Goal: Information Seeking & Learning: Compare options

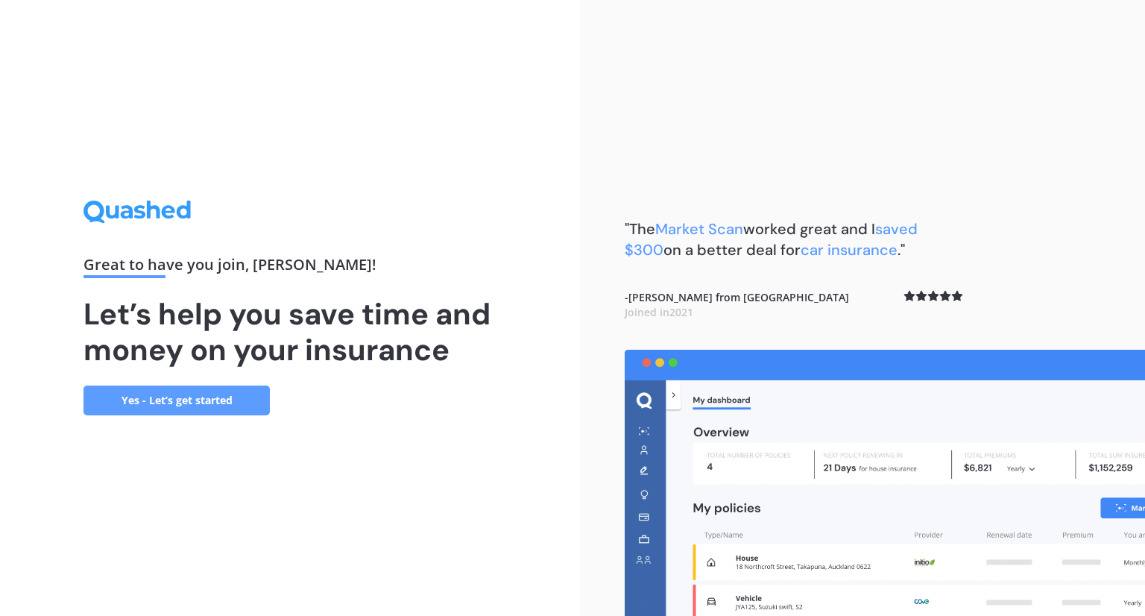
click at [209, 398] on link "Yes - Let’s get started" at bounding box center [176, 400] width 186 height 30
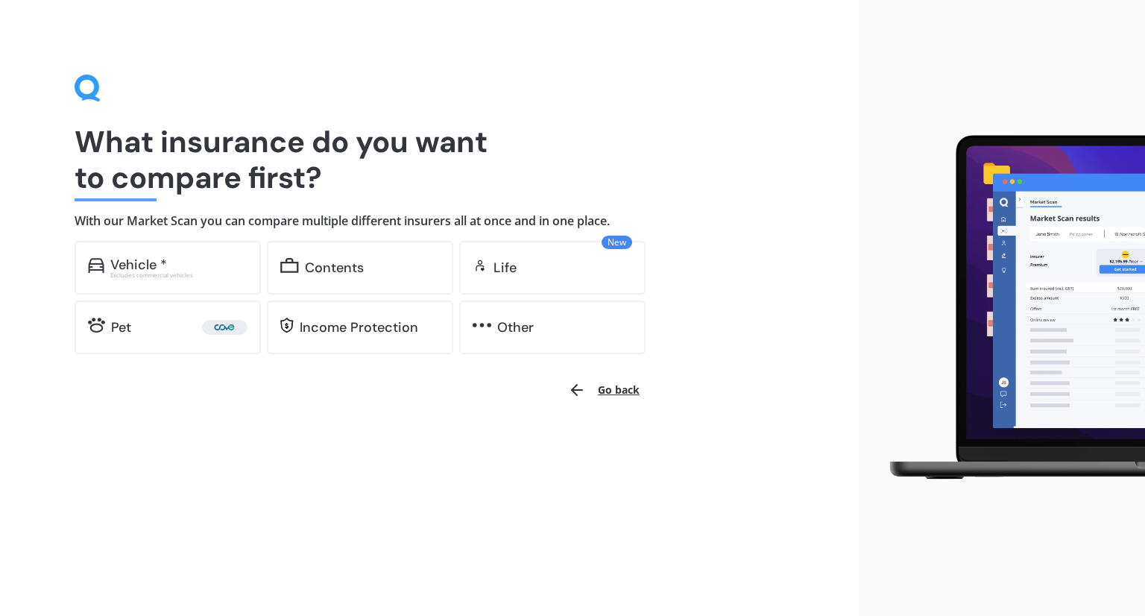
click at [221, 239] on div "What insurance do you want to compare first? With our Market Scan you can compa…" at bounding box center [430, 215] width 710 height 280
click at [191, 265] on div "Vehicle *" at bounding box center [178, 264] width 137 height 15
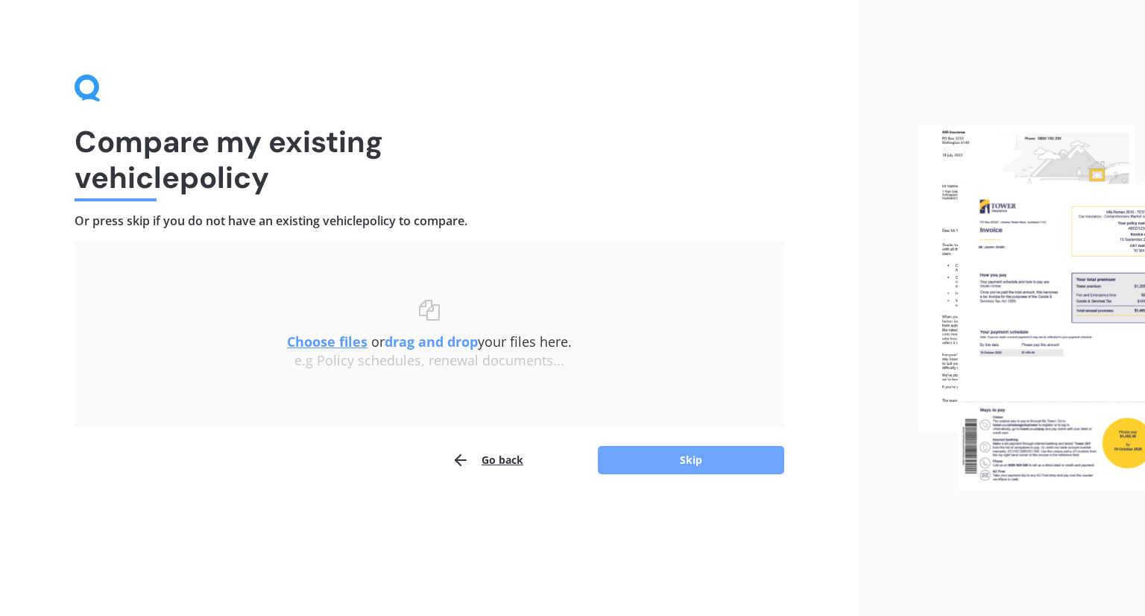
click at [705, 458] on button "Skip" at bounding box center [691, 460] width 186 height 28
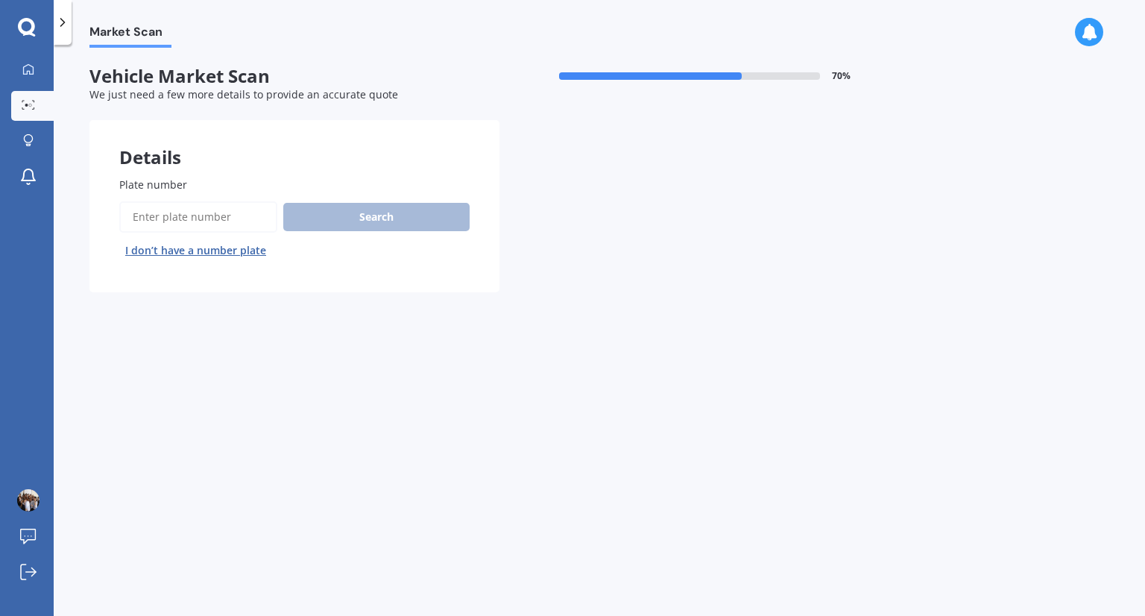
click at [233, 212] on input "Plate number" at bounding box center [198, 216] width 158 height 31
type input "LNH596"
click at [365, 227] on button "Search" at bounding box center [376, 217] width 186 height 28
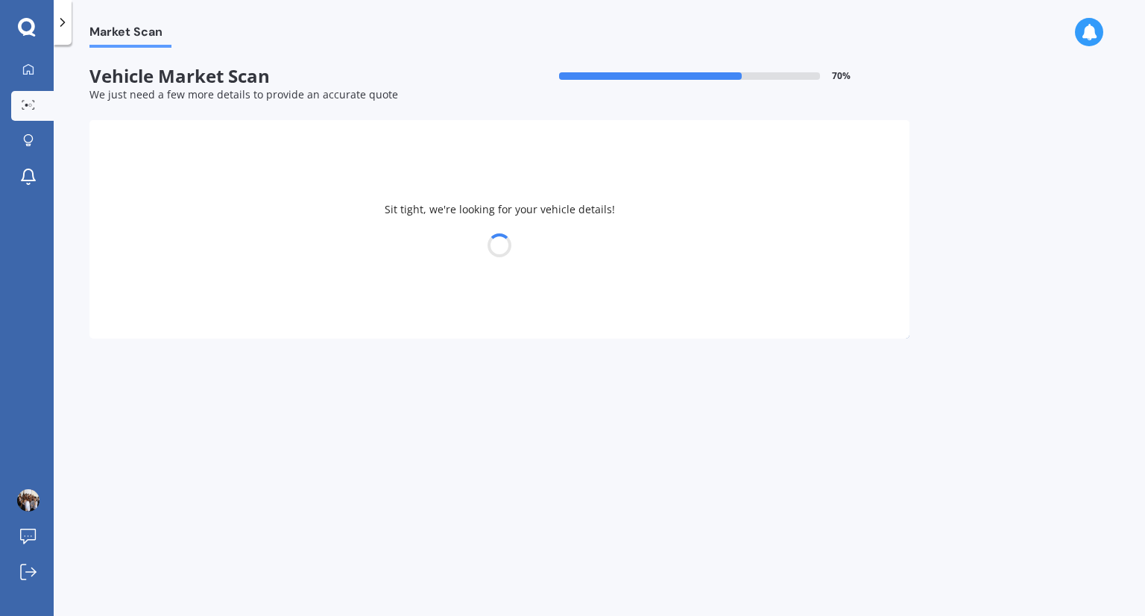
select select "HONDA"
select select "FIT"
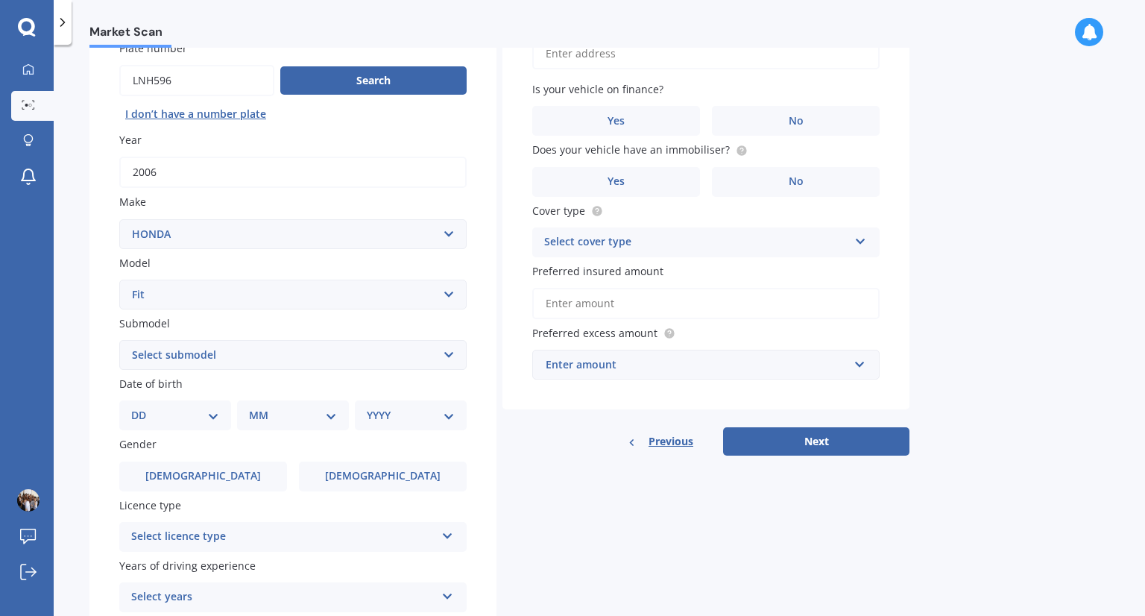
scroll to position [137, 0]
click at [219, 357] on select "Select submodel Diesel EV Hybrid Petrol" at bounding box center [292, 354] width 347 height 30
select select "PETROL"
click at [119, 339] on select "Select submodel Diesel EV Hybrid Petrol" at bounding box center [292, 354] width 347 height 30
click at [98, 367] on div "Plate number Search I don’t have a number plate Year 2006 Make Select make AC A…" at bounding box center [292, 356] width 407 height 692
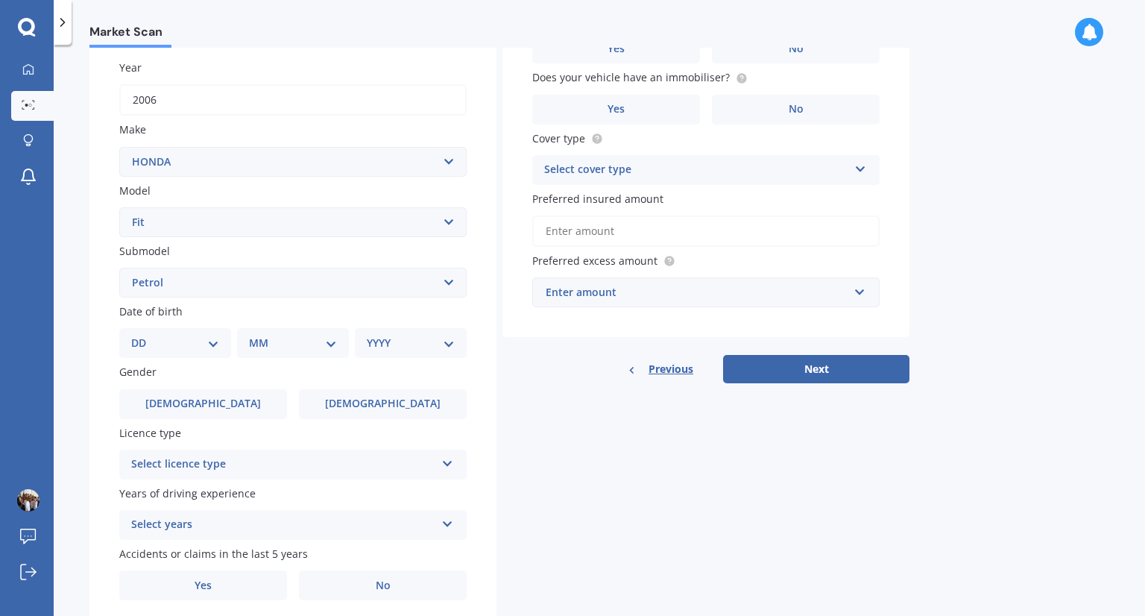
scroll to position [211, 0]
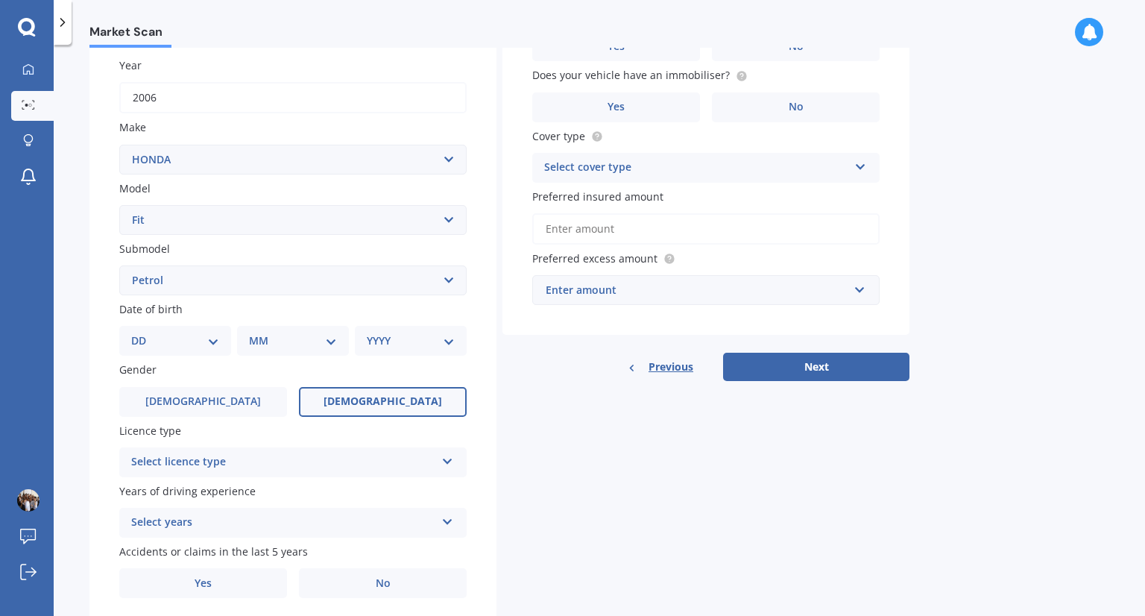
click at [372, 411] on label "Female" at bounding box center [383, 402] width 168 height 30
click at [0, 0] on input "Female" at bounding box center [0, 0] width 0 height 0
click at [201, 350] on div "DD 01 02 03 04 05 06 07 08 09 10 11 12 13 14 15 16 17 18 19 20 21 22 23 24 25 2…" at bounding box center [175, 341] width 112 height 30
click at [187, 344] on select "DD 01 02 03 04 05 06 07 08 09 10 11 12 13 14 15 16 17 18 19 20 21 22 23 24 25 2…" at bounding box center [175, 340] width 88 height 16
select select "06"
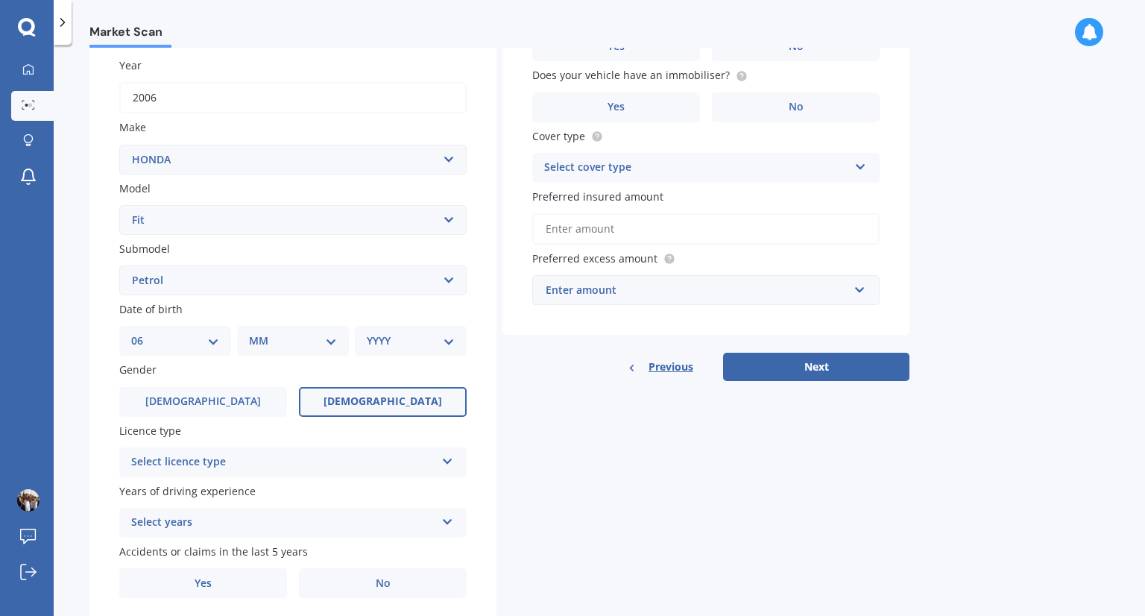
click at [143, 332] on select "DD 01 02 03 04 05 06 07 08 09 10 11 12 13 14 15 16 17 18 19 20 21 22 23 24 25 2…" at bounding box center [175, 340] width 88 height 16
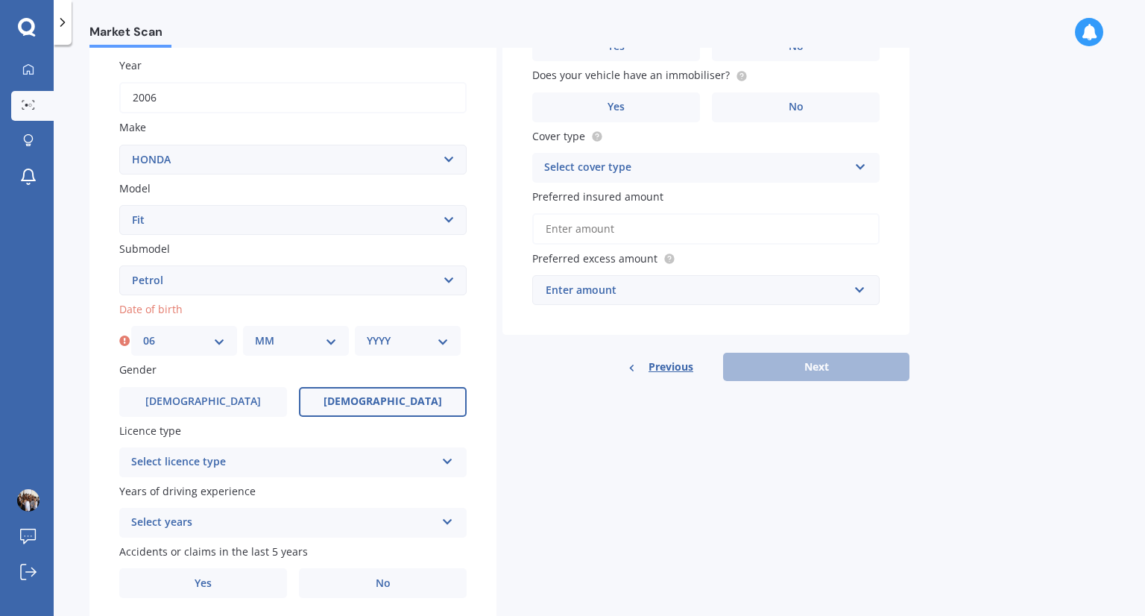
click at [288, 344] on select "MM 01 02 03 04 05 06 07 08 09 10 11 12" at bounding box center [296, 340] width 82 height 16
select select "04"
click at [255, 332] on select "MM 01 02 03 04 05 06 07 08 09 10 11 12" at bounding box center [296, 340] width 82 height 16
click at [388, 362] on label "Gender" at bounding box center [289, 370] width 341 height 16
click at [405, 350] on div "YYYY 2025 2024 2023 2022 2021 2020 2019 2018 2017 2016 2015 2014 2013 2012 2011…" at bounding box center [408, 341] width 106 height 30
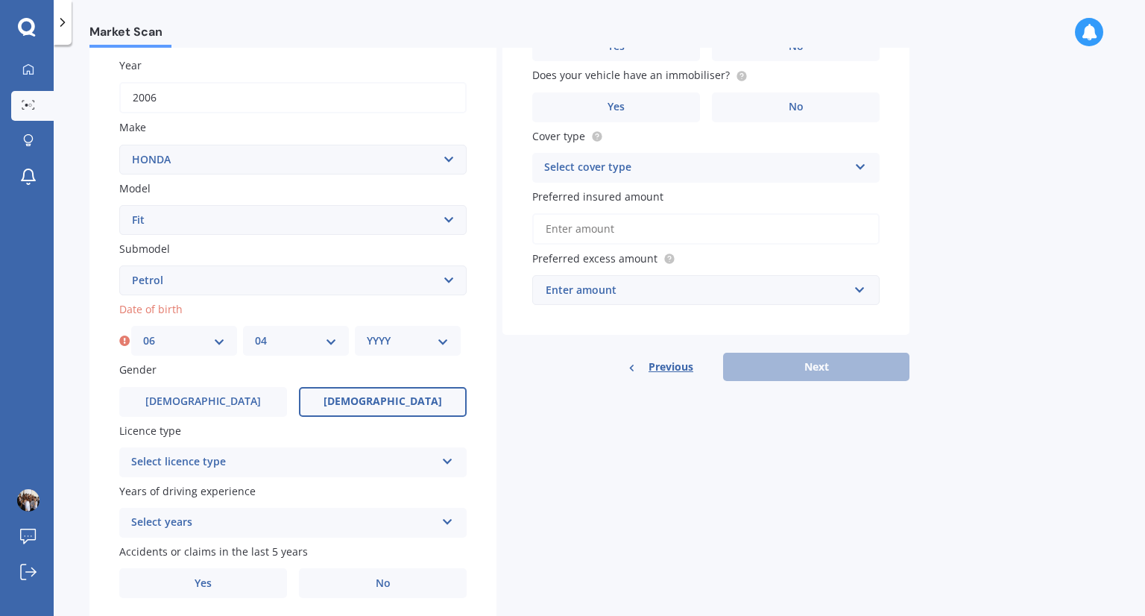
click at [405, 350] on div "YYYY 2025 2024 2023 2022 2021 2020 2019 2018 2017 2016 2015 2014 2013 2012 2011…" at bounding box center [408, 341] width 106 height 30
click at [423, 333] on select "YYYY 2025 2024 2023 2022 2021 2020 2019 2018 2017 2016 2015 2014 2013 2012 2011…" at bounding box center [408, 340] width 82 height 16
select select "1993"
click at [367, 332] on select "YYYY 2025 2024 2023 2022 2021 2020 2019 2018 2017 2016 2015 2014 2013 2012 2011…" at bounding box center [408, 340] width 82 height 16
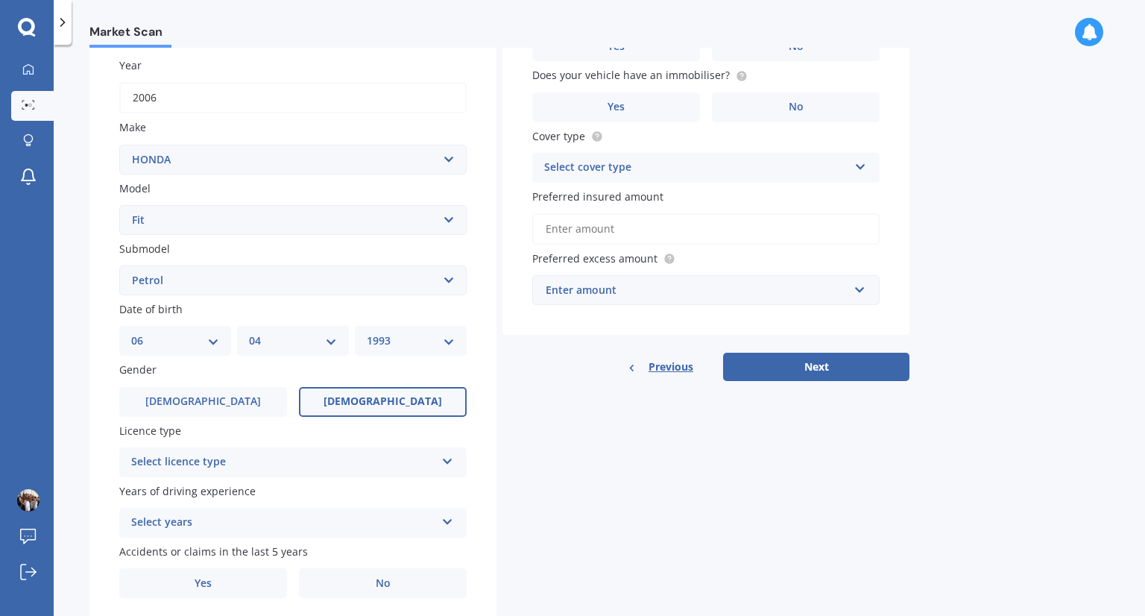
click at [236, 455] on div "Select licence type" at bounding box center [283, 462] width 304 height 18
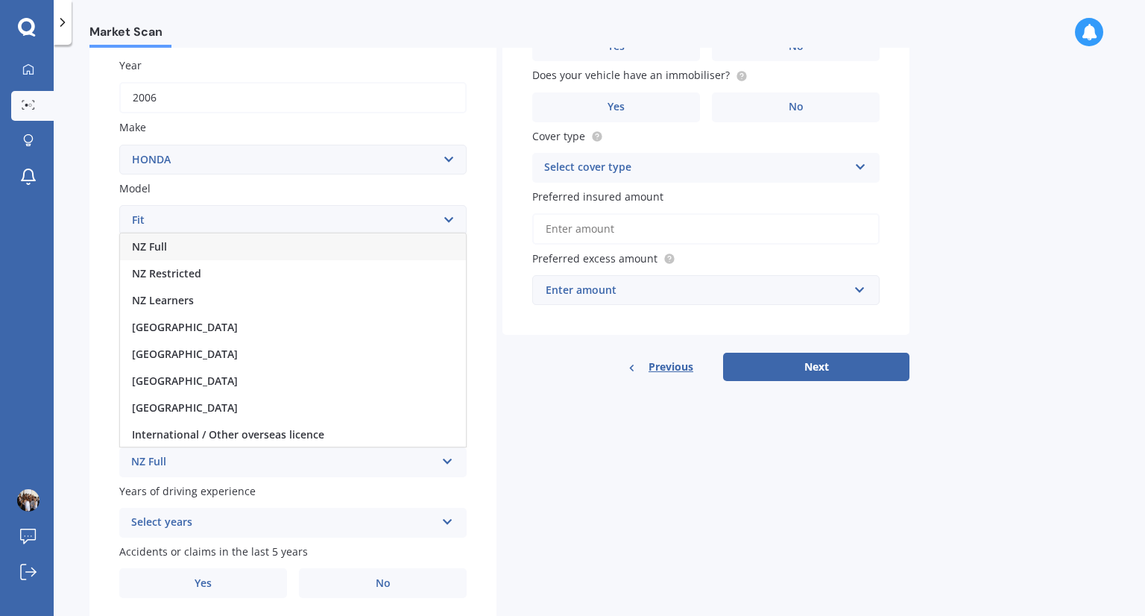
click at [212, 250] on div "NZ Full" at bounding box center [293, 246] width 346 height 27
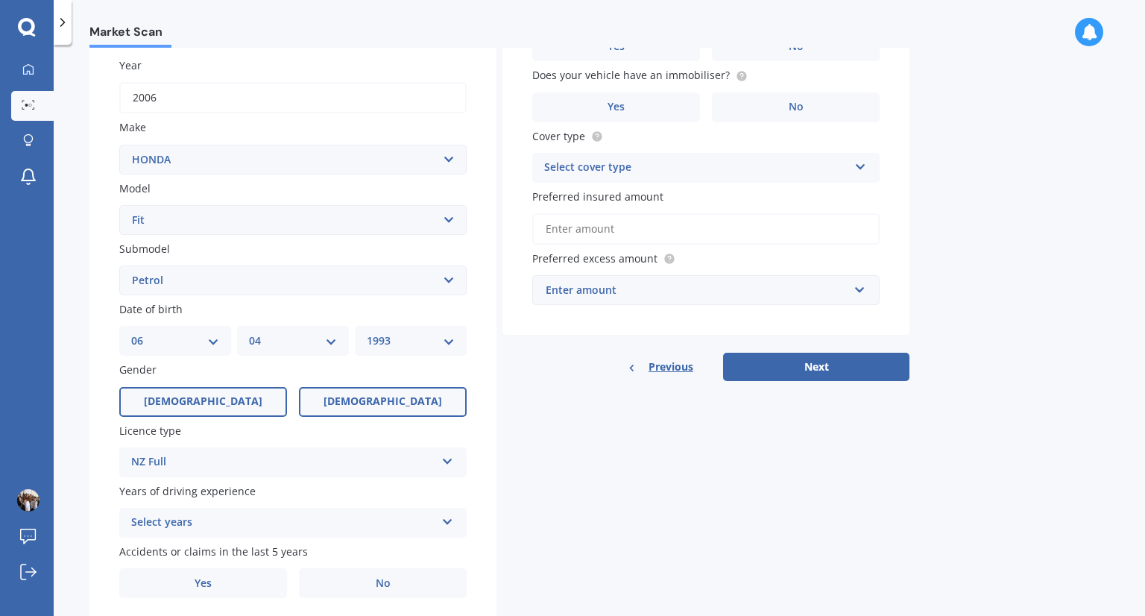
scroll to position [262, 0]
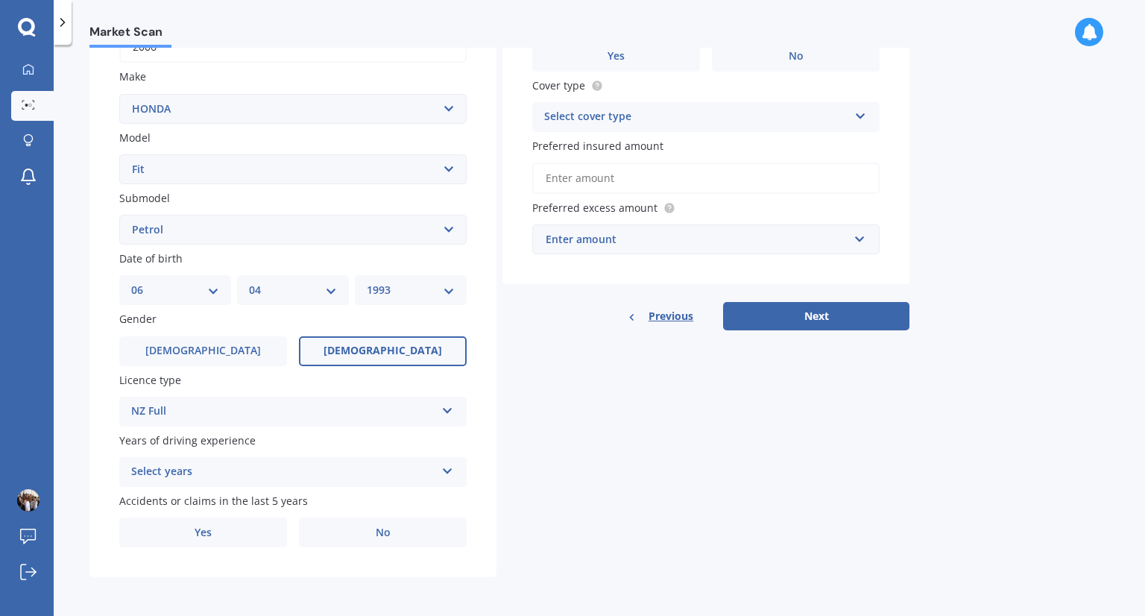
click at [242, 466] on div "Select years" at bounding box center [283, 472] width 304 height 18
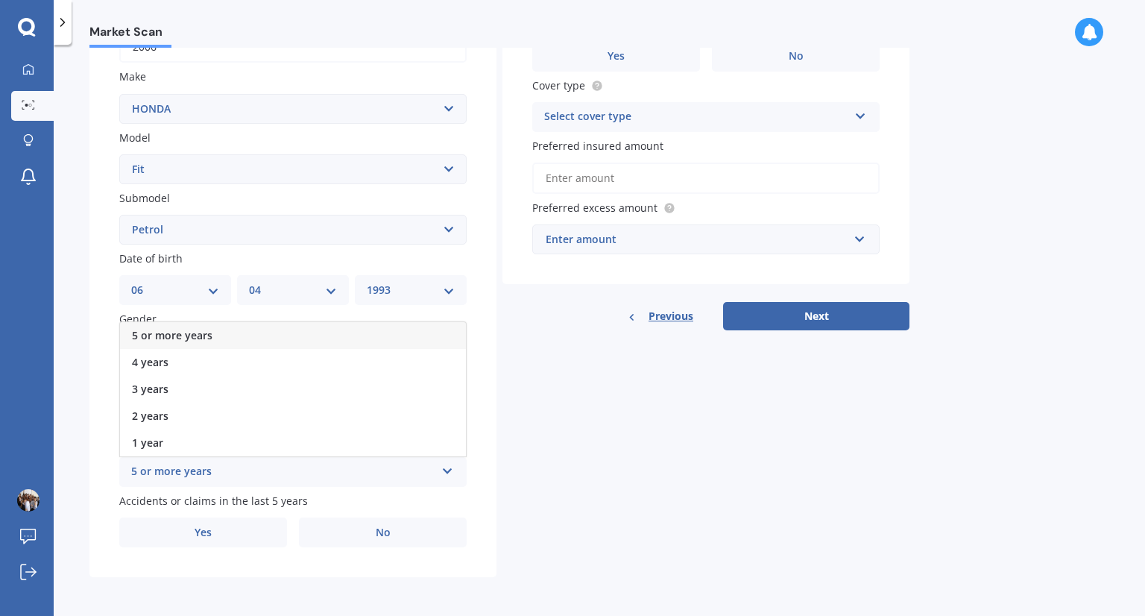
click at [252, 334] on div "5 or more years" at bounding box center [293, 335] width 346 height 27
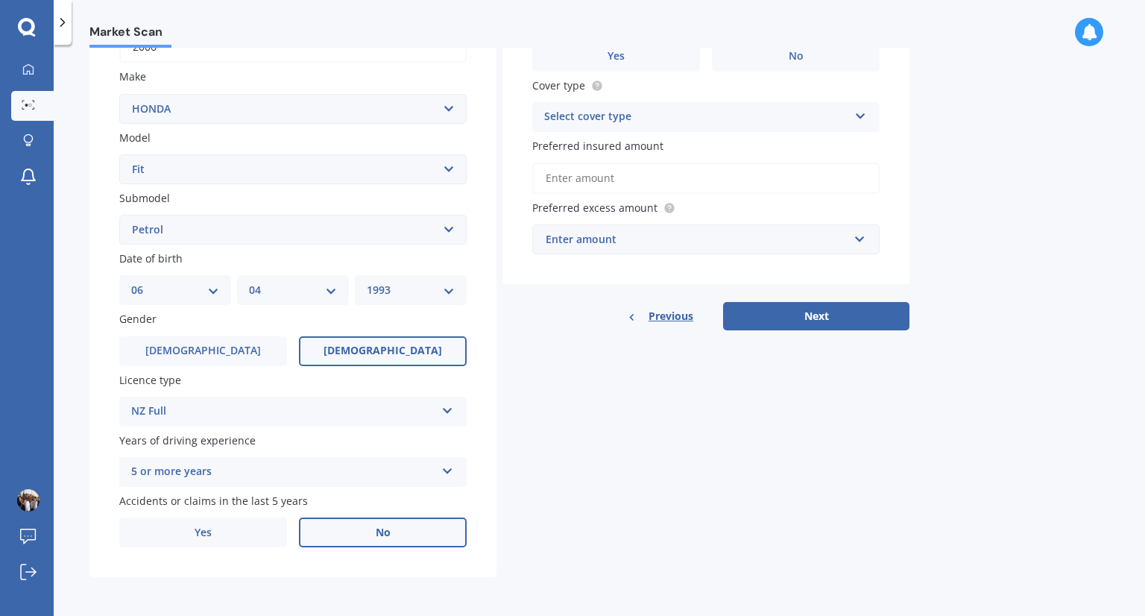
click at [332, 542] on label "No" at bounding box center [383, 532] width 168 height 30
click at [0, 0] on input "No" at bounding box center [0, 0] width 0 height 0
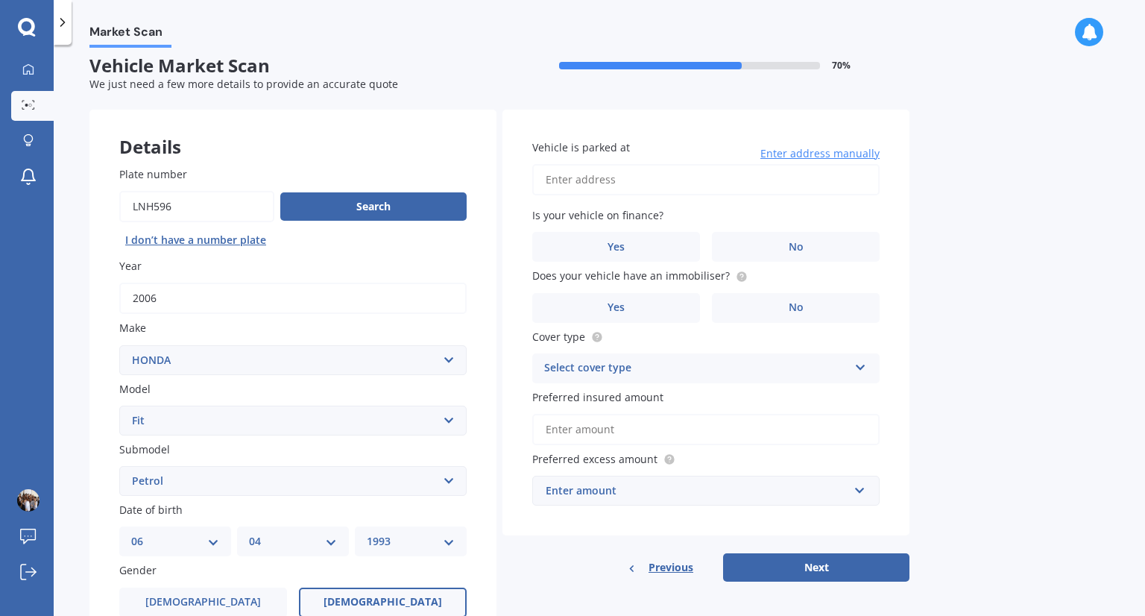
scroll to position [0, 0]
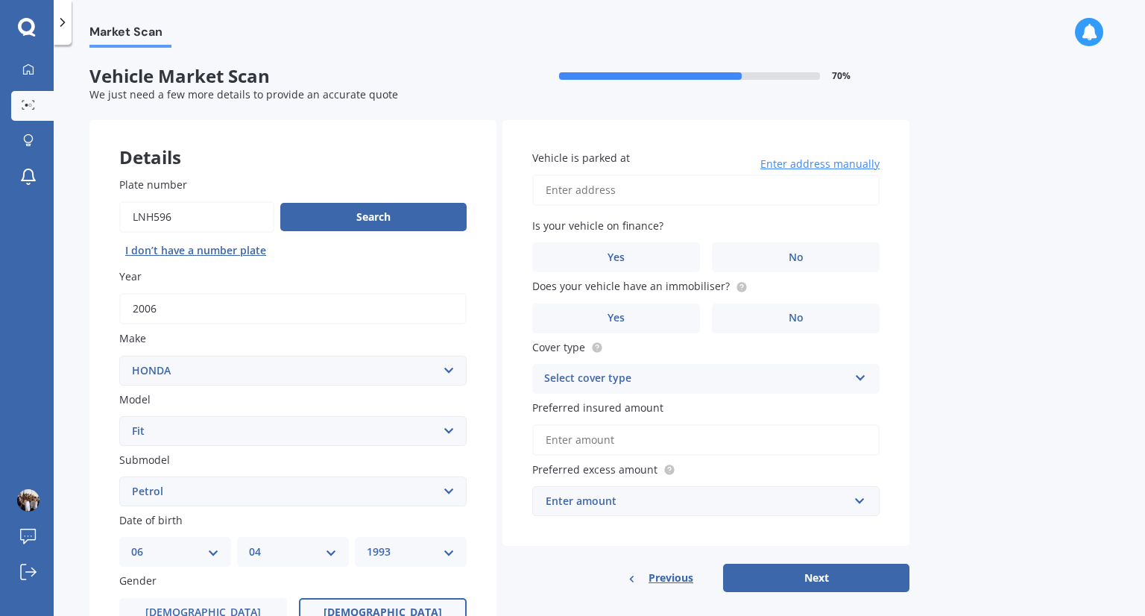
click at [611, 192] on input "Vehicle is parked at" at bounding box center [705, 189] width 347 height 31
click at [646, 192] on input "6/12 Clare Place, Cromwell 9310" at bounding box center [705, 189] width 347 height 31
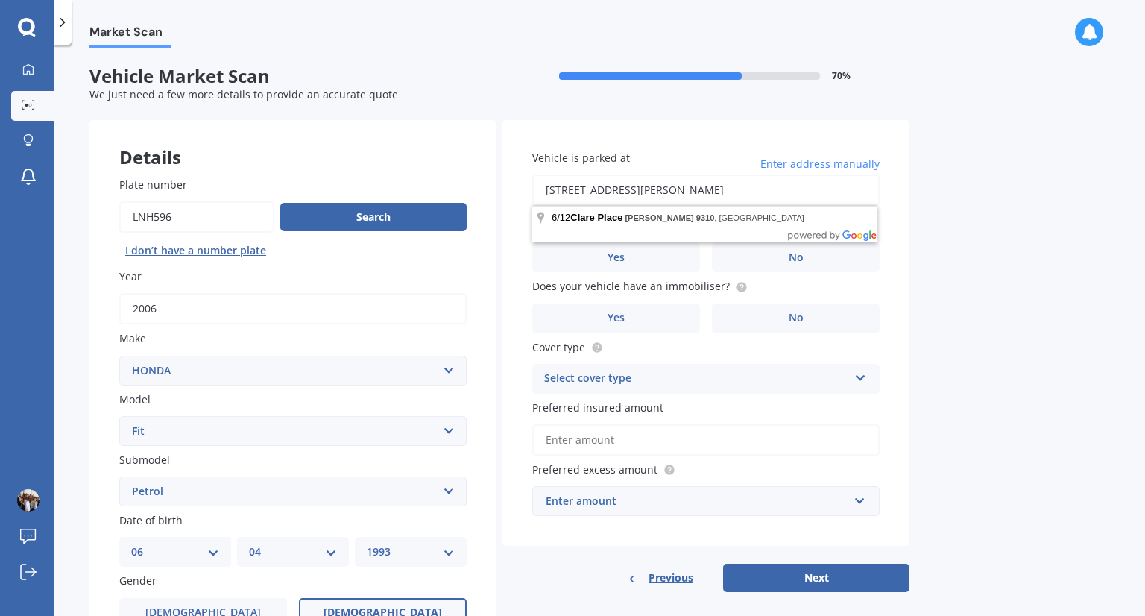
drag, startPoint x: 630, startPoint y: 186, endPoint x: 736, endPoint y: 180, distance: 106.8
click at [736, 180] on input "6/12 Clare Place, Cromwell 9310" at bounding box center [705, 189] width 347 height 31
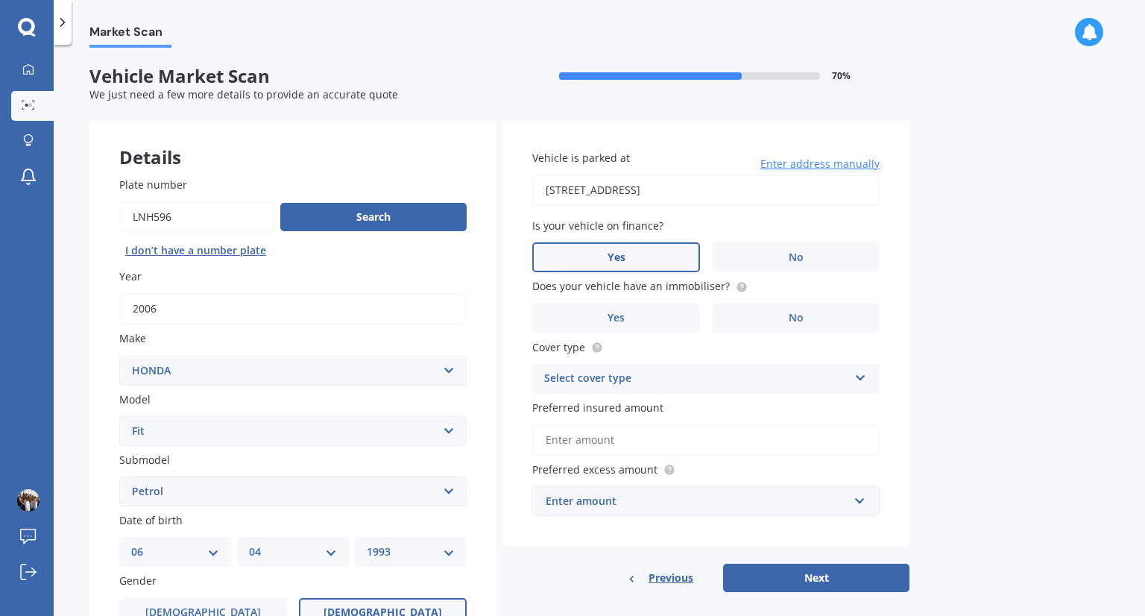
type input "6/12 Clare Place, Mount Wellington, Auckland 1060"
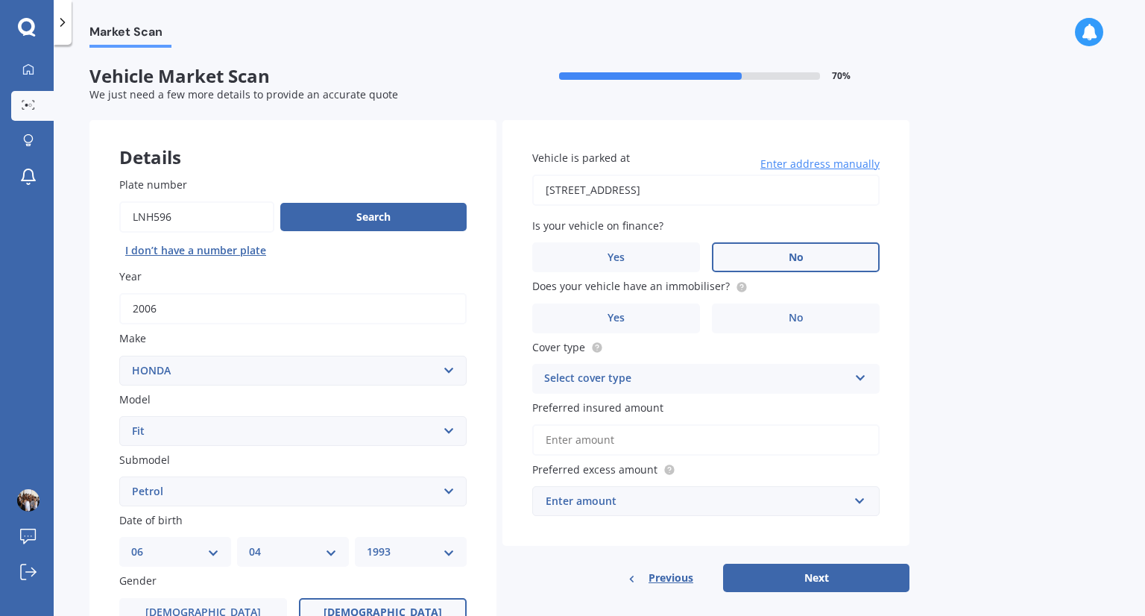
click at [719, 244] on label "No" at bounding box center [796, 257] width 168 height 30
click at [0, 0] on input "No" at bounding box center [0, 0] width 0 height 0
click at [742, 308] on label "No" at bounding box center [796, 318] width 168 height 30
click at [0, 0] on input "No" at bounding box center [0, 0] width 0 height 0
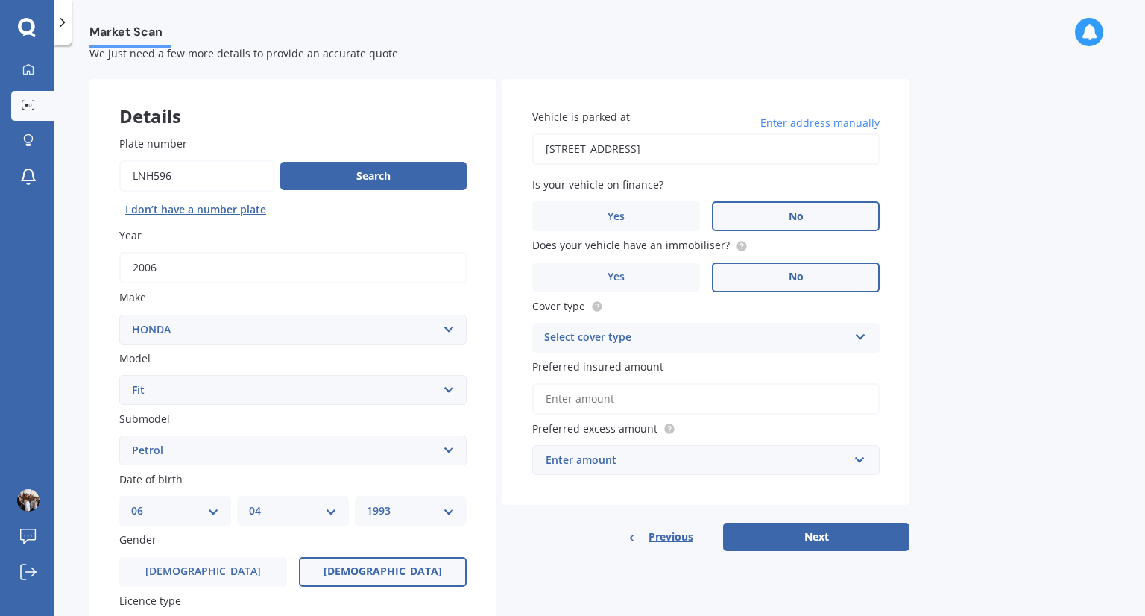
click at [718, 321] on div "Cover type Select cover type Comprehensive Third Party, Fire & Theft Third Party" at bounding box center [705, 325] width 347 height 54
click at [695, 332] on div "Select cover type" at bounding box center [696, 338] width 304 height 18
click at [664, 362] on div "Comprehensive" at bounding box center [706, 366] width 346 height 27
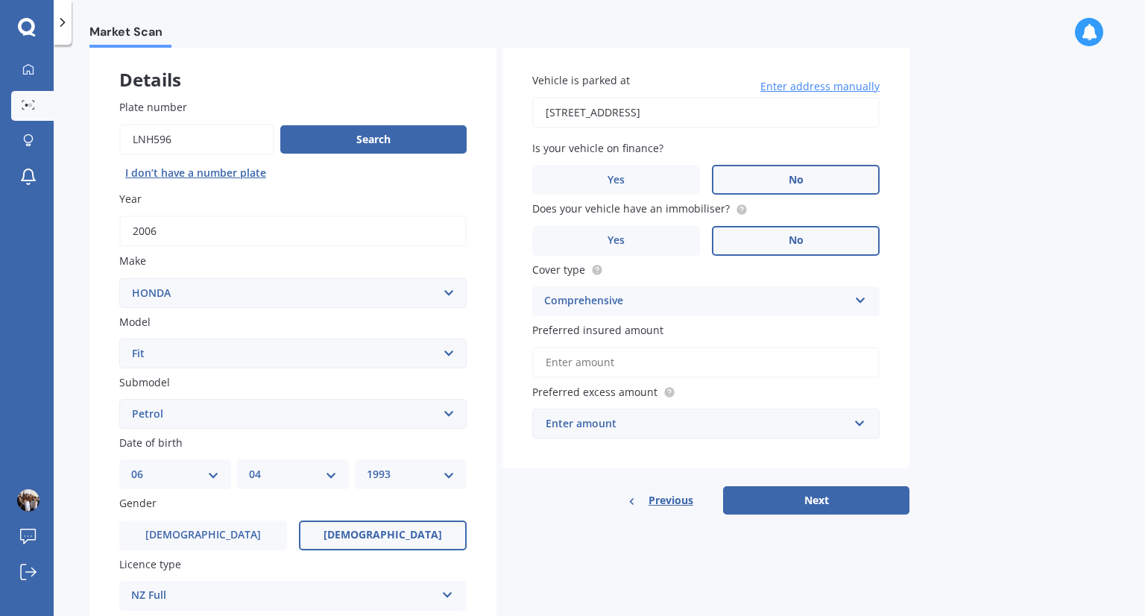
click at [672, 365] on input "Preferred insured amount" at bounding box center [705, 362] width 347 height 31
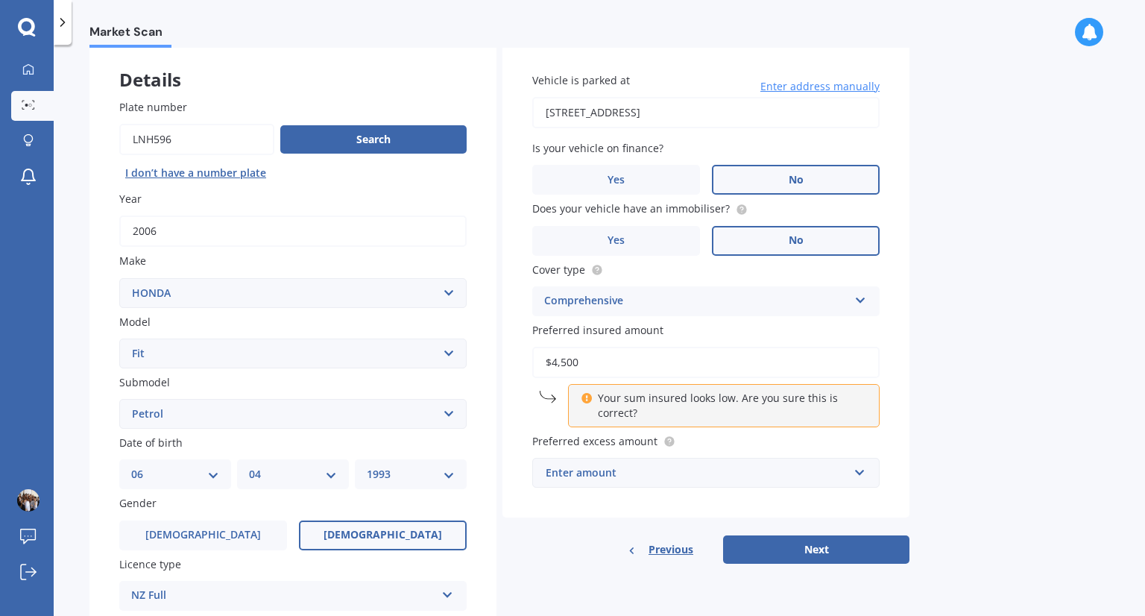
type input "$4,500"
click at [713, 462] on input "text" at bounding box center [701, 472] width 334 height 28
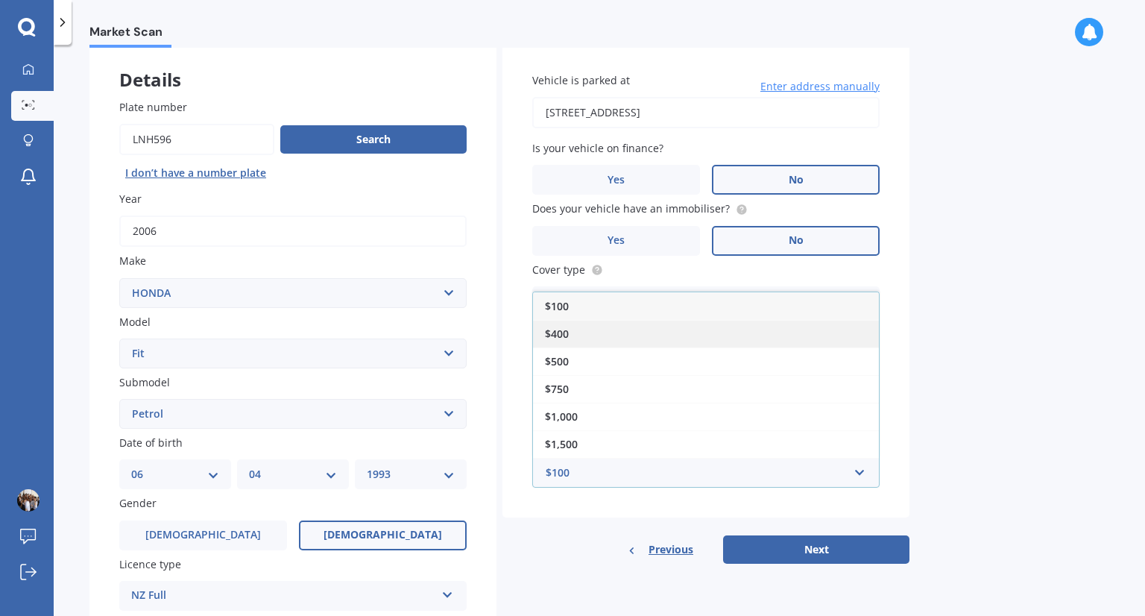
click at [664, 337] on div "$400" at bounding box center [706, 334] width 346 height 28
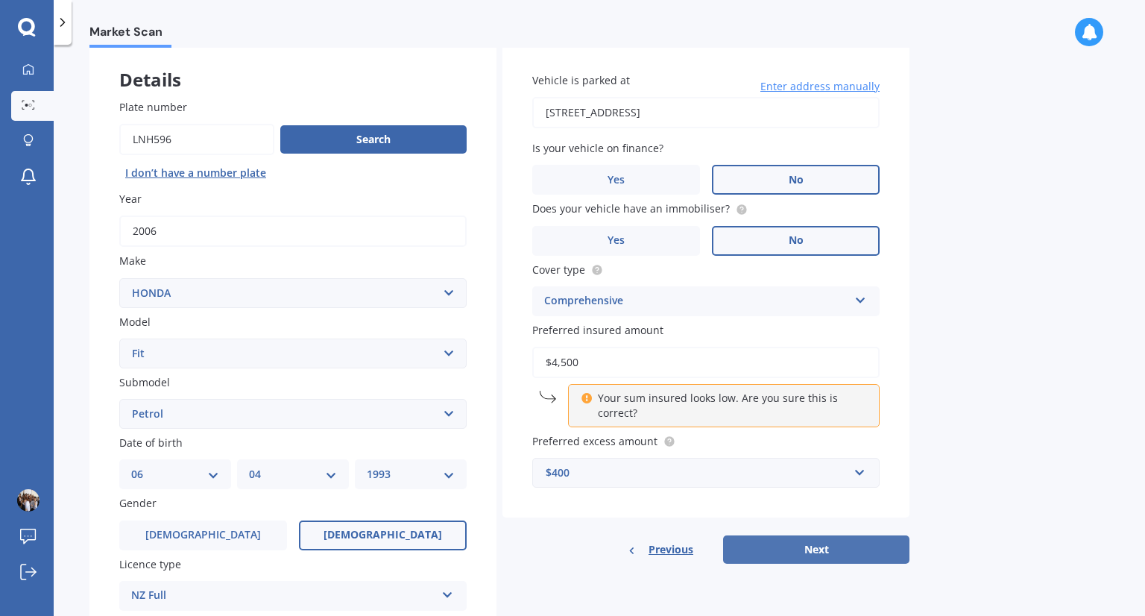
click at [787, 545] on button "Next" at bounding box center [816, 549] width 186 height 28
select select "06"
select select "04"
select select "1993"
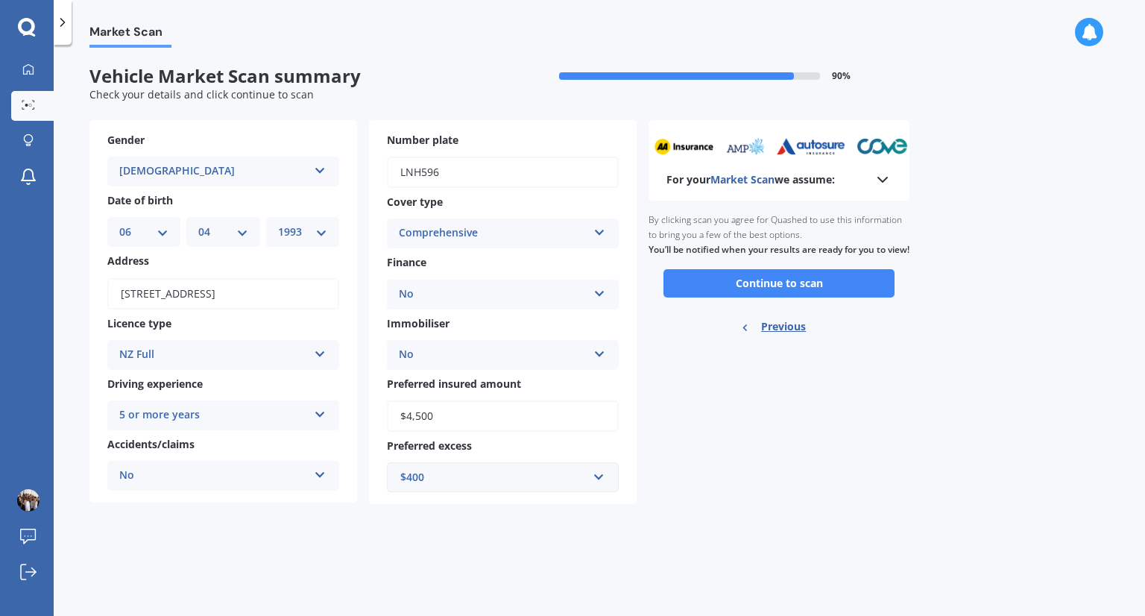
scroll to position [0, 0]
click at [821, 291] on button "Continue to scan" at bounding box center [778, 283] width 231 height 28
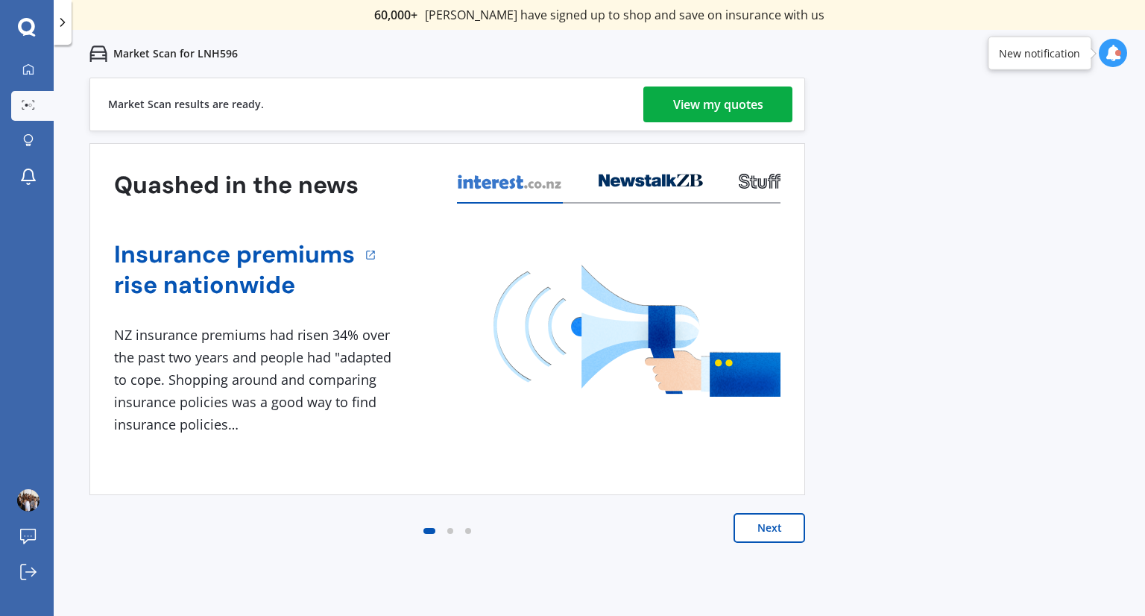
click at [770, 103] on link "View my quotes" at bounding box center [717, 104] width 149 height 36
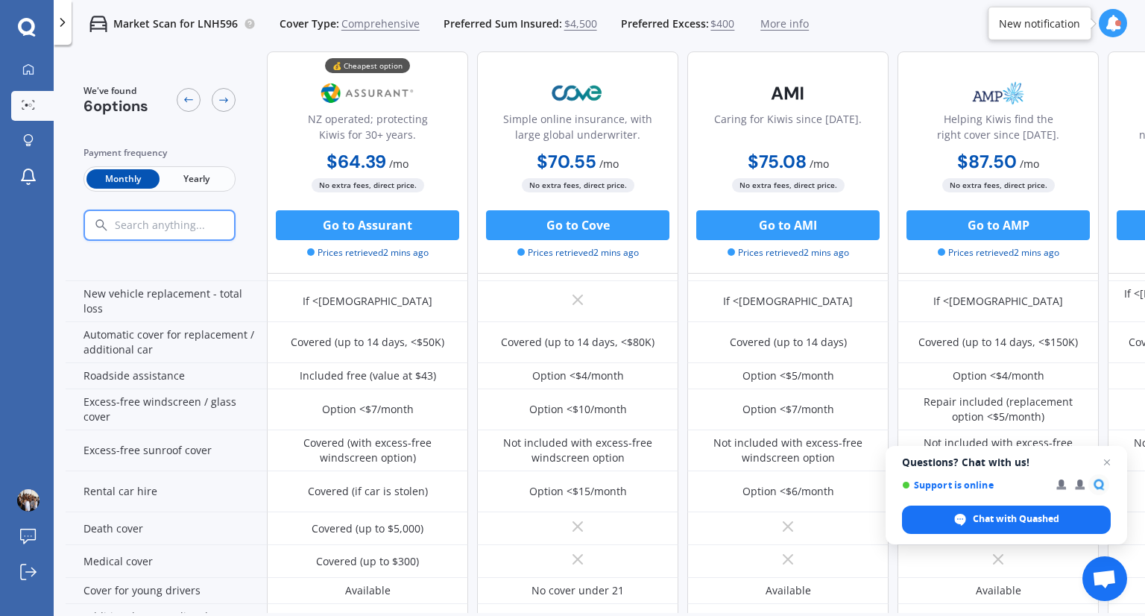
scroll to position [722, 0]
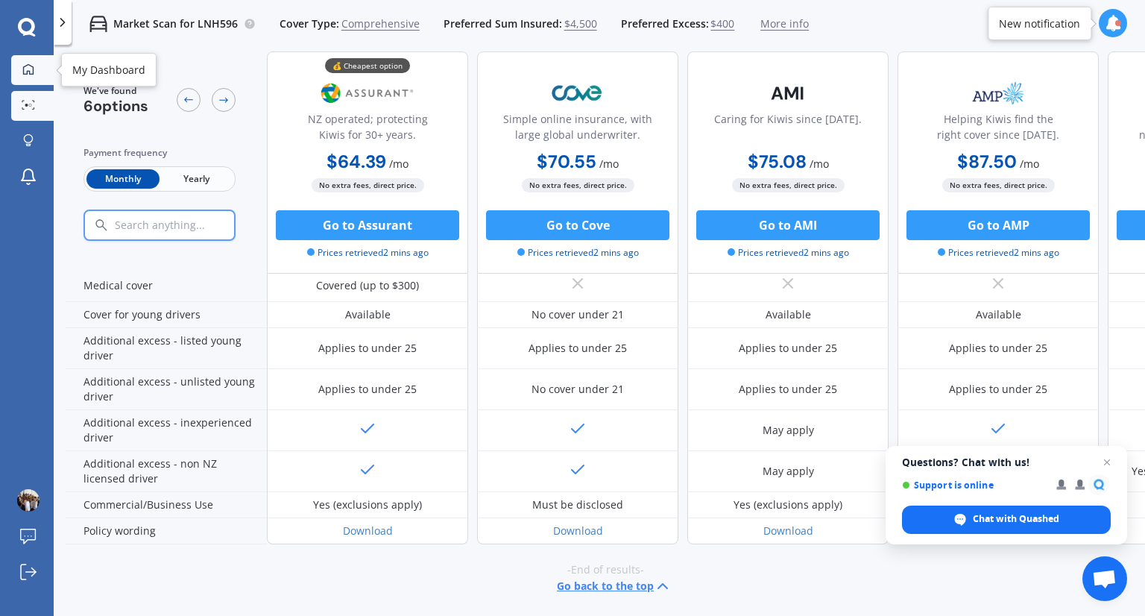
click at [30, 69] on icon at bounding box center [28, 69] width 12 height 12
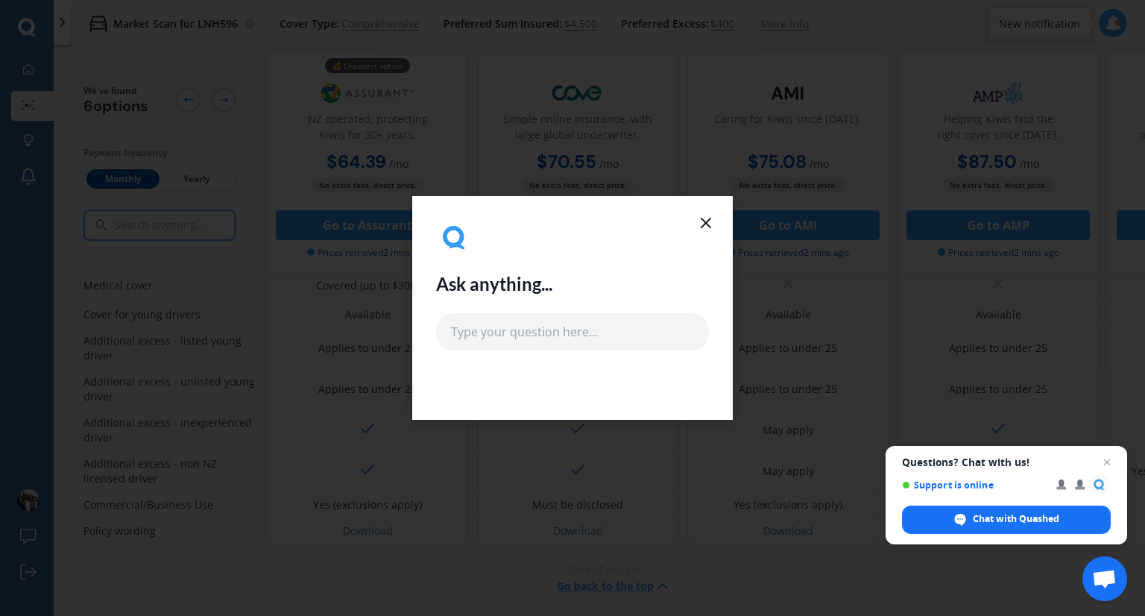
click at [701, 227] on icon at bounding box center [706, 223] width 18 height 18
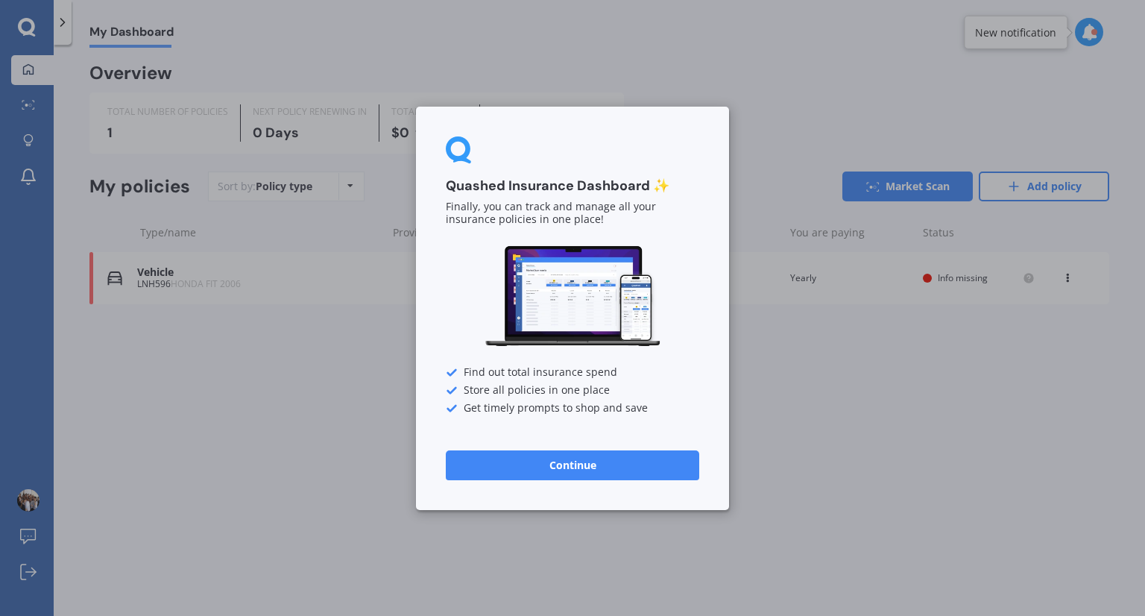
click at [578, 468] on button "Continue" at bounding box center [572, 464] width 253 height 30
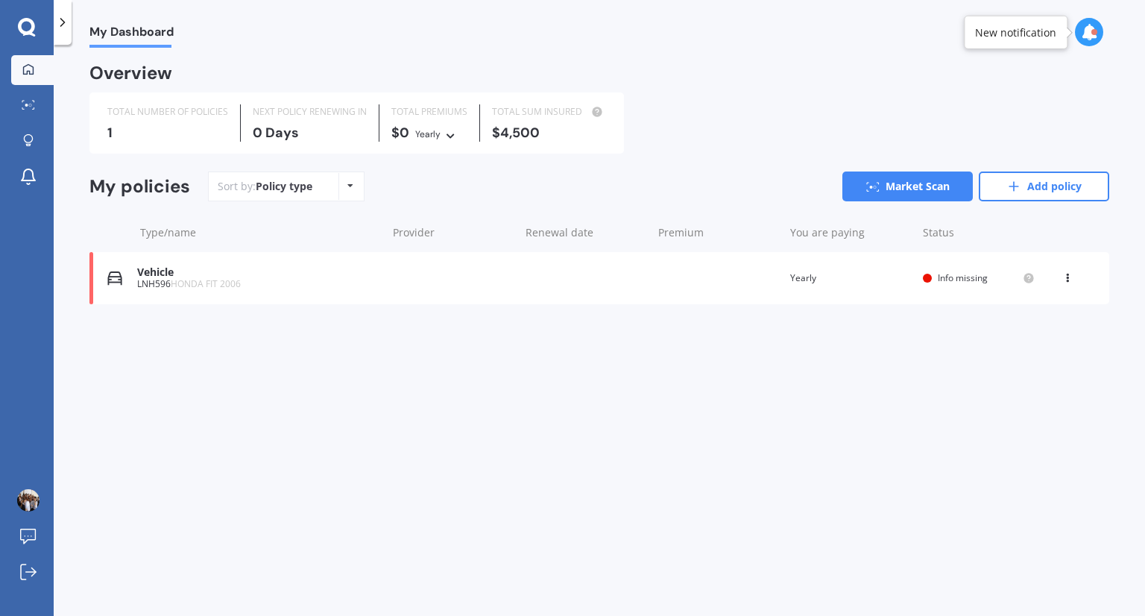
click at [957, 279] on span "Info missing" at bounding box center [963, 277] width 50 height 13
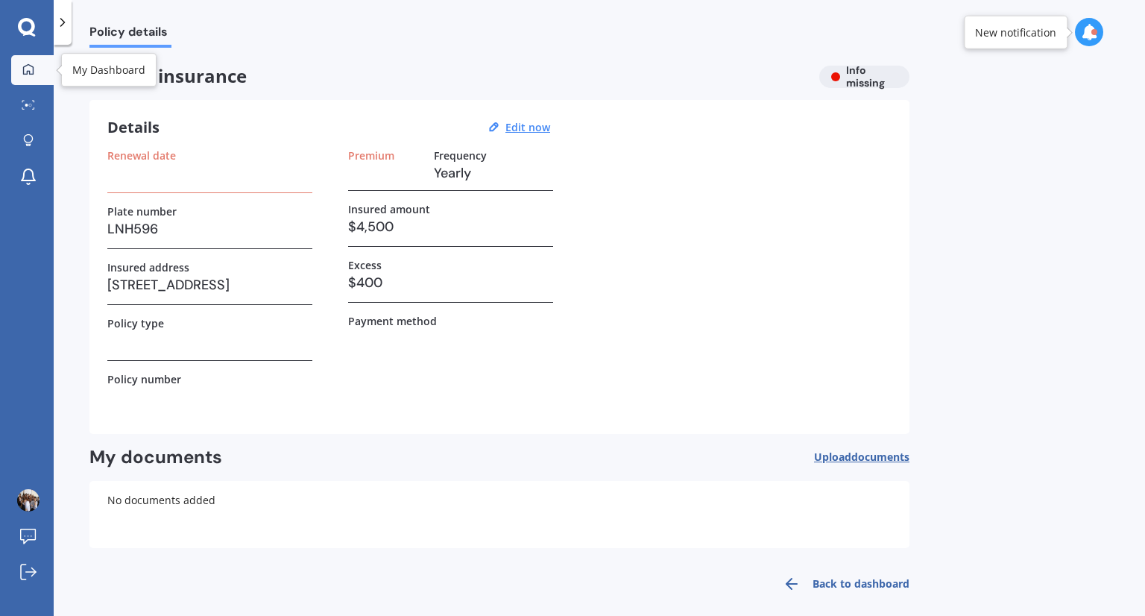
click at [34, 78] on link "My Dashboard" at bounding box center [32, 70] width 42 height 30
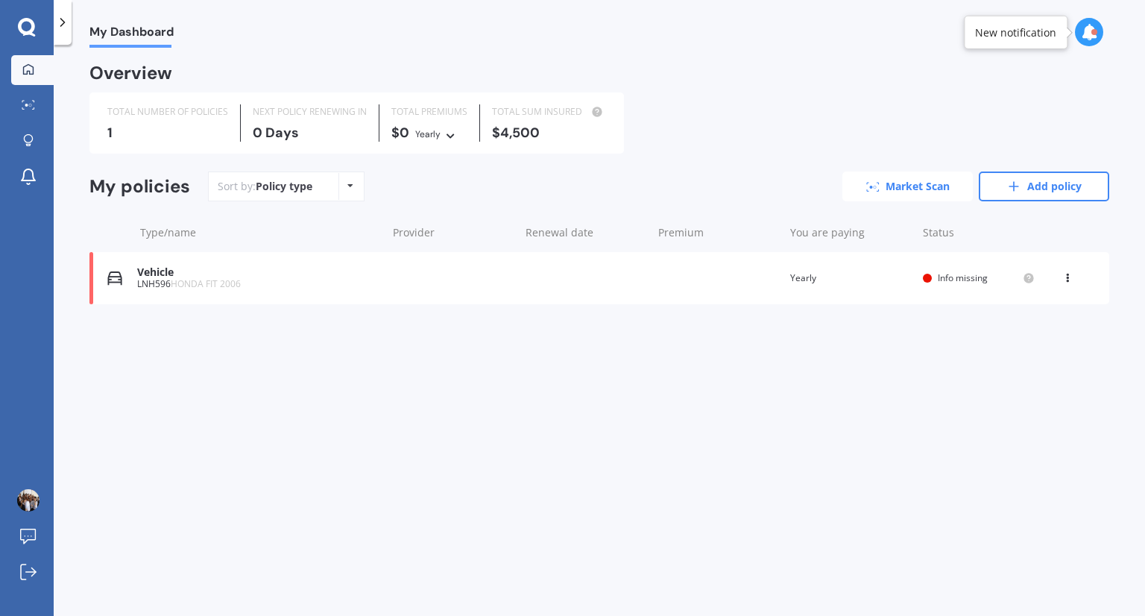
click at [879, 189] on link "Market Scan" at bounding box center [907, 186] width 130 height 30
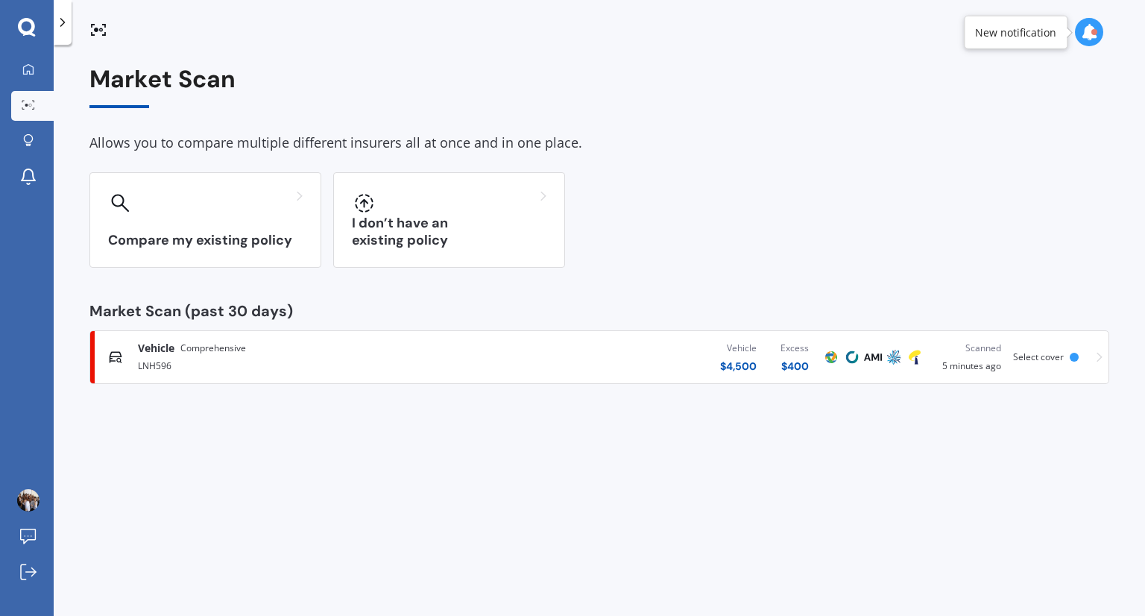
click at [29, 23] on icon at bounding box center [27, 27] width 18 height 19
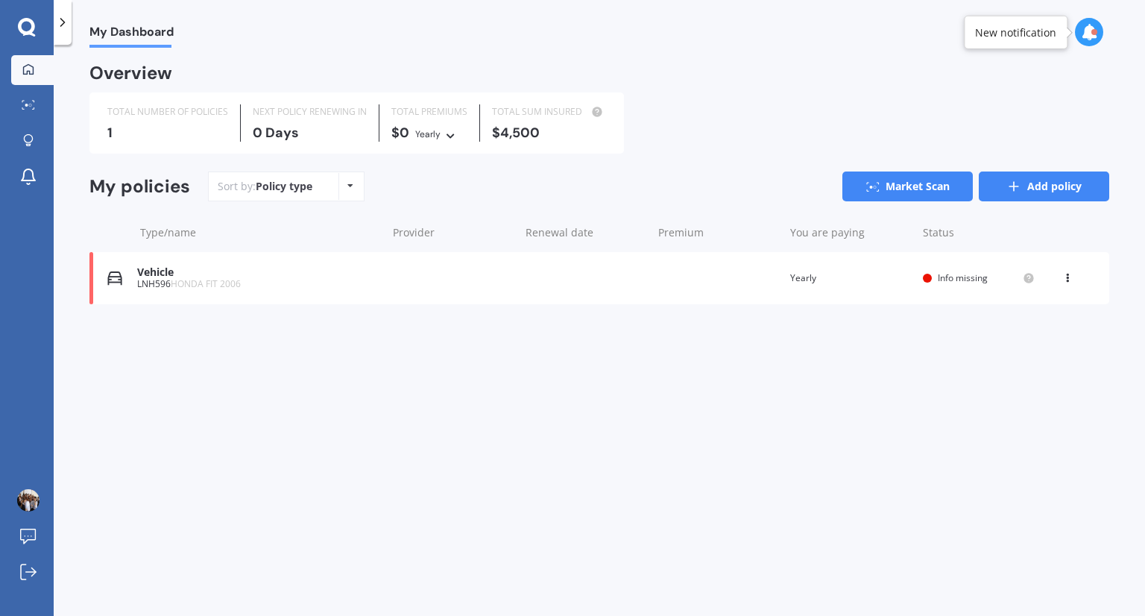
click at [1026, 180] on link "Add policy" at bounding box center [1044, 186] width 130 height 30
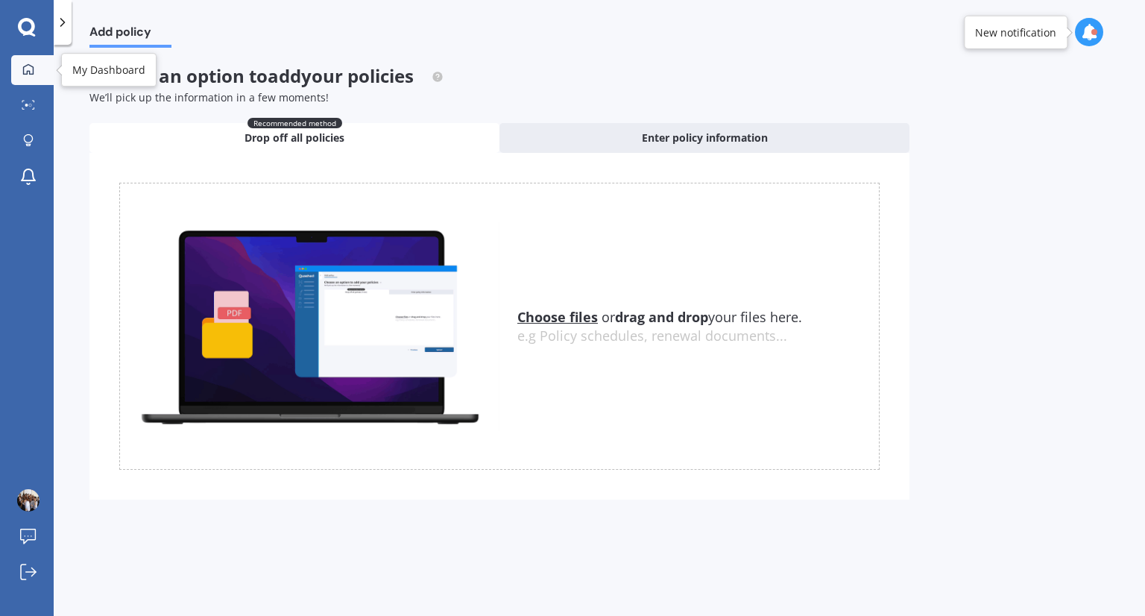
click at [30, 57] on link "My Dashboard" at bounding box center [32, 70] width 42 height 30
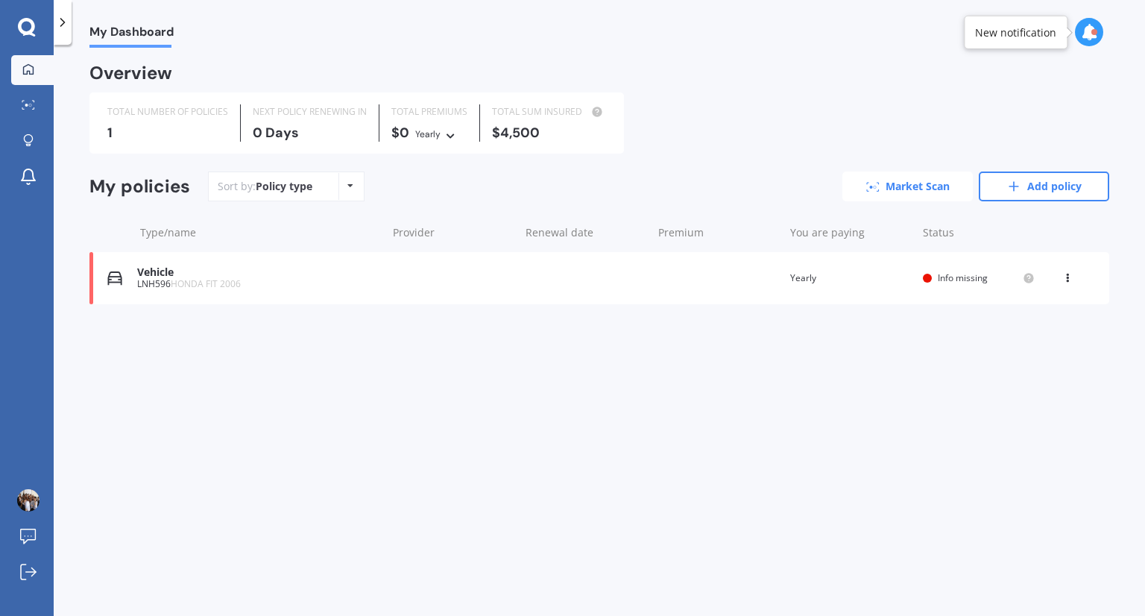
click at [933, 177] on link "Market Scan" at bounding box center [907, 186] width 130 height 30
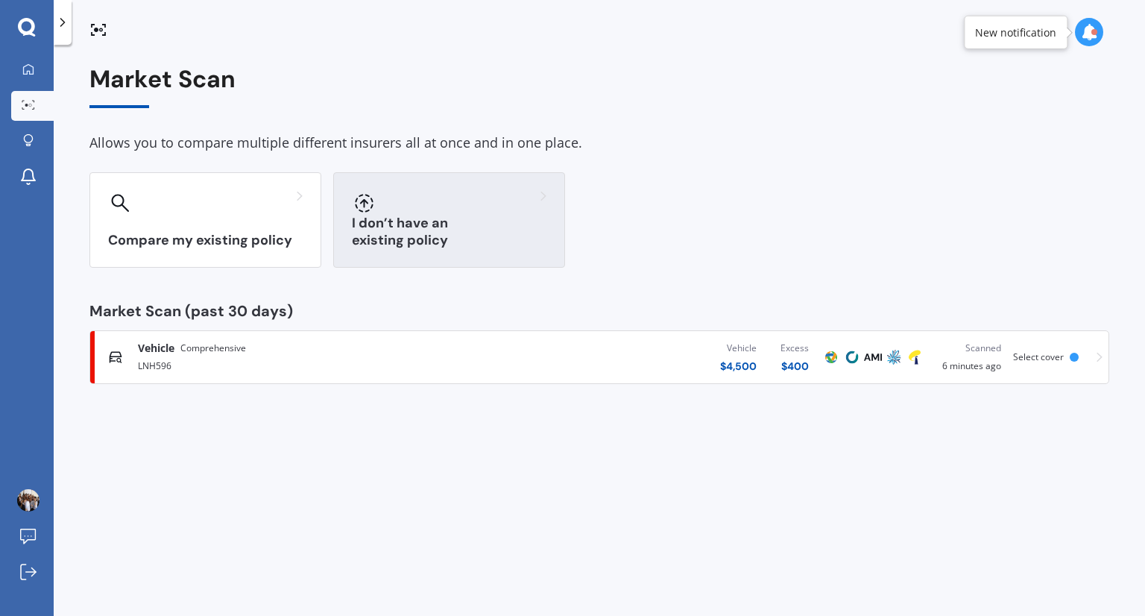
click at [497, 212] on div at bounding box center [449, 203] width 195 height 24
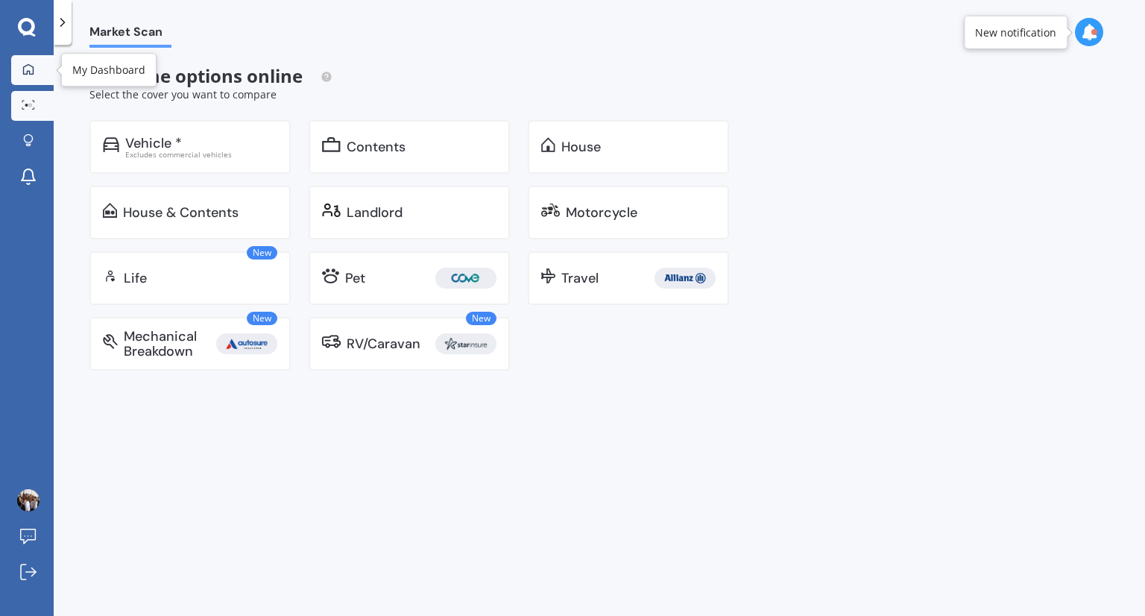
click at [37, 72] on div at bounding box center [28, 69] width 22 height 13
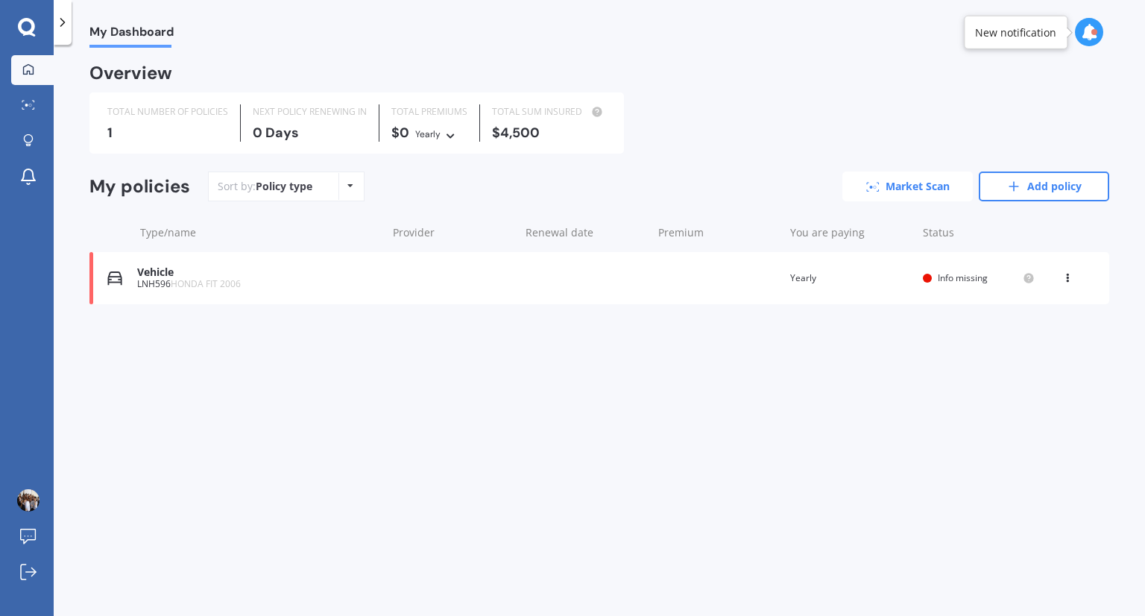
click at [944, 186] on link "Market Scan" at bounding box center [907, 186] width 130 height 30
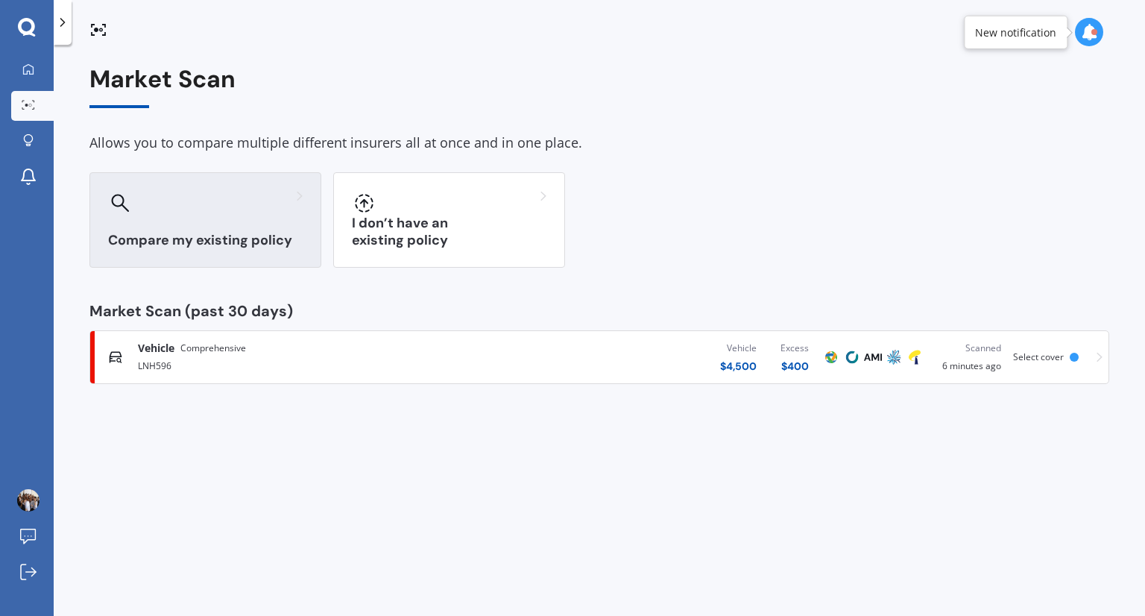
click at [283, 204] on div at bounding box center [205, 203] width 195 height 24
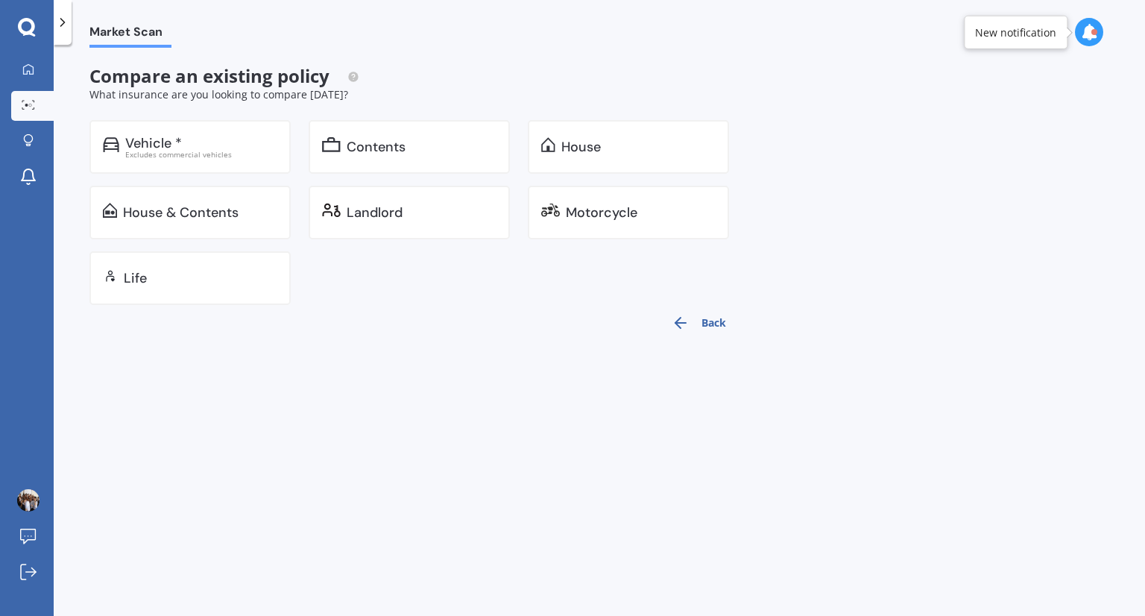
click at [688, 321] on icon "button" at bounding box center [681, 323] width 18 height 18
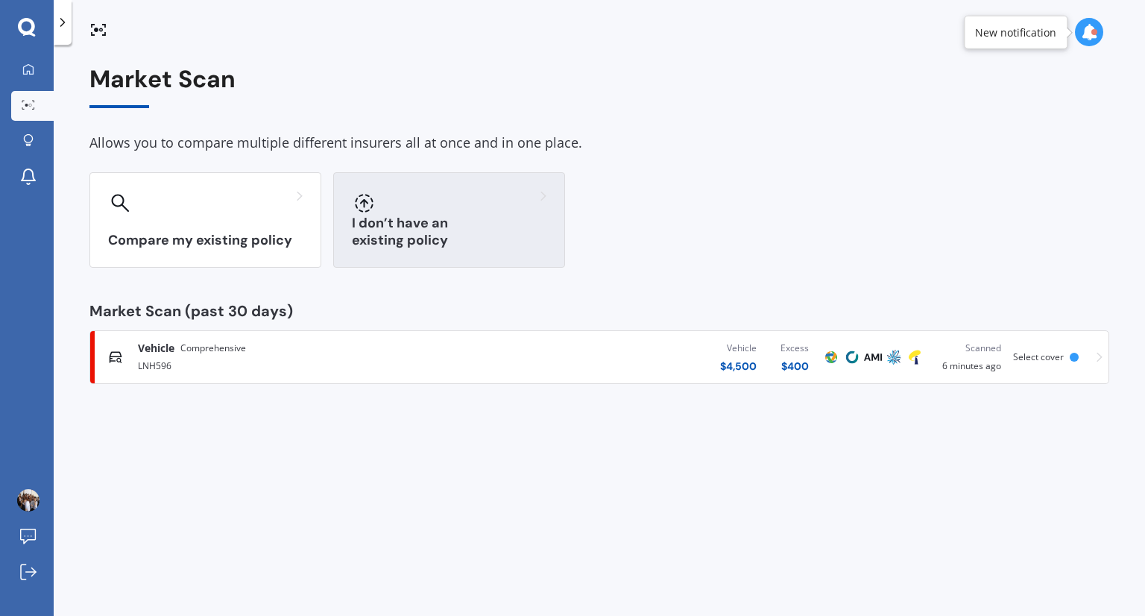
click at [425, 218] on div "I don’t have an existing policy" at bounding box center [449, 219] width 232 height 95
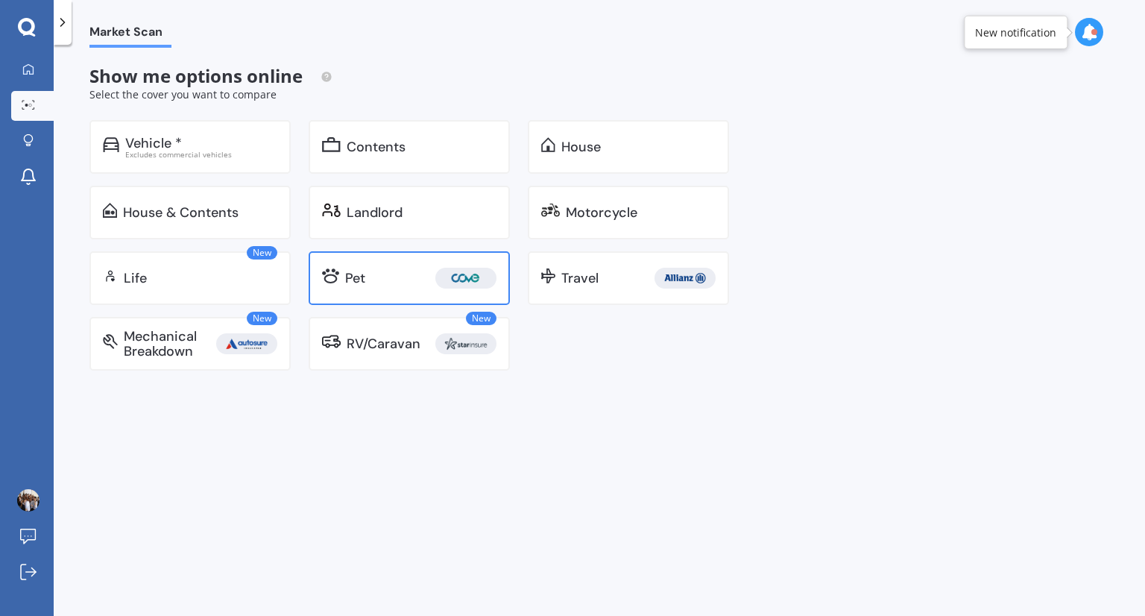
click at [420, 287] on div "Pet" at bounding box center [420, 278] width 151 height 21
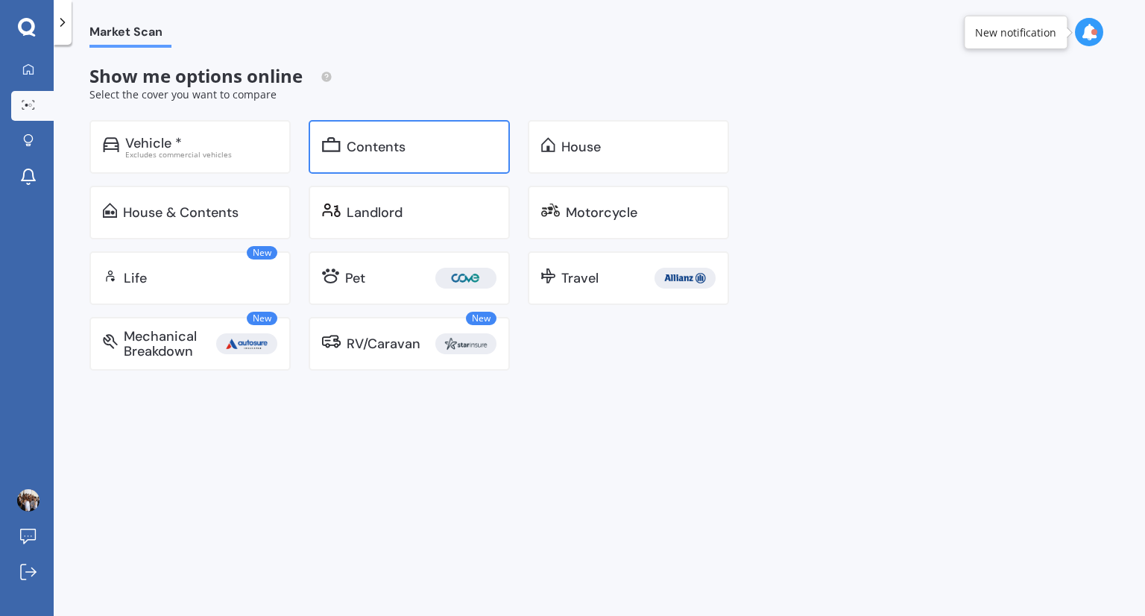
click at [418, 150] on div "Contents" at bounding box center [422, 146] width 150 height 15
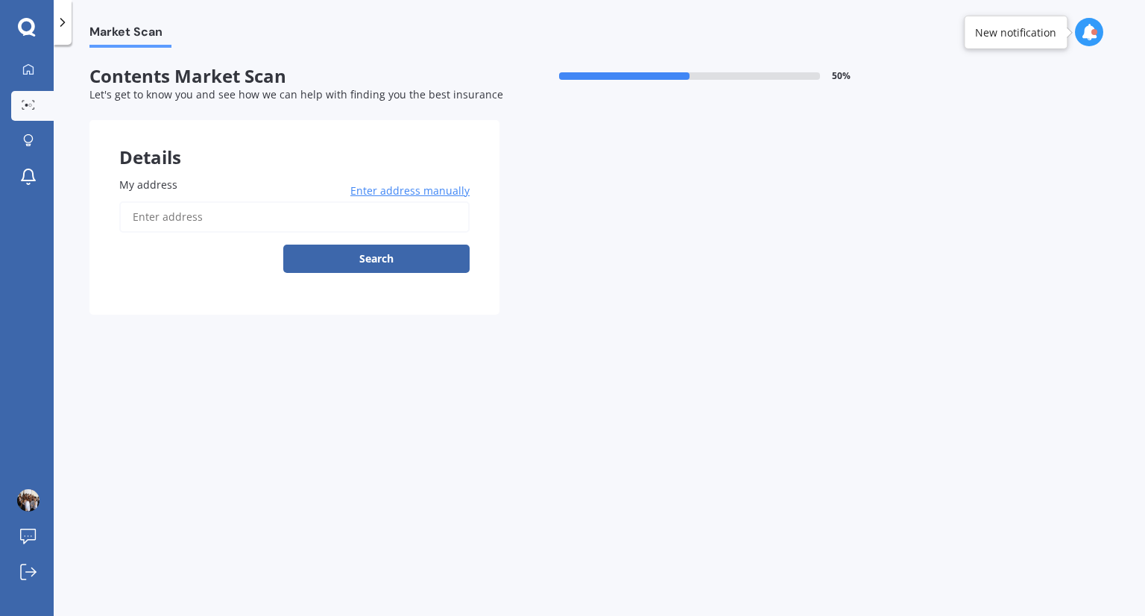
click at [221, 218] on input "My address" at bounding box center [294, 216] width 350 height 31
type input "6/12 Clare Place, Mount Wellington, Auckland 1060"
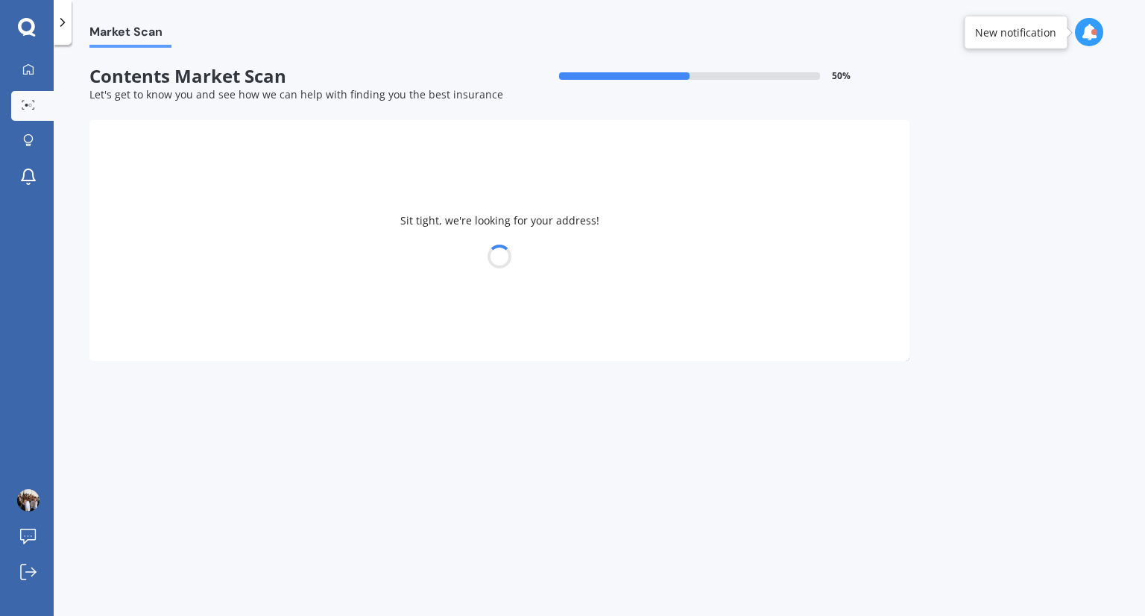
select select "06"
select select "04"
select select "1993"
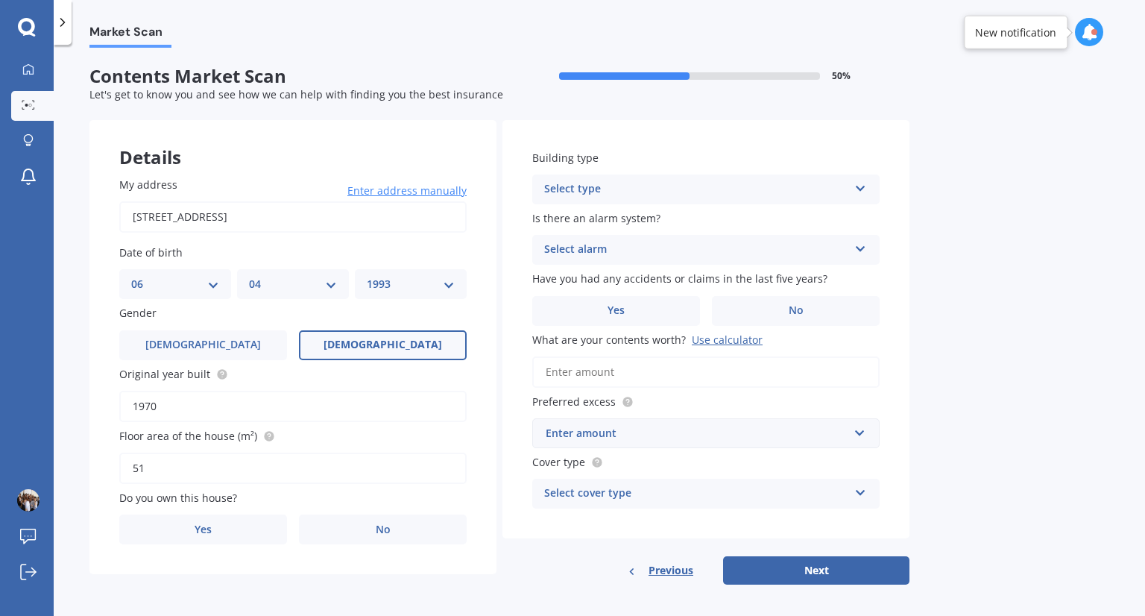
scroll to position [8, 0]
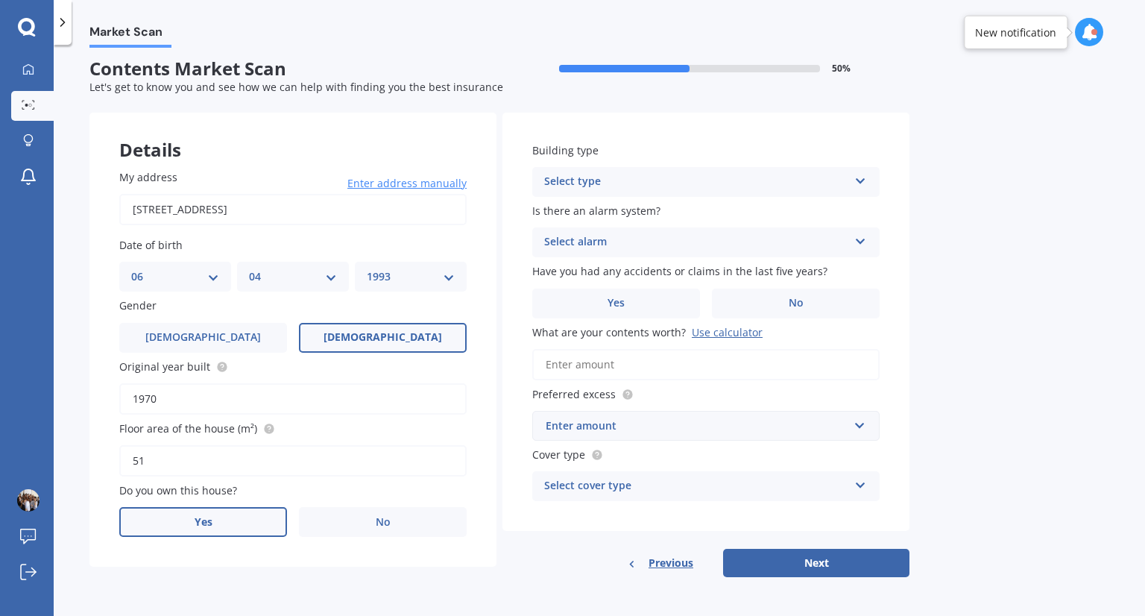
click at [223, 507] on label "Yes" at bounding box center [203, 522] width 168 height 30
click at [0, 0] on input "Yes" at bounding box center [0, 0] width 0 height 0
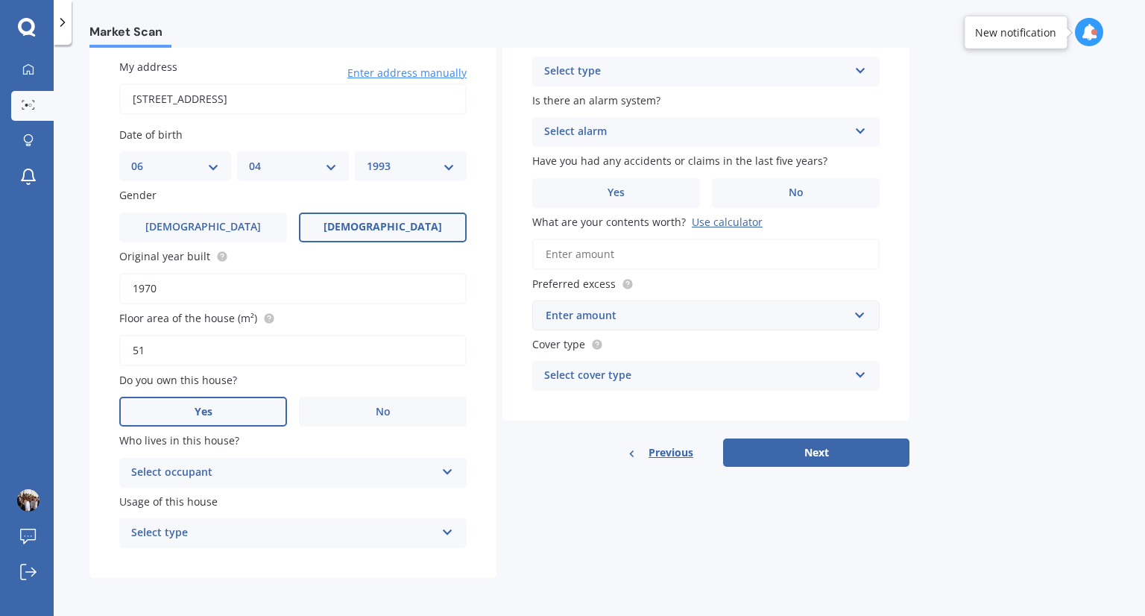
click at [258, 458] on div "Select occupant Owner" at bounding box center [292, 473] width 347 height 30
click at [249, 514] on div "Usage of this house Select type Permanent Holiday (without tenancy)" at bounding box center [292, 520] width 347 height 54
click at [260, 519] on div "Select type Permanent Holiday (without tenancy)" at bounding box center [292, 533] width 347 height 30
click at [244, 557] on div "Permanent" at bounding box center [293, 562] width 346 height 27
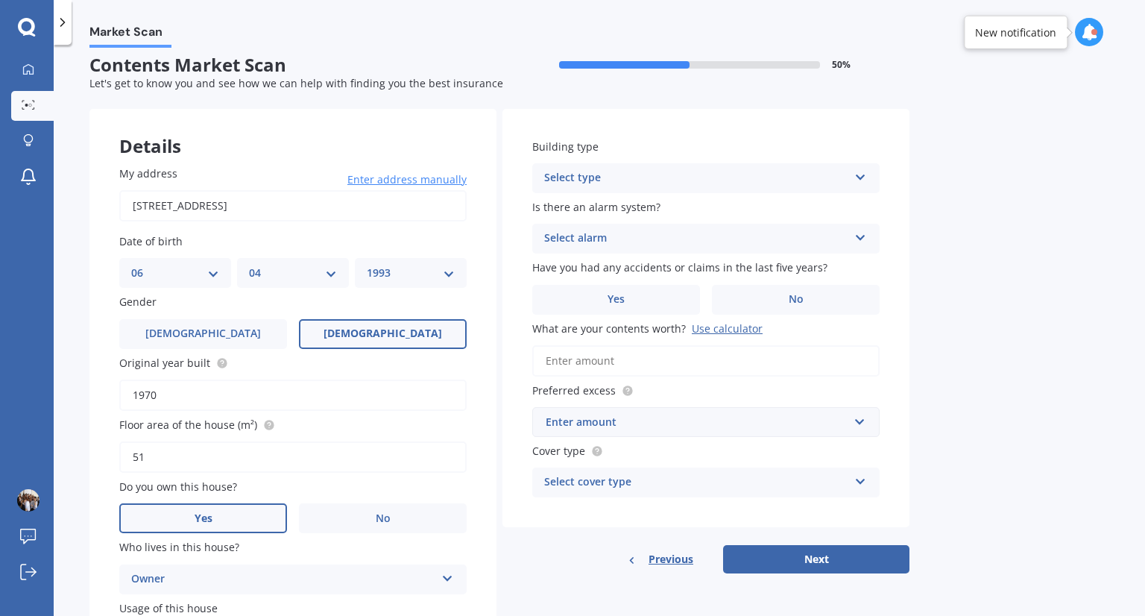
scroll to position [10, 0]
click at [603, 174] on div "Select type" at bounding box center [696, 179] width 304 height 18
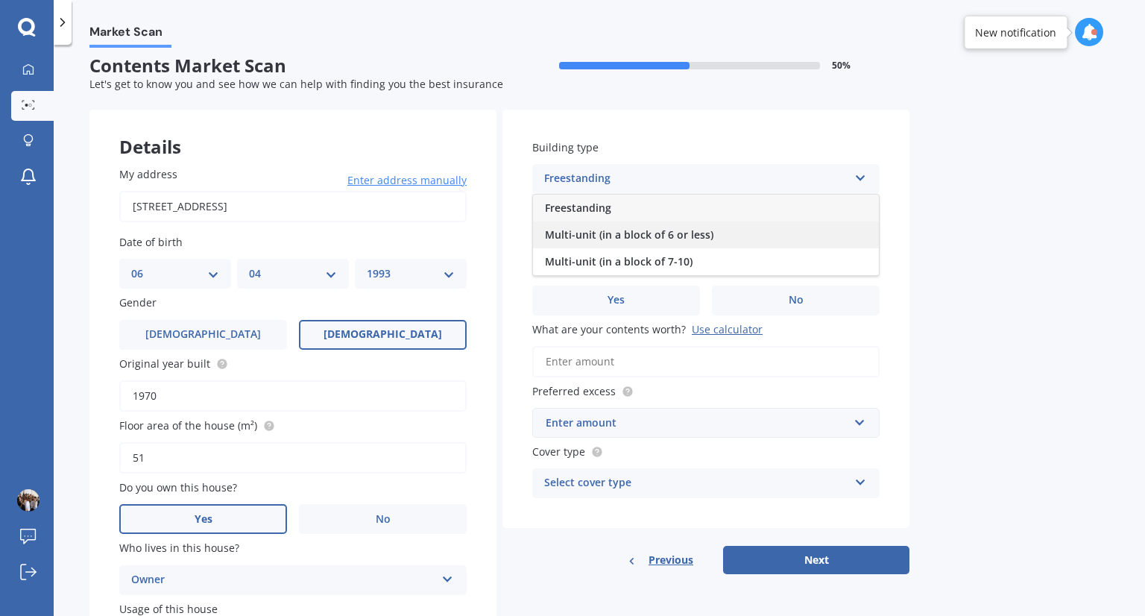
click at [605, 231] on span "Multi-unit (in a block of 6 or less)" at bounding box center [629, 234] width 168 height 14
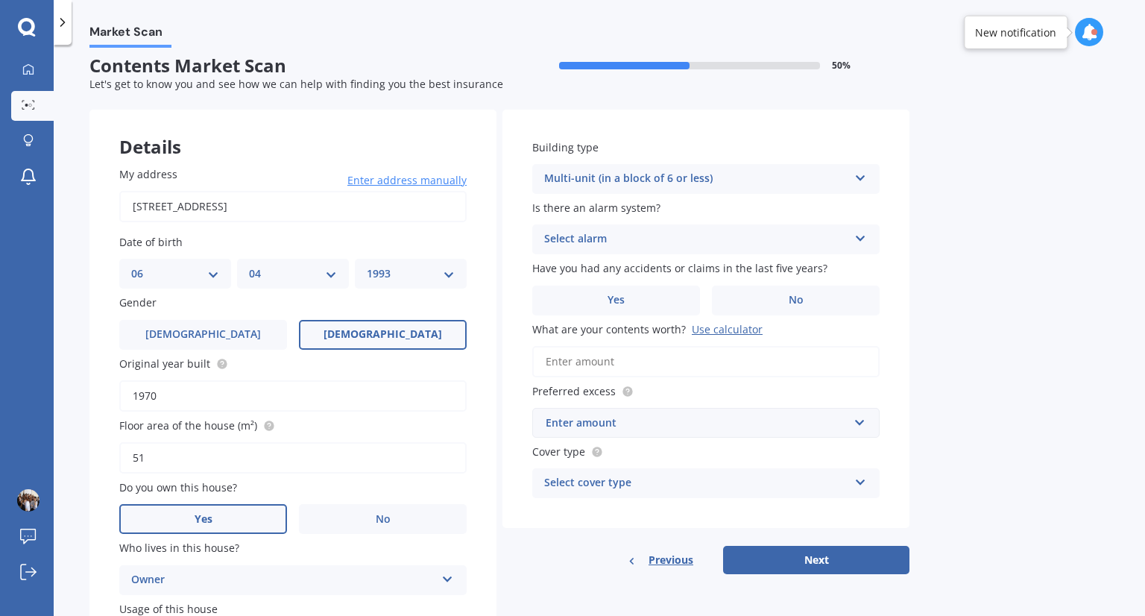
click at [605, 240] on div "Select alarm" at bounding box center [696, 239] width 304 height 18
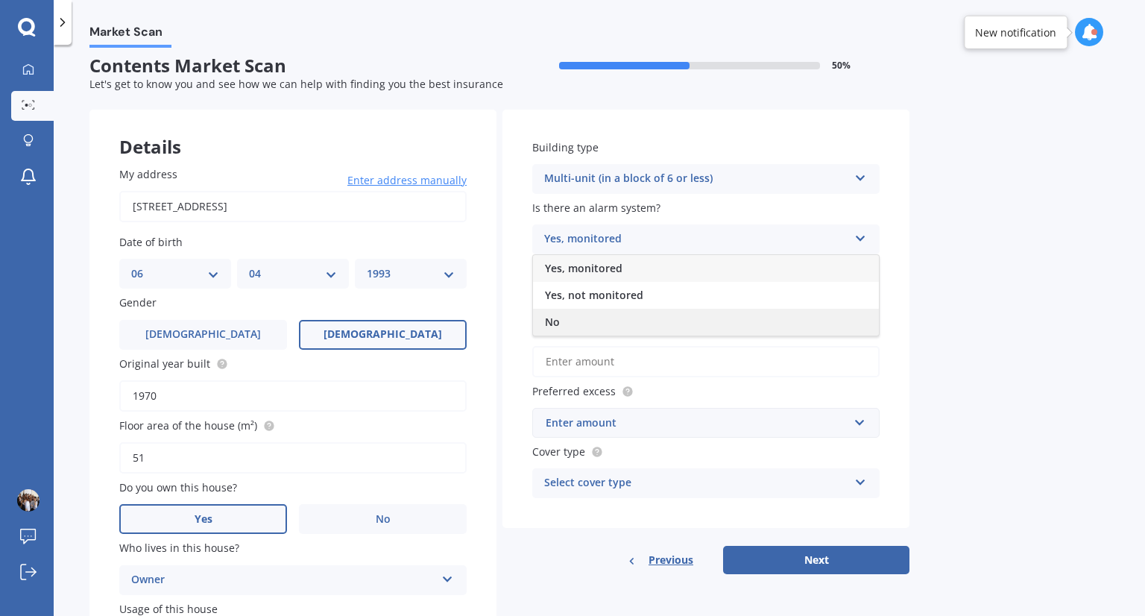
click at [590, 321] on div "No" at bounding box center [706, 322] width 346 height 27
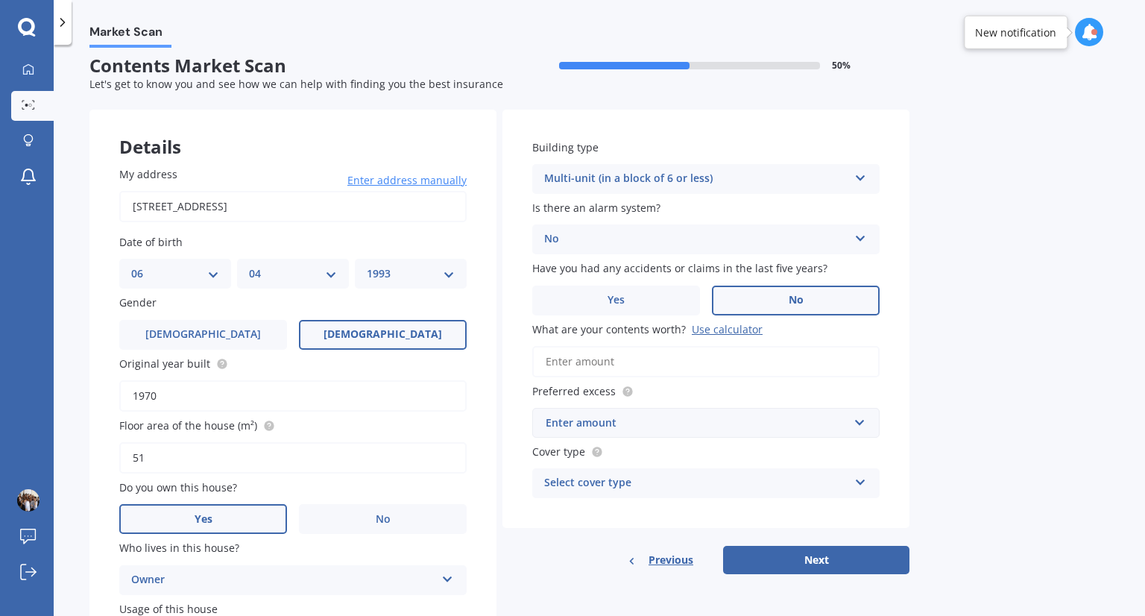
click at [753, 300] on label "No" at bounding box center [796, 300] width 168 height 30
click at [0, 0] on input "No" at bounding box center [0, 0] width 0 height 0
click at [680, 361] on input "What are your contents worth? Use calculator" at bounding box center [705, 361] width 347 height 31
type input "$5"
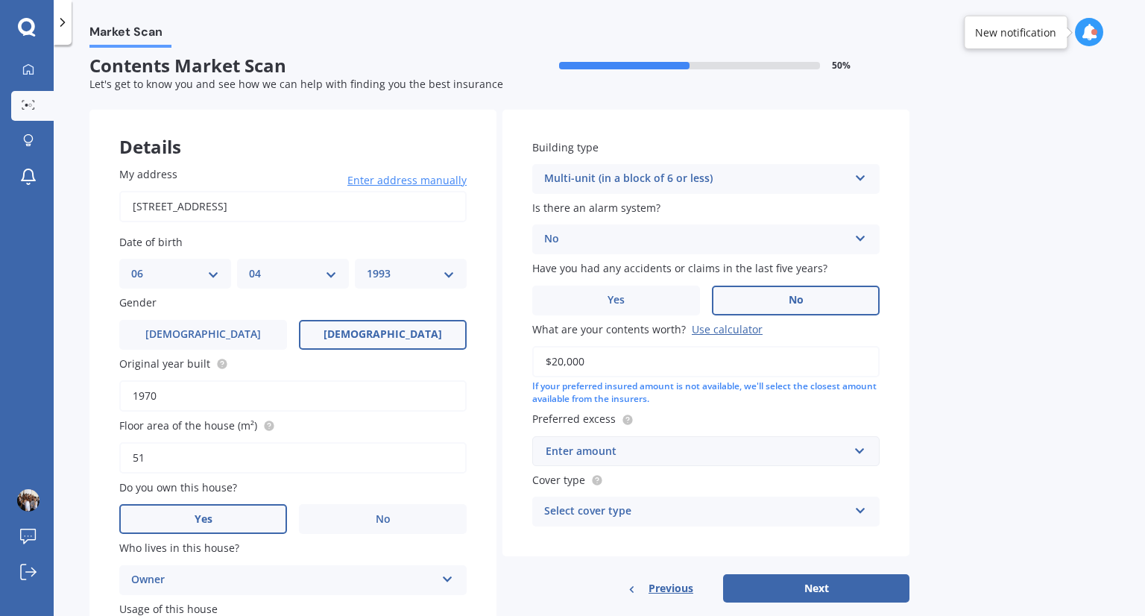
type input "$20,000"
click at [692, 441] on input "text" at bounding box center [701, 451] width 334 height 28
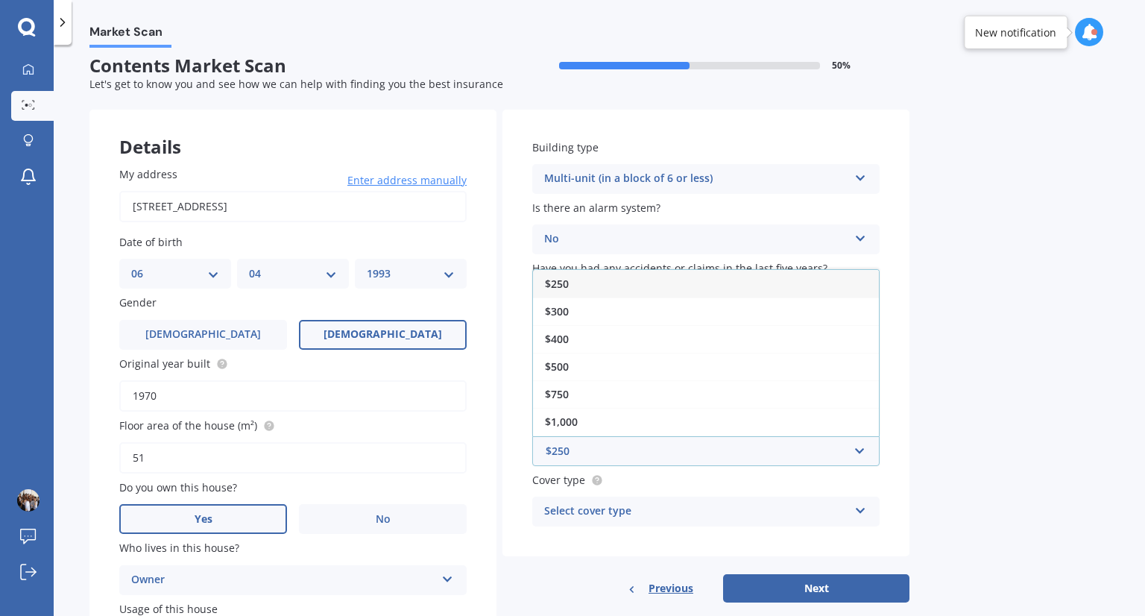
click at [602, 292] on div "$250" at bounding box center [706, 284] width 346 height 28
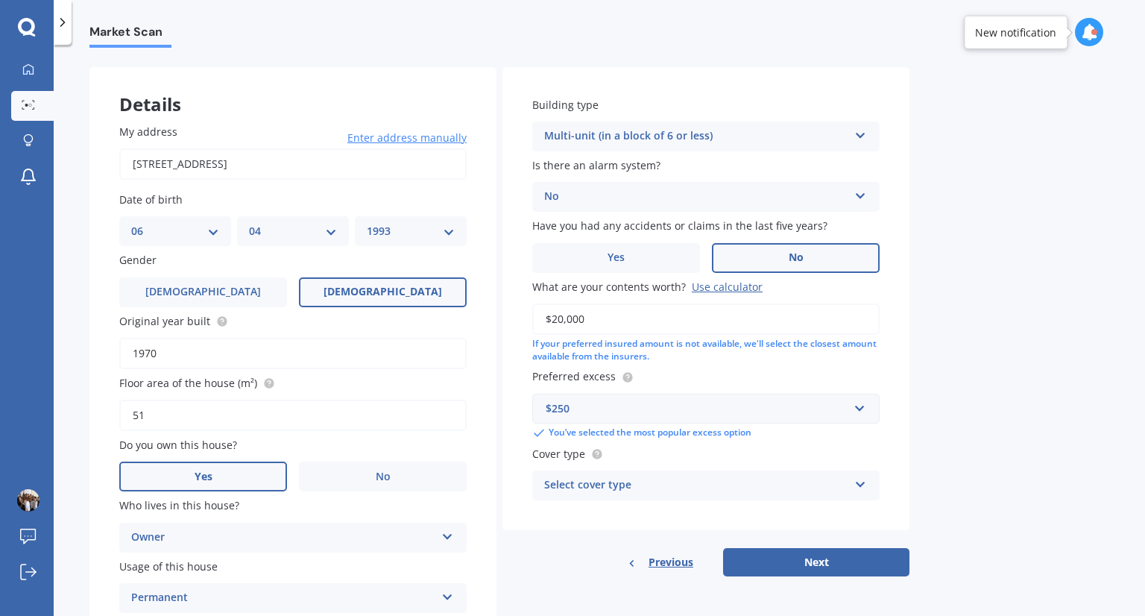
scroll to position [58, 0]
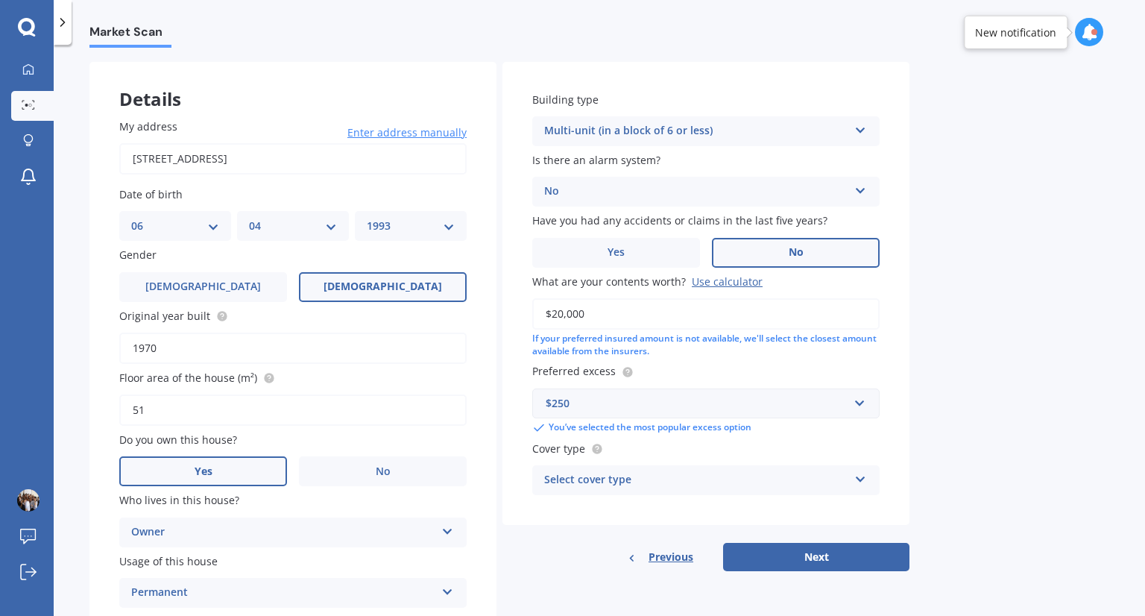
click at [651, 471] on div "Select cover type" at bounding box center [696, 480] width 304 height 18
click at [641, 512] on div "High" at bounding box center [706, 509] width 346 height 27
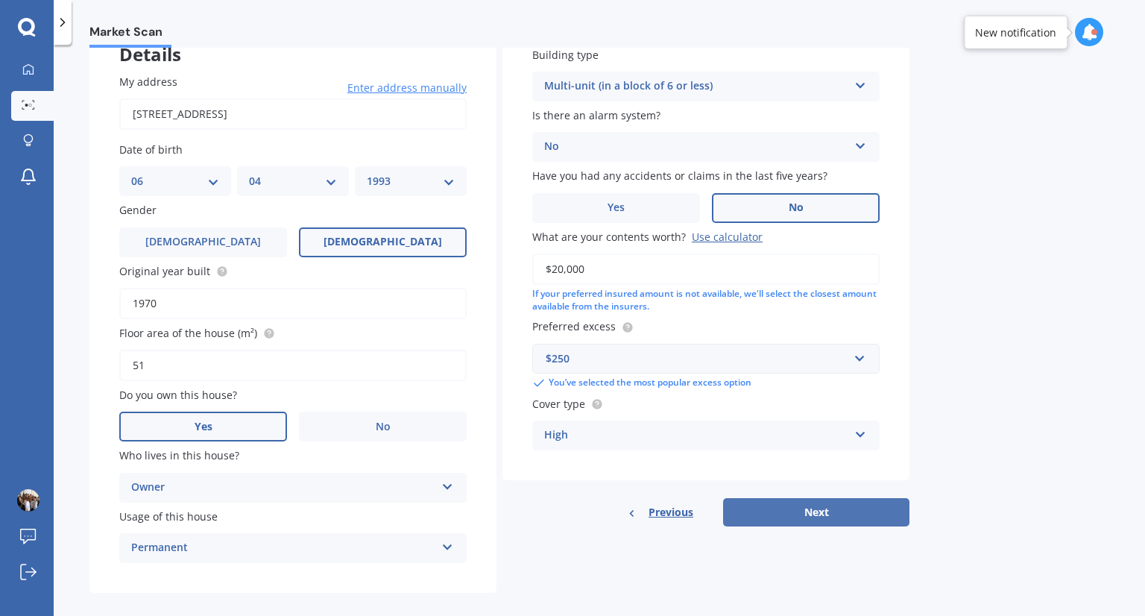
click at [747, 511] on button "Next" at bounding box center [816, 512] width 186 height 28
select select "06"
select select "04"
select select "1993"
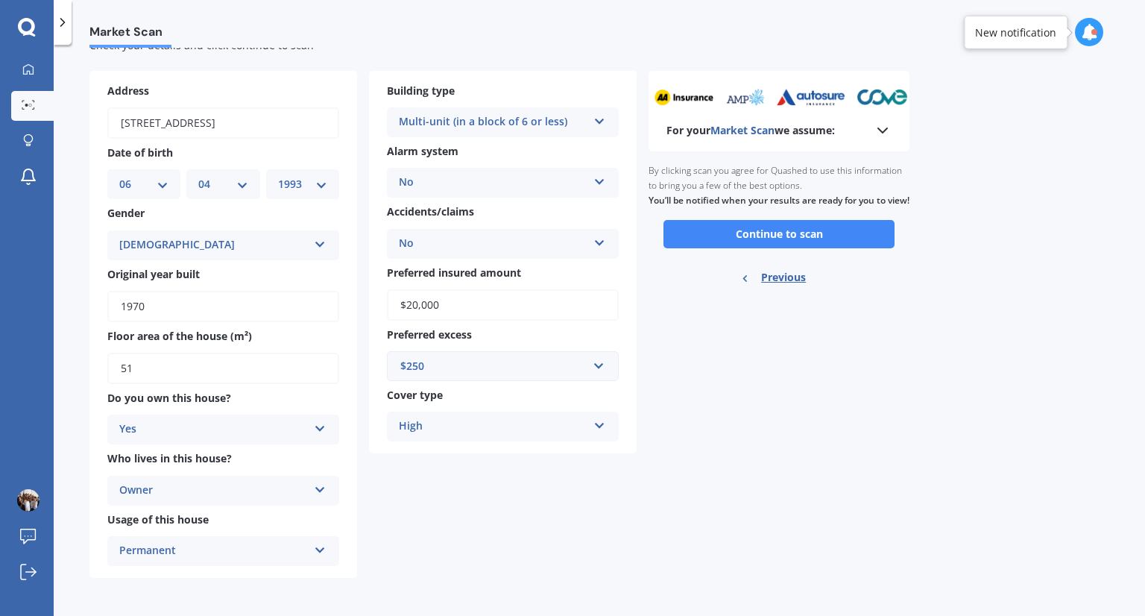
scroll to position [0, 0]
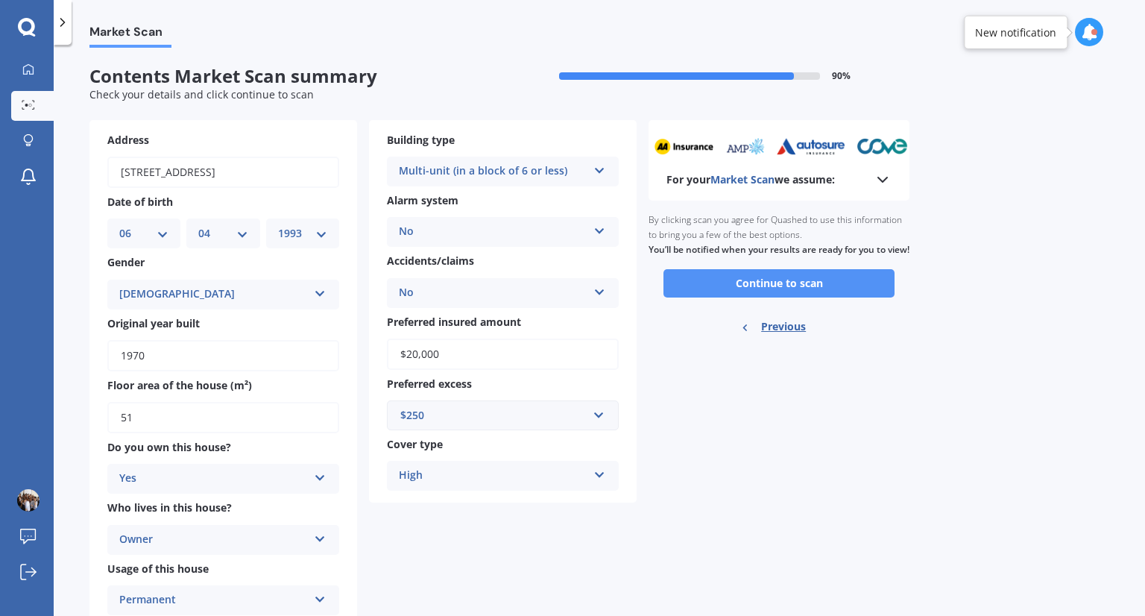
click at [771, 297] on button "Continue to scan" at bounding box center [778, 283] width 231 height 28
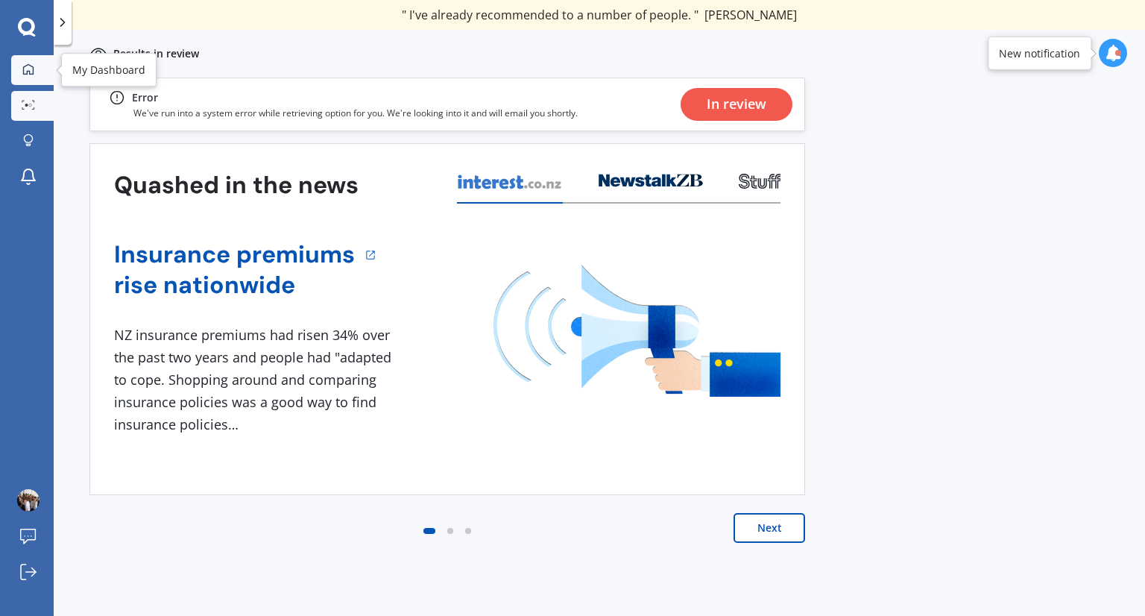
click at [33, 75] on div at bounding box center [28, 69] width 22 height 13
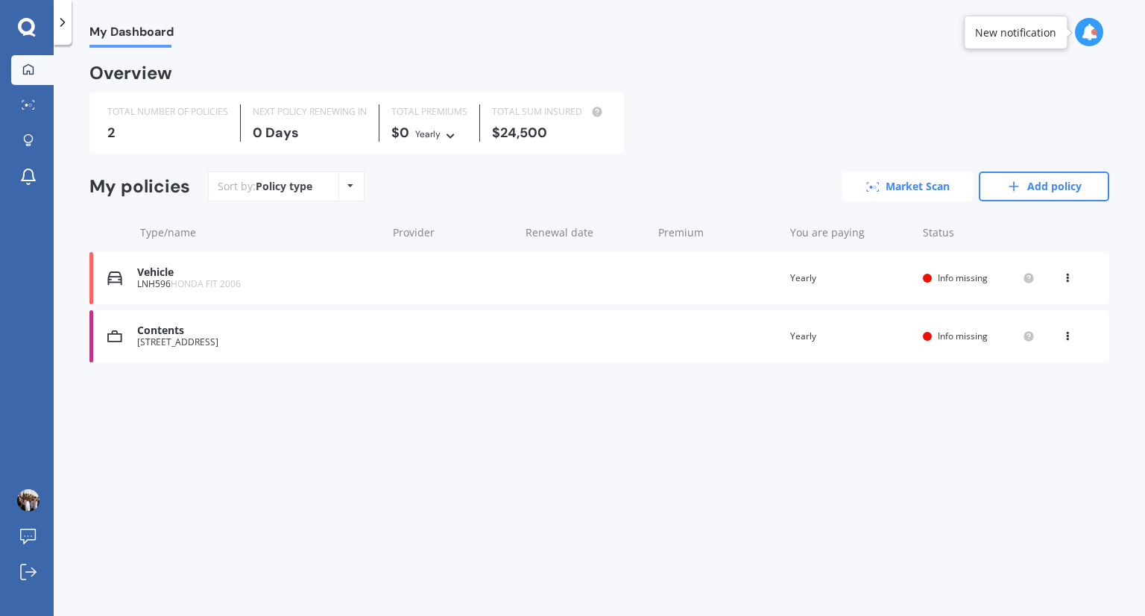
click at [890, 188] on link "Market Scan" at bounding box center [907, 186] width 130 height 30
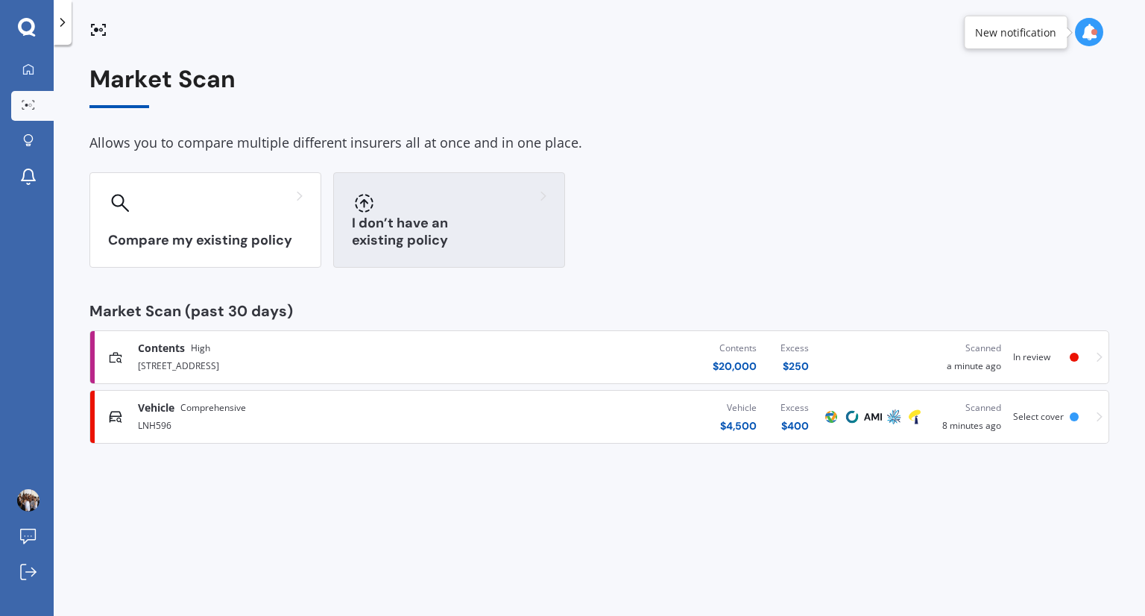
click at [459, 231] on h3 "I don’t have an existing policy" at bounding box center [449, 232] width 195 height 34
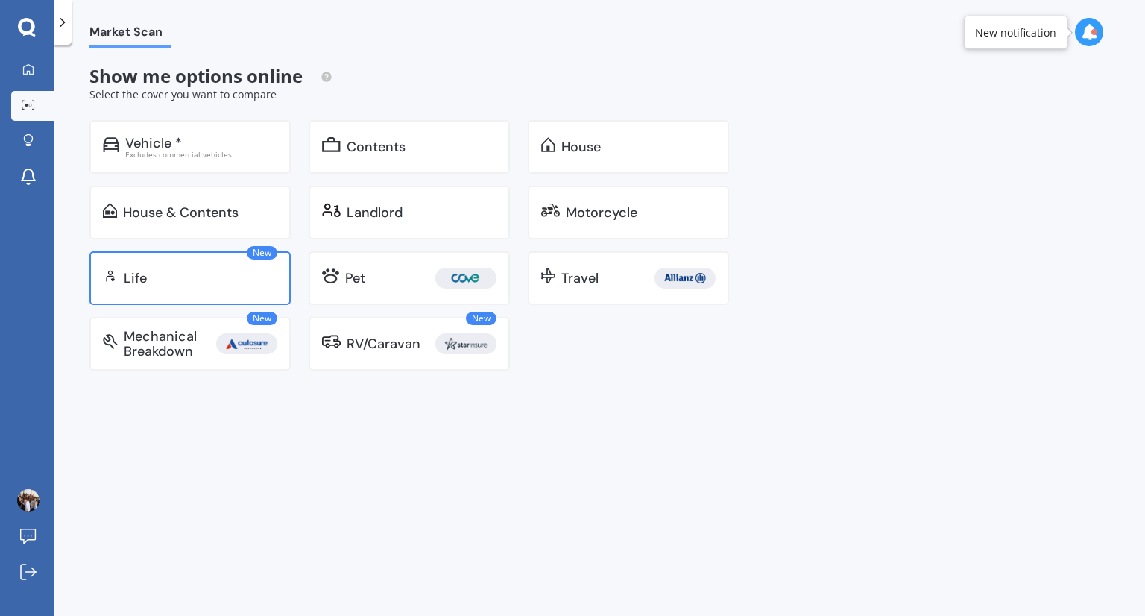
click at [236, 278] on div "Life" at bounding box center [201, 278] width 154 height 15
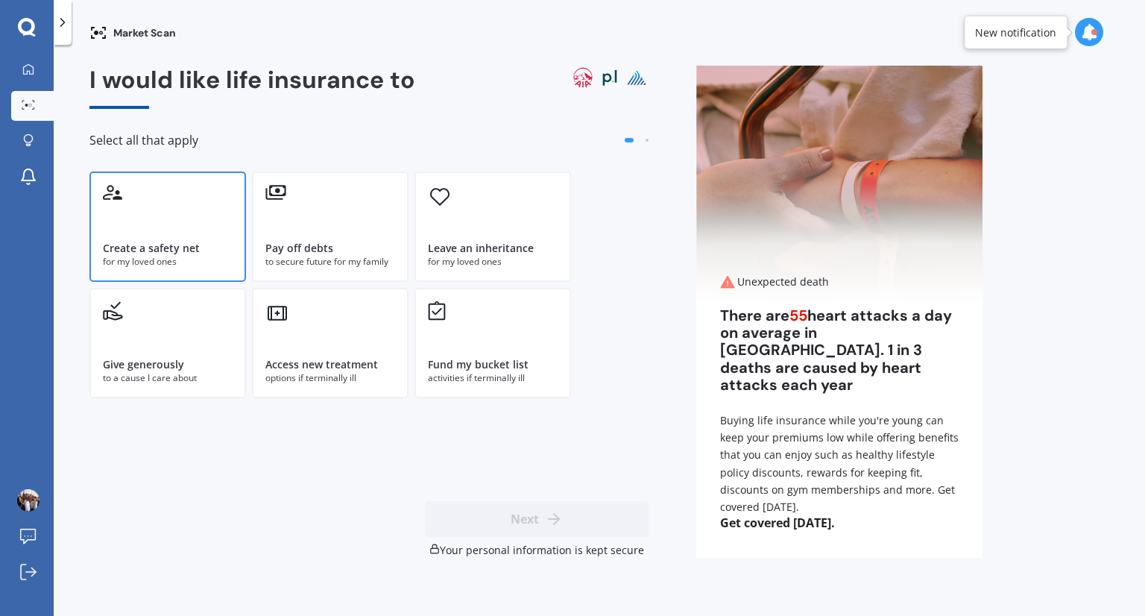
click at [191, 196] on div "Create a safety net for my loved ones" at bounding box center [167, 226] width 157 height 110
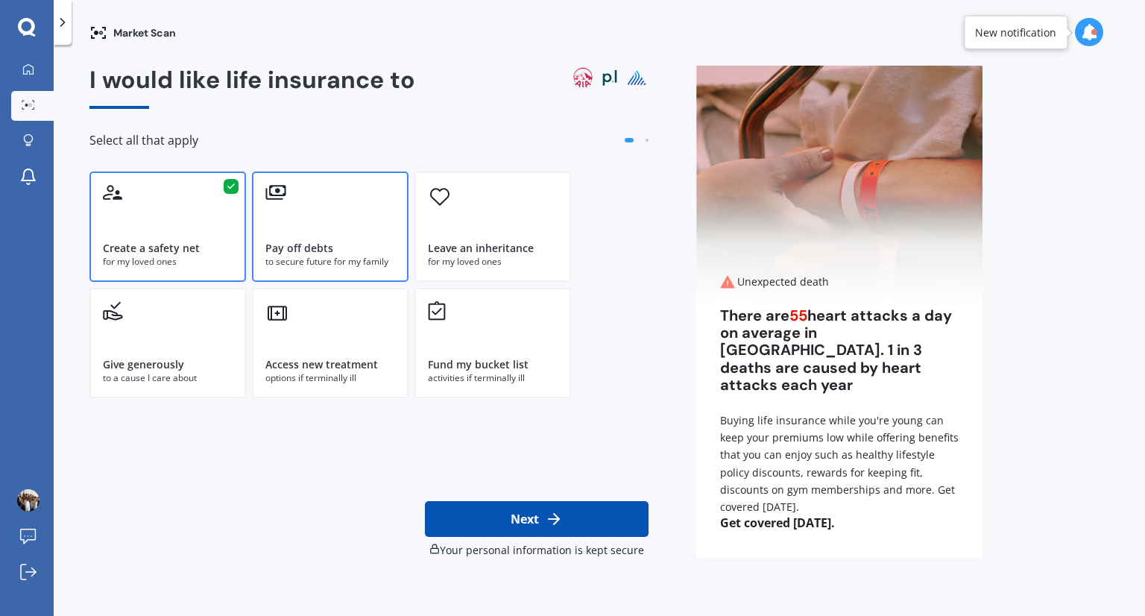
click at [300, 237] on div "Pay off debts to secure future for my family" at bounding box center [330, 226] width 157 height 110
click at [218, 250] on div "Create a safety net" at bounding box center [168, 248] width 130 height 15
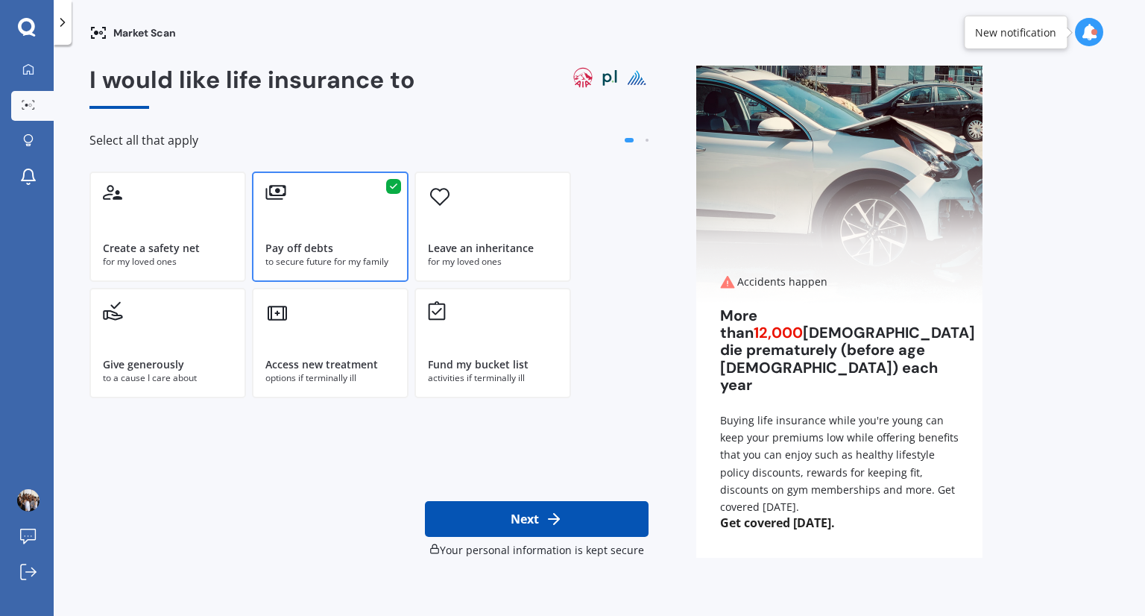
click at [552, 517] on icon at bounding box center [554, 519] width 18 height 18
select select "06"
select select "04"
select select "1993"
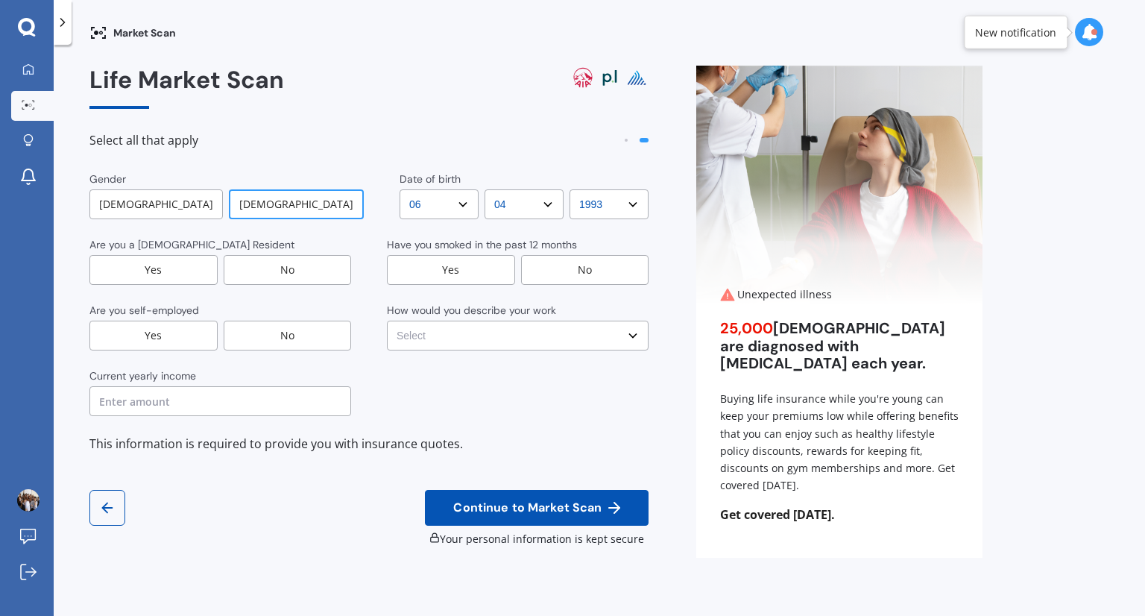
click at [183, 265] on div "Yes" at bounding box center [153, 270] width 128 height 30
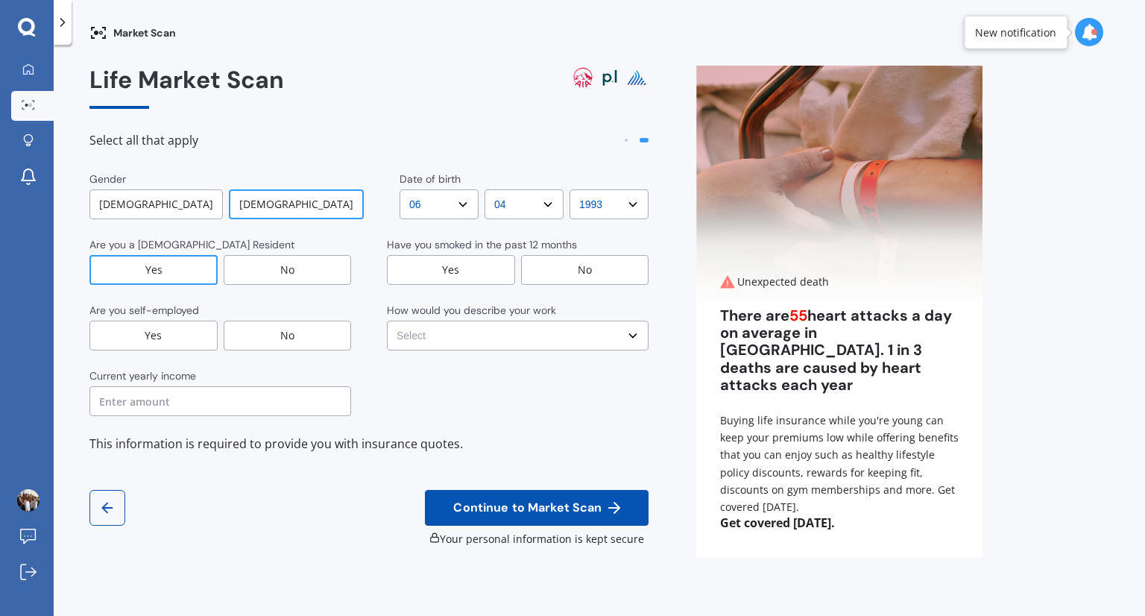
click at [255, 338] on div "No" at bounding box center [288, 336] width 128 height 30
click at [227, 408] on input "text" at bounding box center [220, 401] width 262 height 30
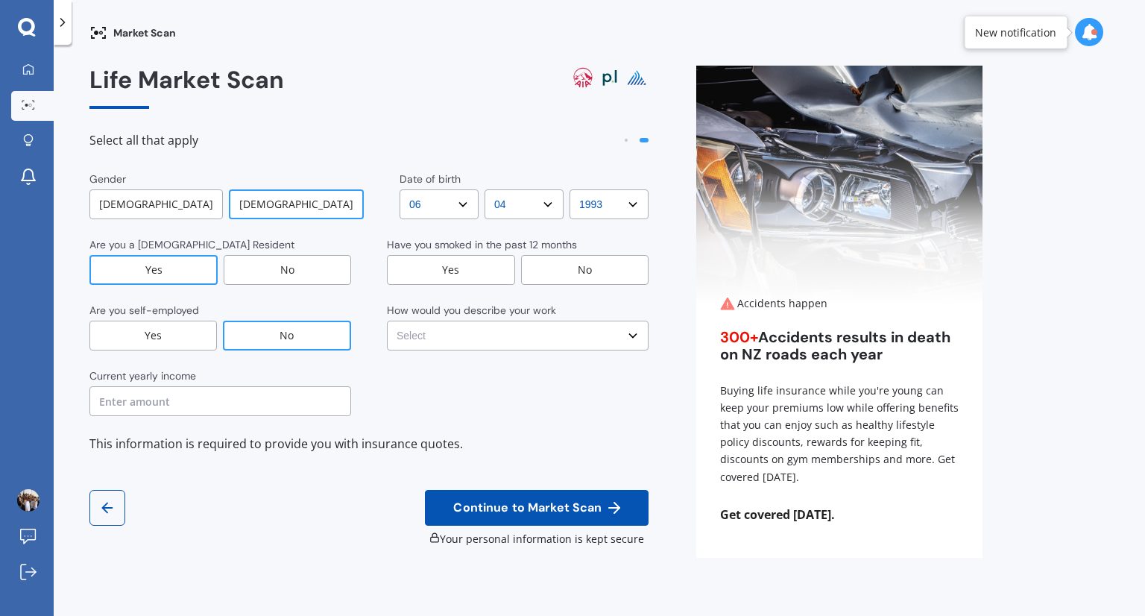
click at [555, 263] on div "No" at bounding box center [585, 270] width 128 height 30
click at [543, 329] on select "Select No manual work e.g. lawyer, consultant, engineer Light manual work e.g. …" at bounding box center [518, 336] width 262 height 30
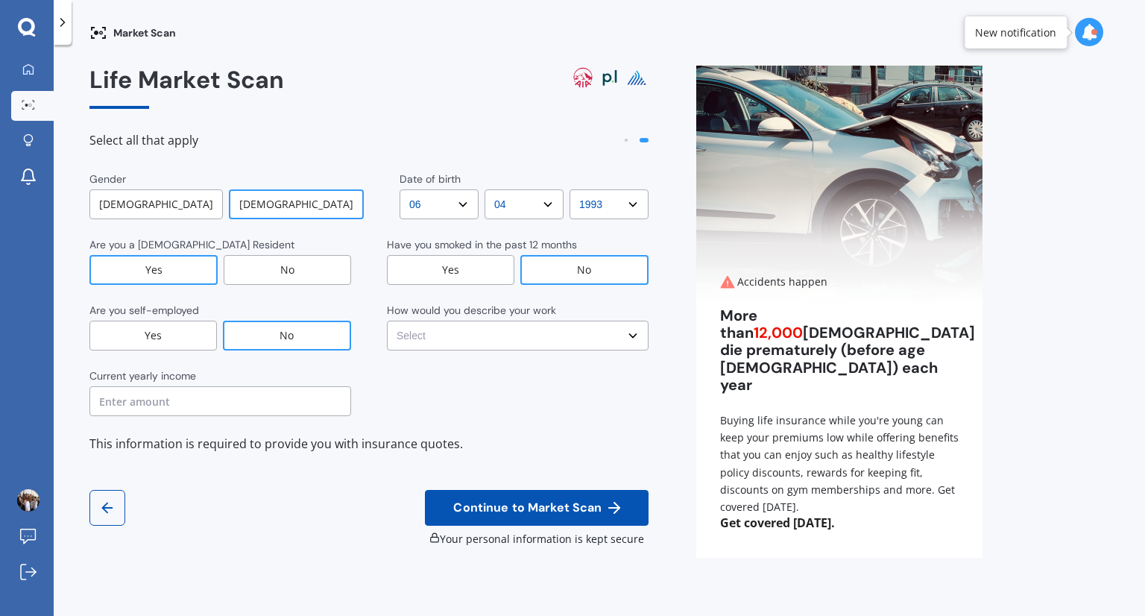
select select "No manual work e.g. lawyer, consultant, engineer"
click at [387, 321] on select "Select No manual work e.g. lawyer, consultant, engineer Light manual work e.g. …" at bounding box center [518, 336] width 262 height 30
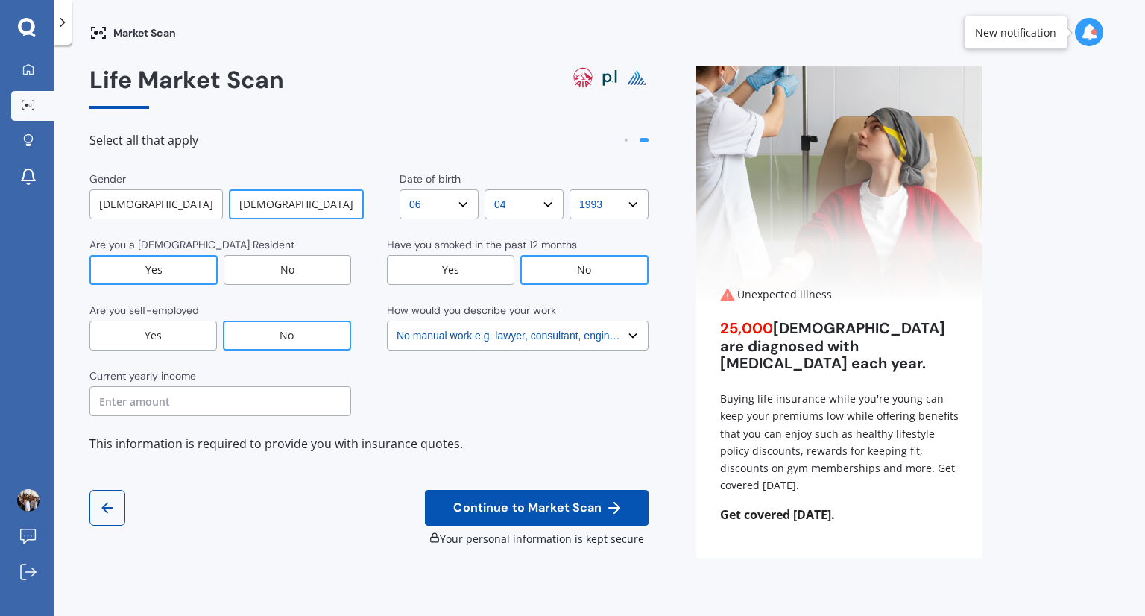
click at [296, 398] on input "text" at bounding box center [220, 401] width 262 height 30
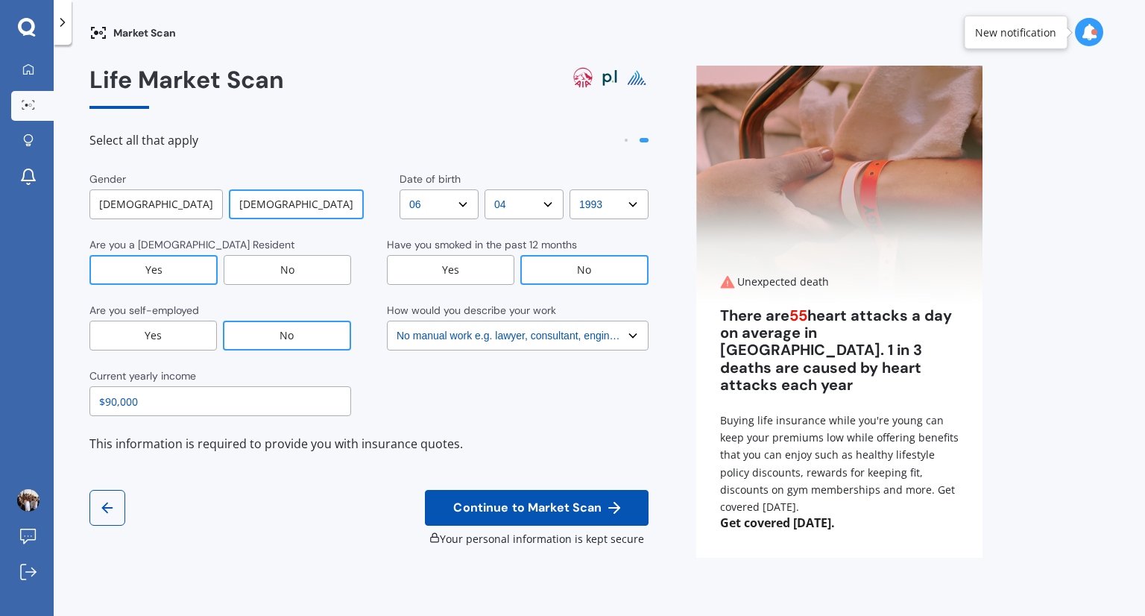
type input "$90,000"
click at [420, 420] on div "Gender Male Female Date of birth DD DD 01 02 03 04 05 06 07 08 09 10 11 12 13 1…" at bounding box center [368, 312] width 559 height 283
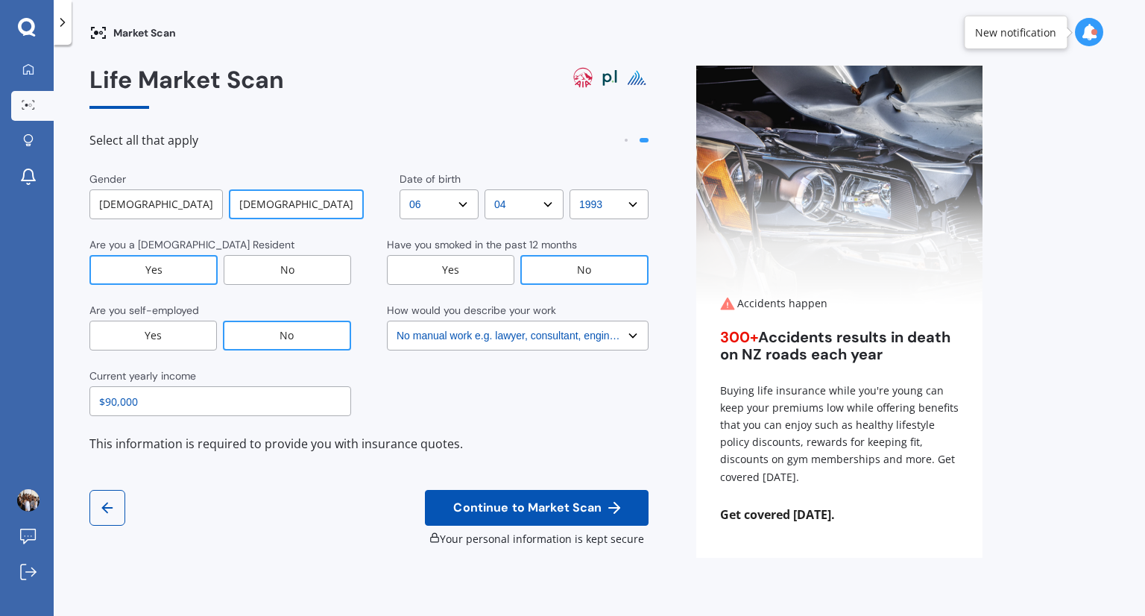
click at [482, 501] on span "Continue to Market Scan" at bounding box center [527, 508] width 154 height 14
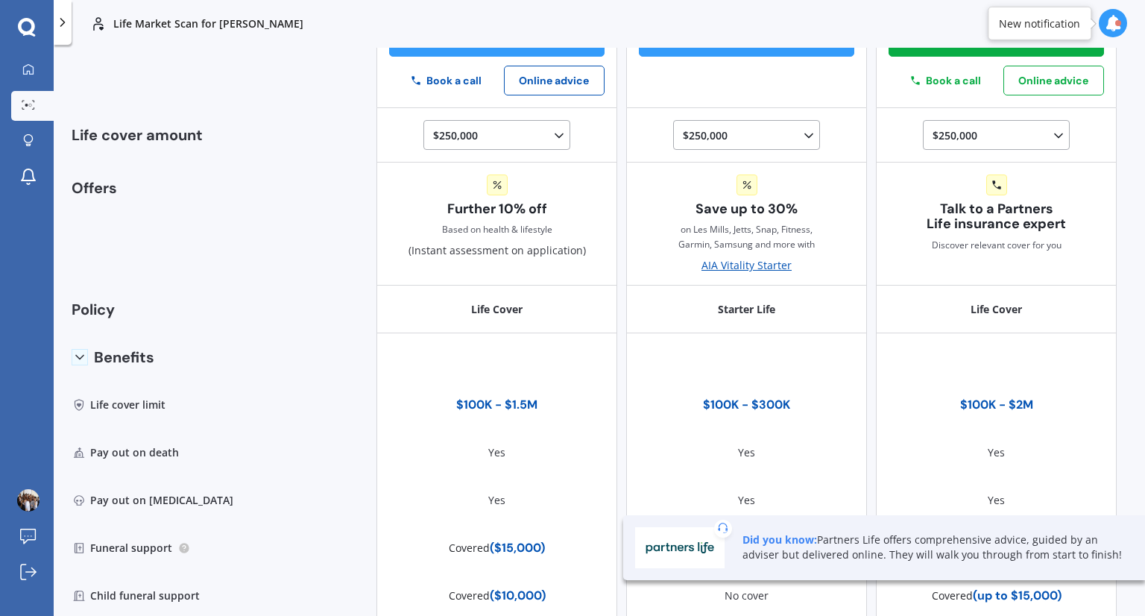
scroll to position [221, 0]
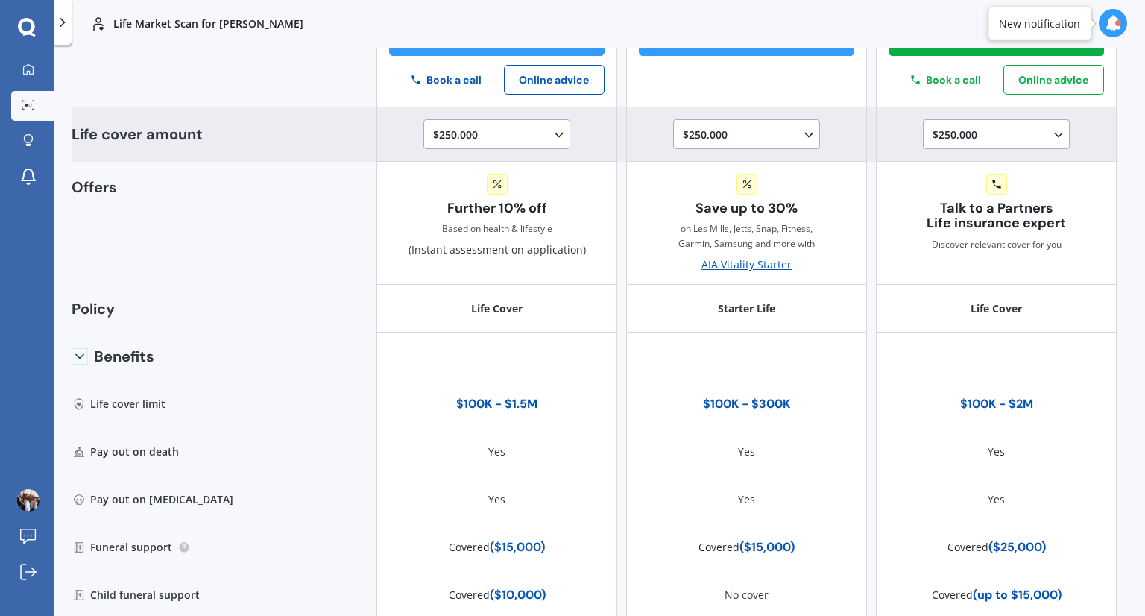
click at [536, 133] on div "$250,000 $100,000 $150,000 $200,000 $250,000 $300,000 $350,000 $400,000 $500,00…" at bounding box center [499, 135] width 133 height 18
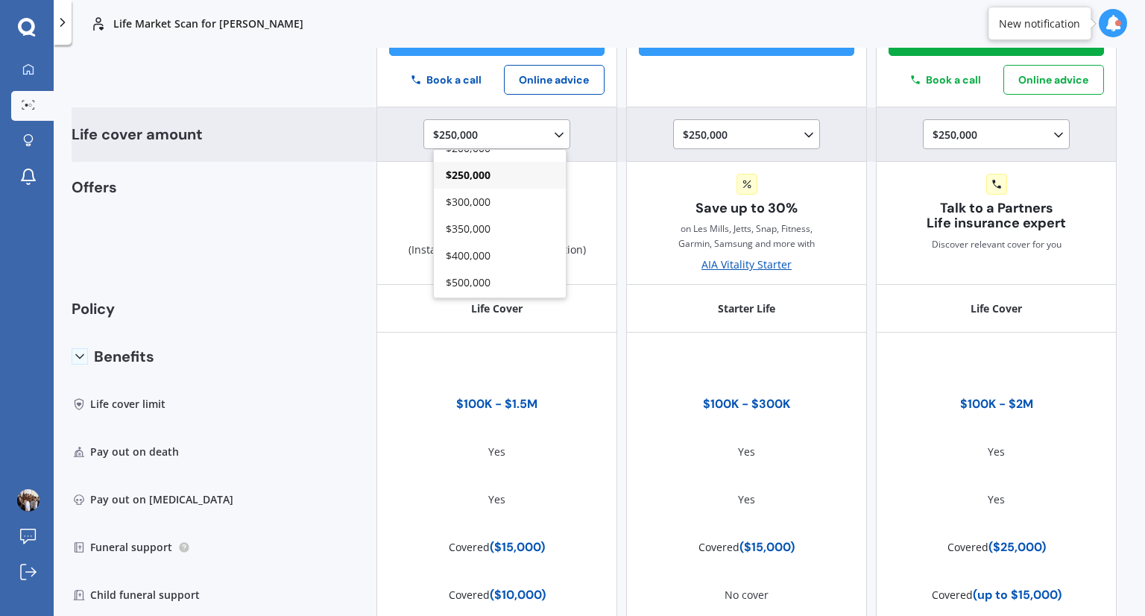
scroll to position [72, 0]
click at [511, 271] on div "$500,000" at bounding box center [500, 279] width 132 height 27
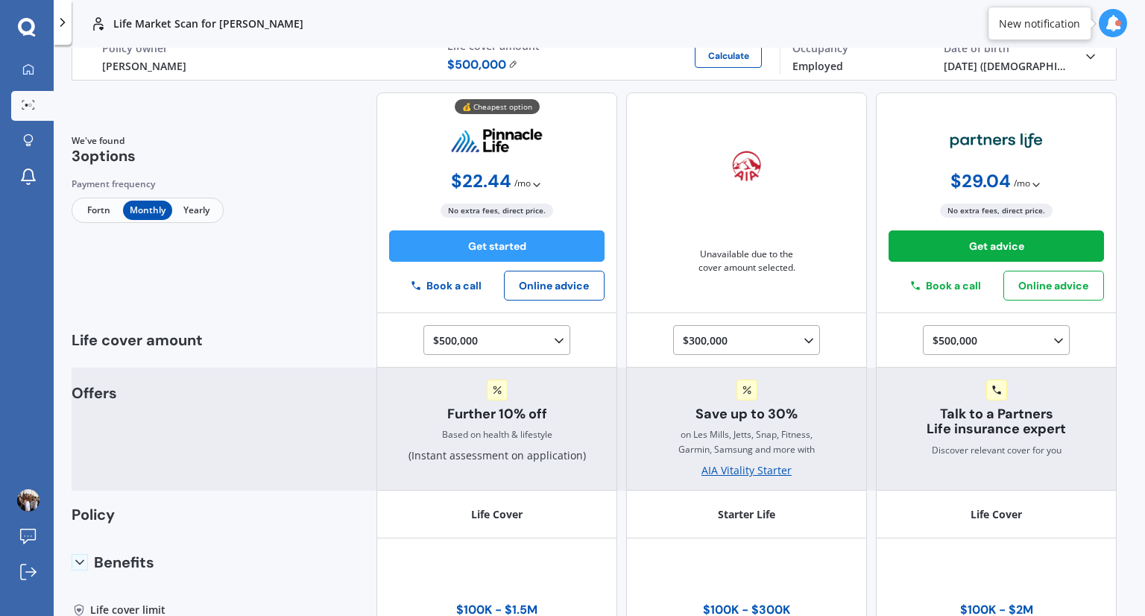
scroll to position [0, 0]
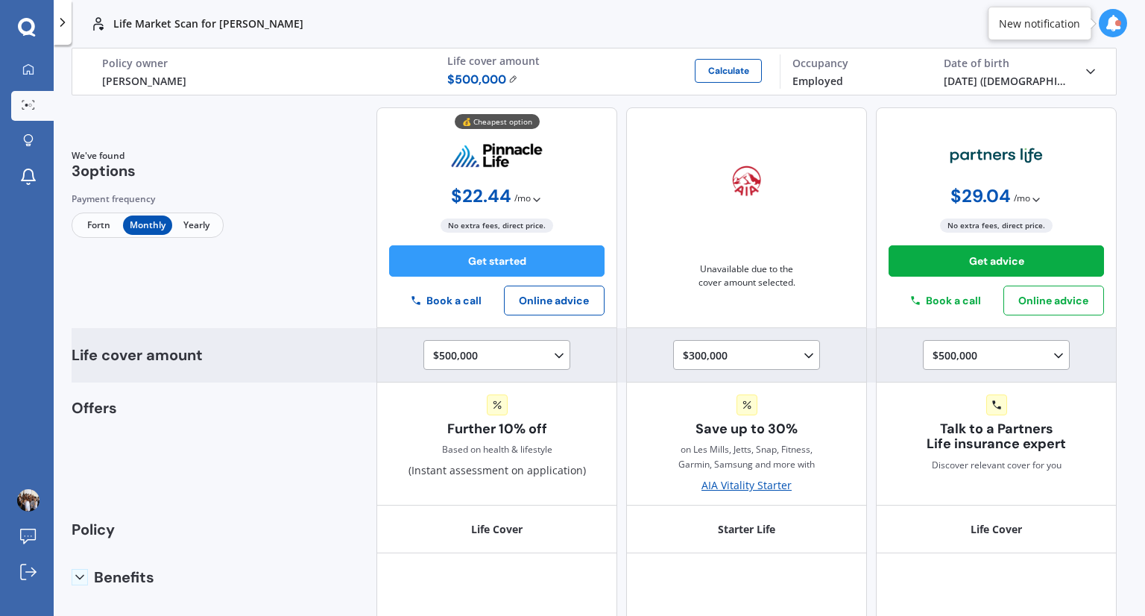
click at [730, 353] on div "$300,000 $100,000 $150,000 $200,000 $250,000 $300,000" at bounding box center [749, 356] width 133 height 18
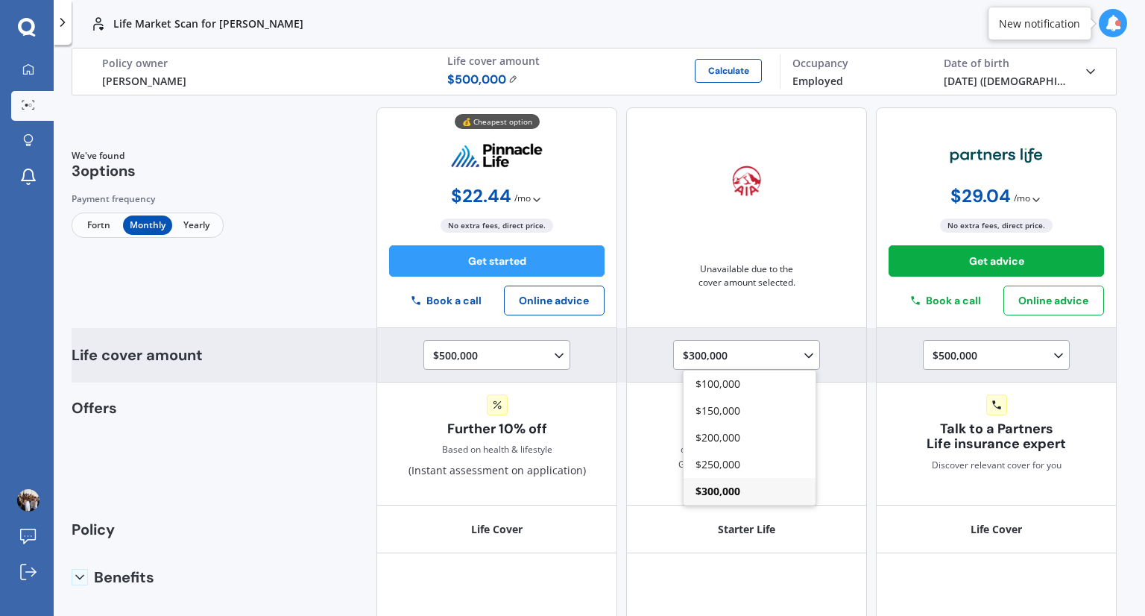
click at [736, 479] on div "$300,000" at bounding box center [750, 491] width 132 height 27
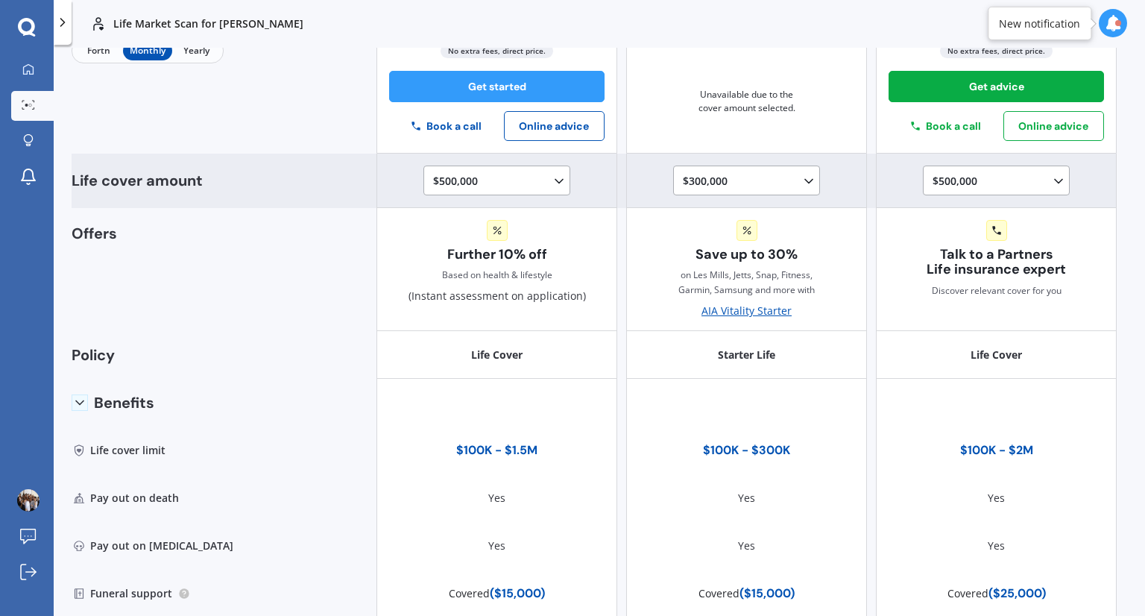
scroll to position [173, 0]
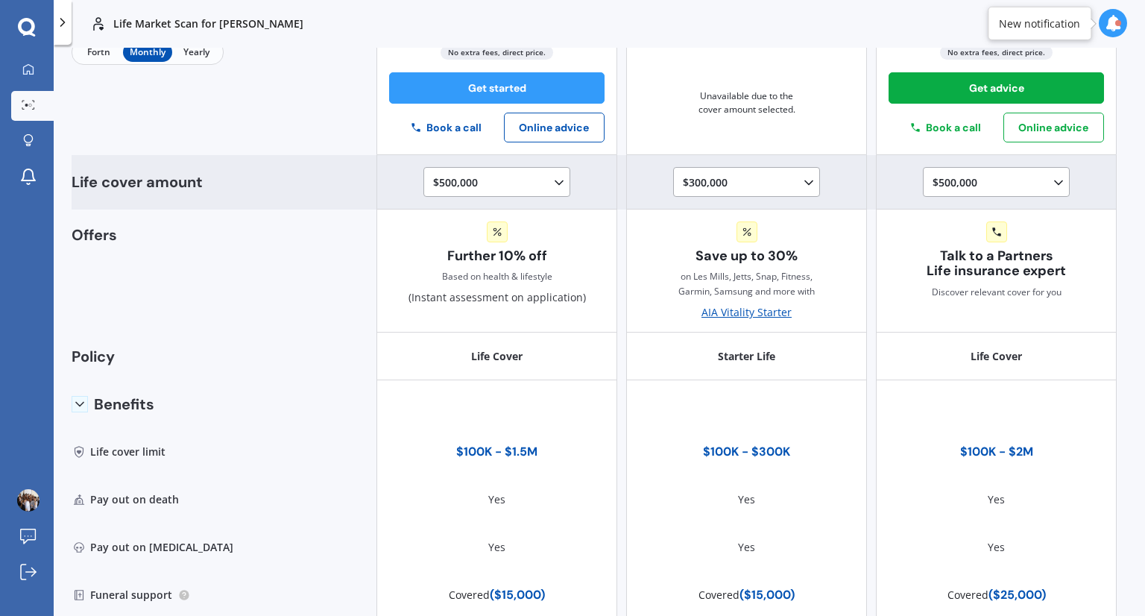
click at [552, 185] on icon at bounding box center [559, 182] width 15 height 15
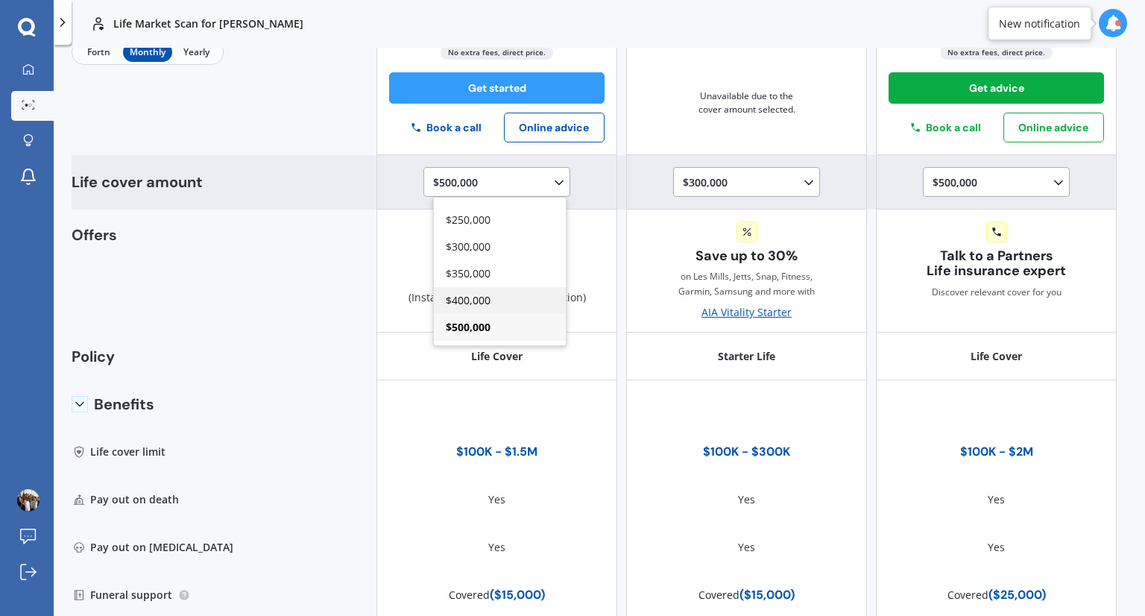
click at [507, 292] on div "$400,000" at bounding box center [500, 300] width 132 height 27
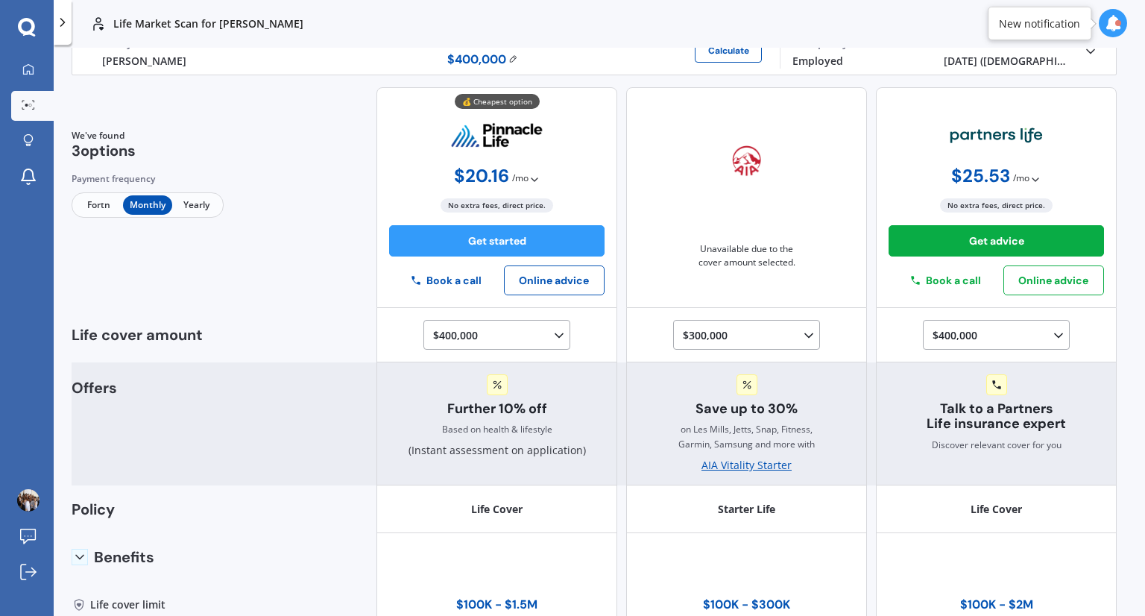
scroll to position [0, 0]
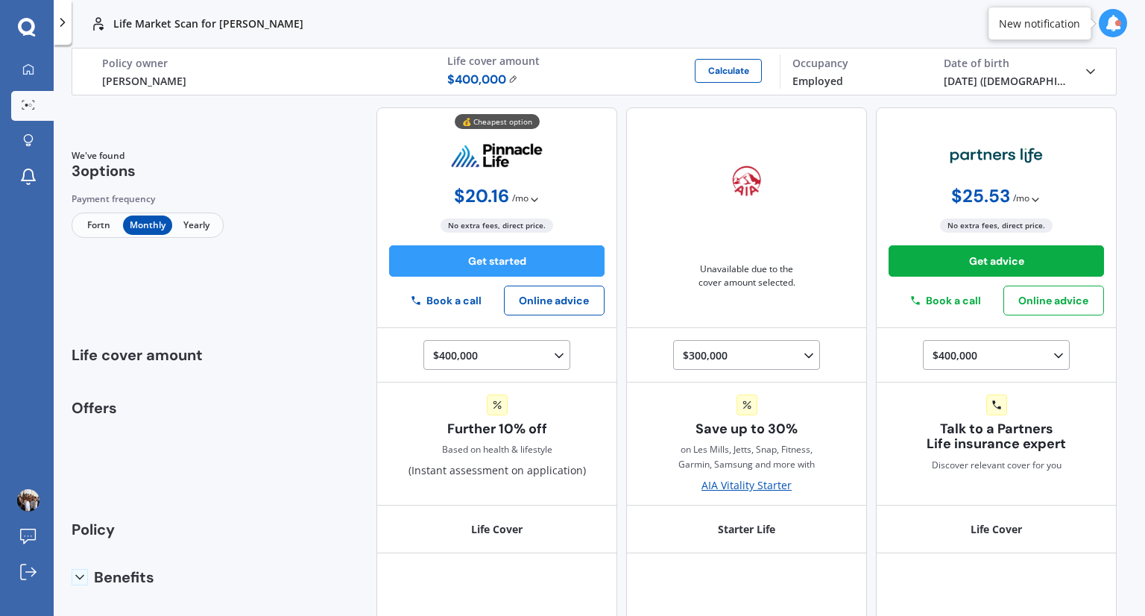
click at [574, 152] on div "💰 Cheapest option $ 20.16 / mo Only monthly payments available $ 20.16 / mo No …" at bounding box center [496, 217] width 241 height 221
click at [24, 28] on icon at bounding box center [27, 27] width 18 height 19
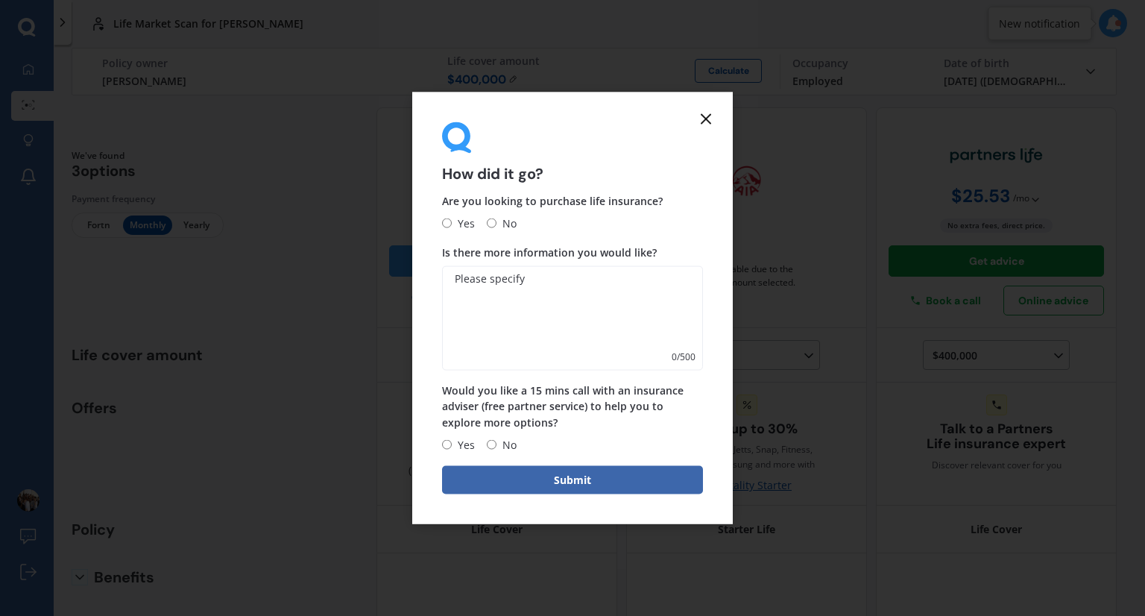
click at [442, 235] on div "Are you looking to purchase life insurance? Yes No Is there more information yo…" at bounding box center [572, 322] width 261 height 261
click at [452, 218] on span "Yes" at bounding box center [463, 223] width 23 height 18
click at [451, 218] on input "Yes" at bounding box center [447, 223] width 10 height 10
radio input "true"
click at [511, 303] on textarea "Is there more information you would like?" at bounding box center [572, 318] width 261 height 104
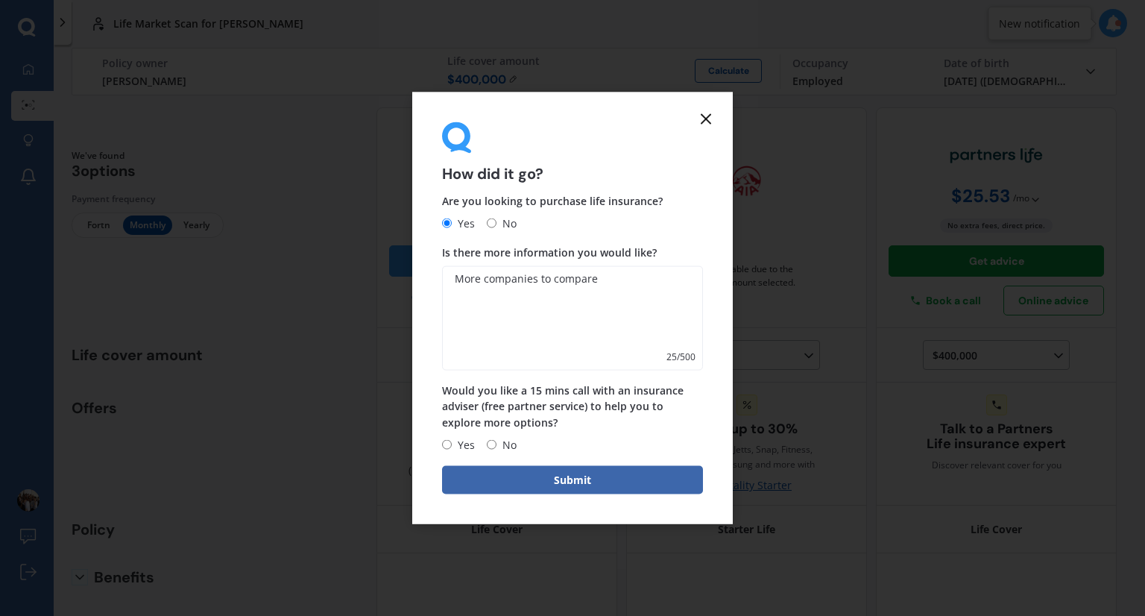
type textarea "More companies to compare"
click at [494, 438] on label "No" at bounding box center [502, 444] width 30 height 18
click at [494, 440] on input "No" at bounding box center [492, 445] width 10 height 10
radio input "true"
click at [545, 477] on button "Submit" at bounding box center [572, 479] width 261 height 28
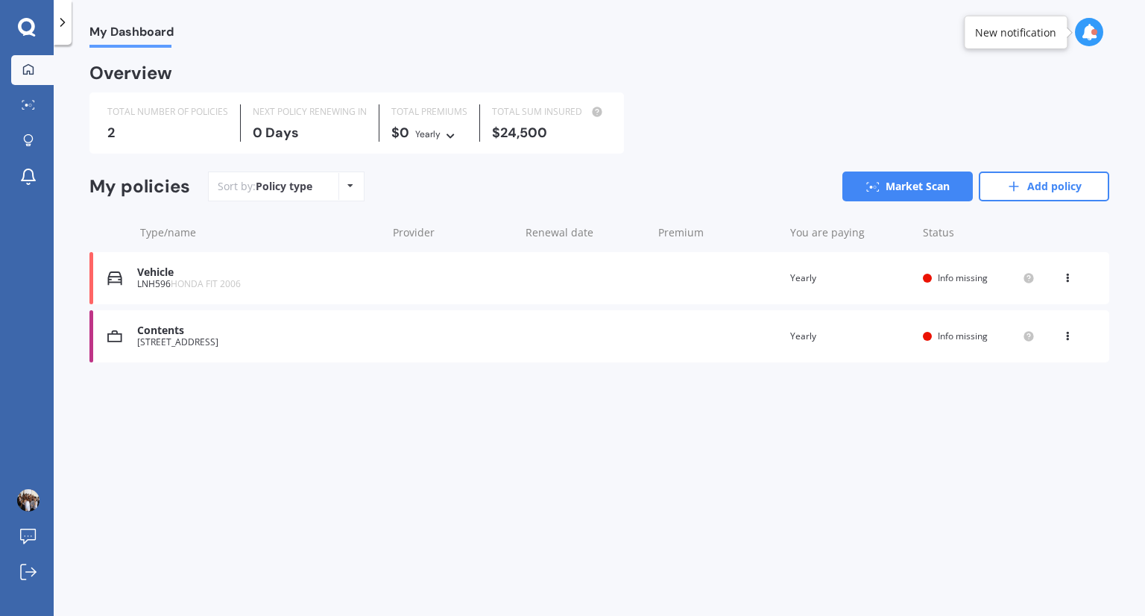
click at [574, 423] on div "My Dashboard Overview TOTAL NUMBER OF POLICIES 2 NEXT POLICY RENEWING IN 0 Days…" at bounding box center [599, 333] width 1091 height 571
click at [951, 332] on span "Info missing" at bounding box center [963, 335] width 50 height 13
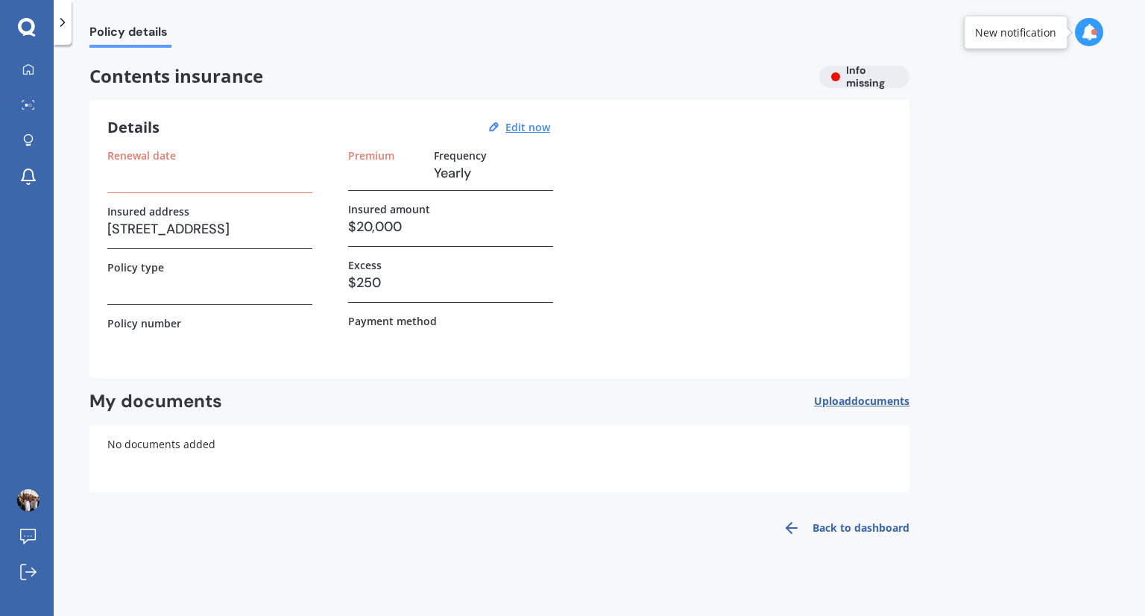
click at [857, 81] on div "Contents insurance Info missing" at bounding box center [499, 77] width 820 height 22
click at [843, 76] on div "Contents insurance Info missing" at bounding box center [499, 77] width 820 height 22
click at [534, 126] on u "Edit now" at bounding box center [527, 127] width 45 height 14
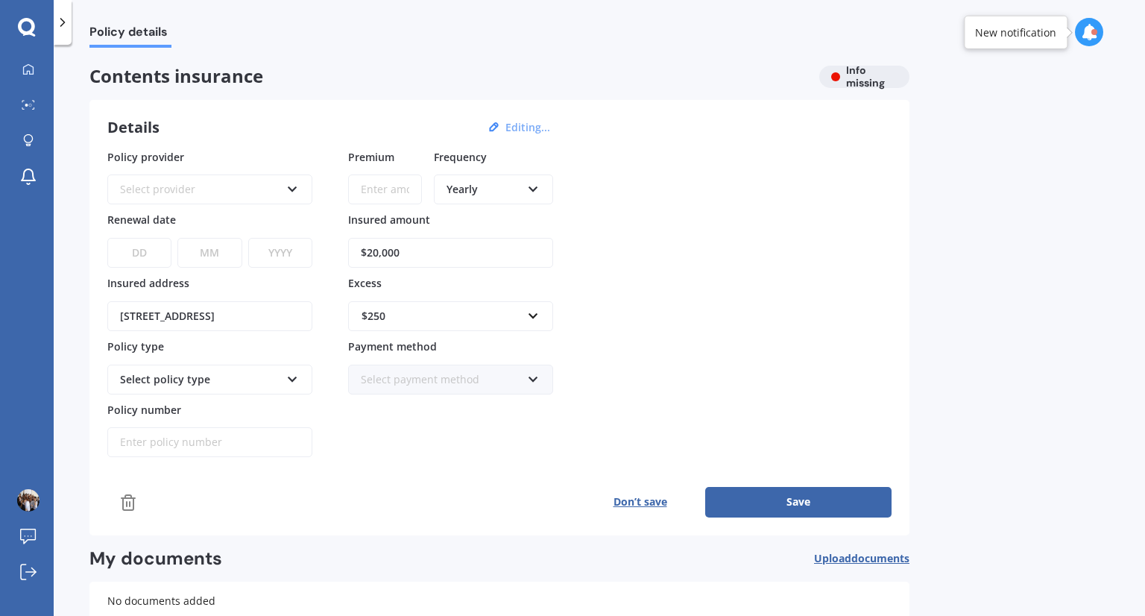
click at [268, 378] on div "Select policy type" at bounding box center [200, 379] width 160 height 16
click at [289, 376] on icon at bounding box center [292, 376] width 13 height 10
click at [250, 378] on div "Select policy type" at bounding box center [200, 379] width 160 height 16
click at [224, 376] on div "Select policy type" at bounding box center [200, 379] width 160 height 16
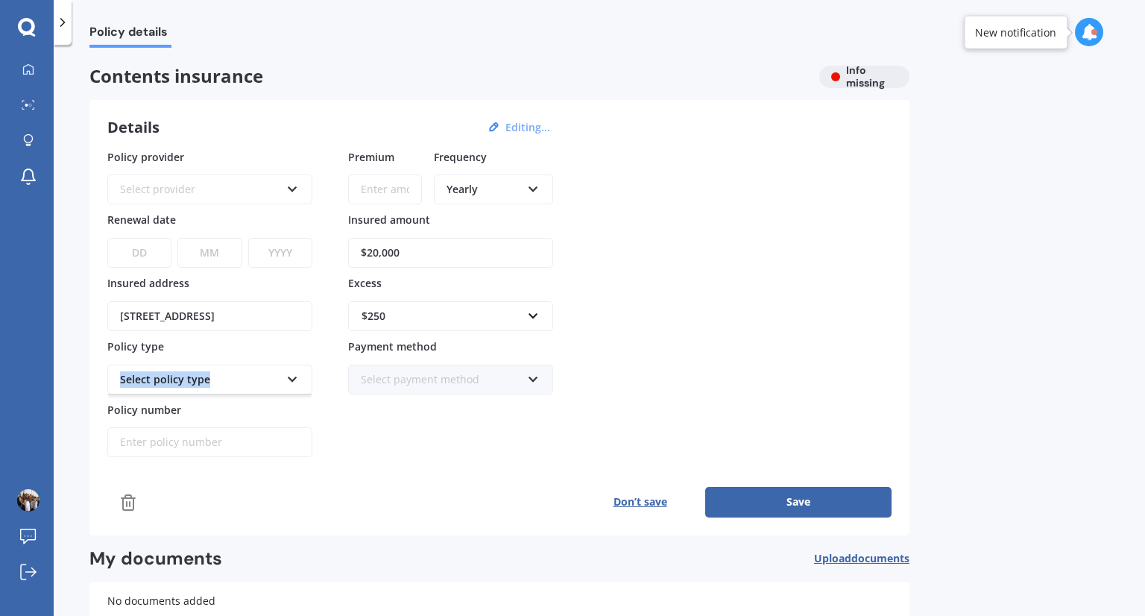
click at [224, 376] on div "Select policy type" at bounding box center [200, 379] width 160 height 16
click at [127, 28] on span "Policy details" at bounding box center [130, 35] width 82 height 20
click at [34, 56] on link "My Dashboard" at bounding box center [32, 70] width 42 height 30
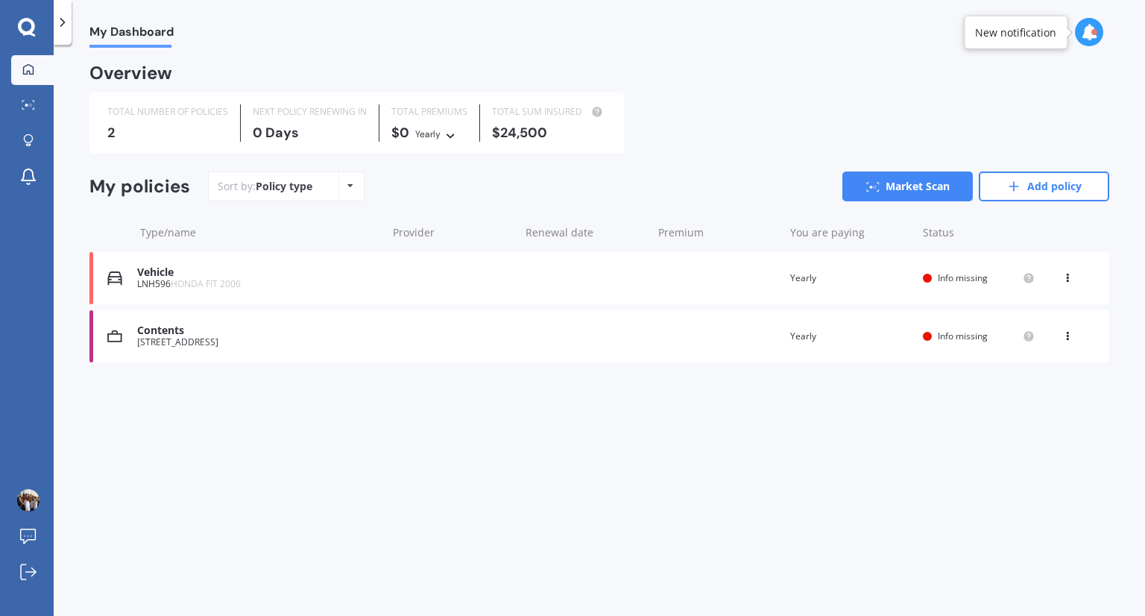
click at [34, 56] on link "My Dashboard" at bounding box center [32, 70] width 42 height 30
